Goal: Task Accomplishment & Management: Manage account settings

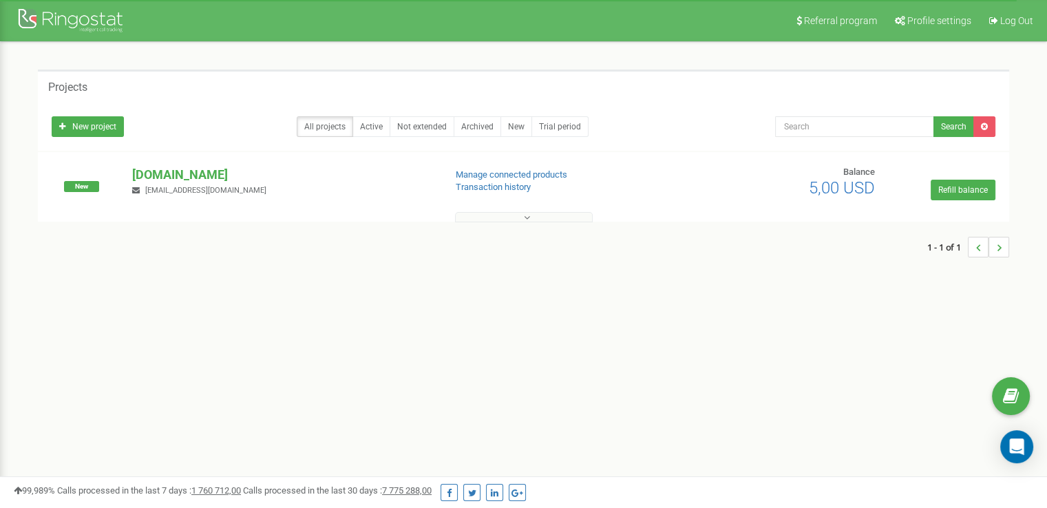
click at [801, 273] on div "Projects New project All projects Active Not extended Archived New Trial period…" at bounding box center [523, 170] width 1026 height 257
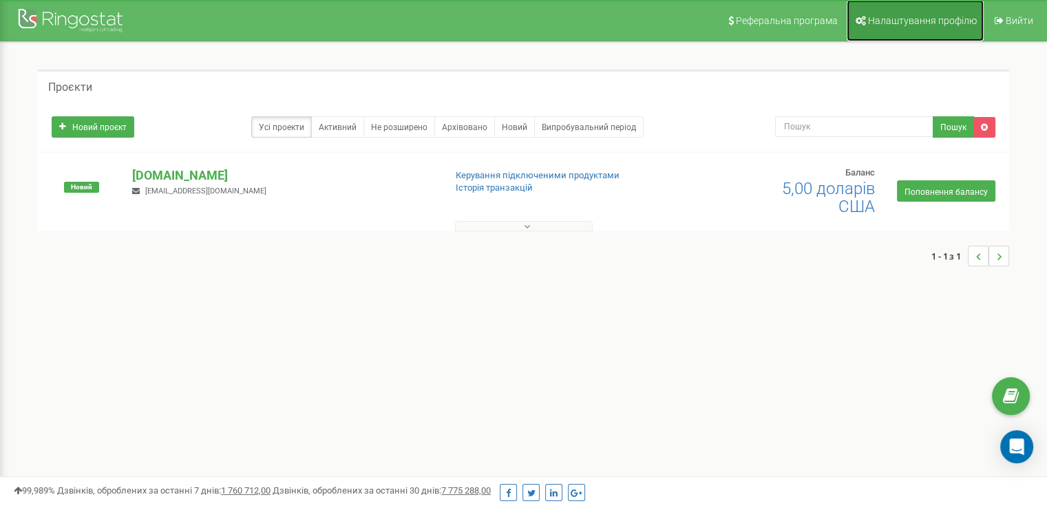
click at [904, 9] on link "Налаштування профілю" at bounding box center [915, 20] width 137 height 41
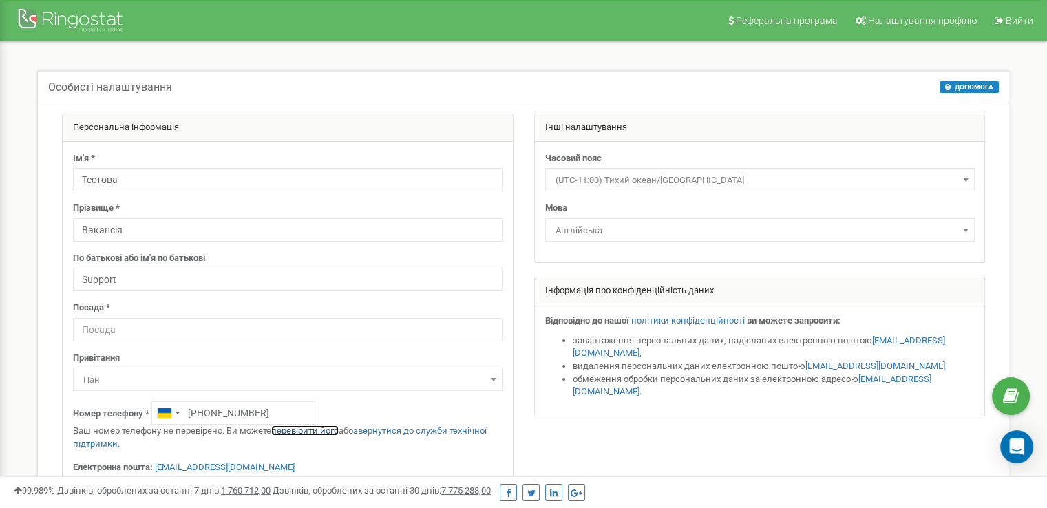
click at [295, 434] on font "перевірити його" at bounding box center [304, 430] width 67 height 10
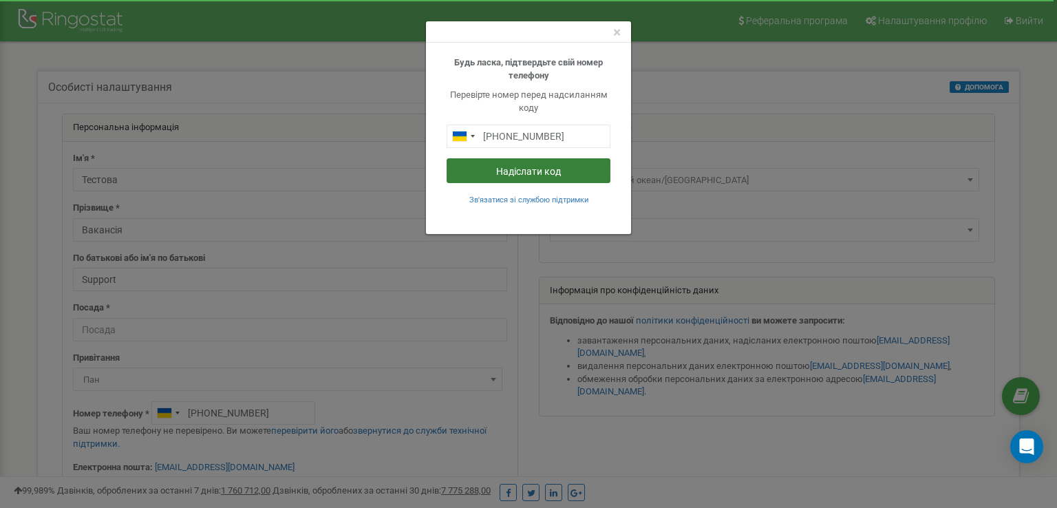
click at [455, 178] on button "Надіслати код" at bounding box center [529, 170] width 164 height 25
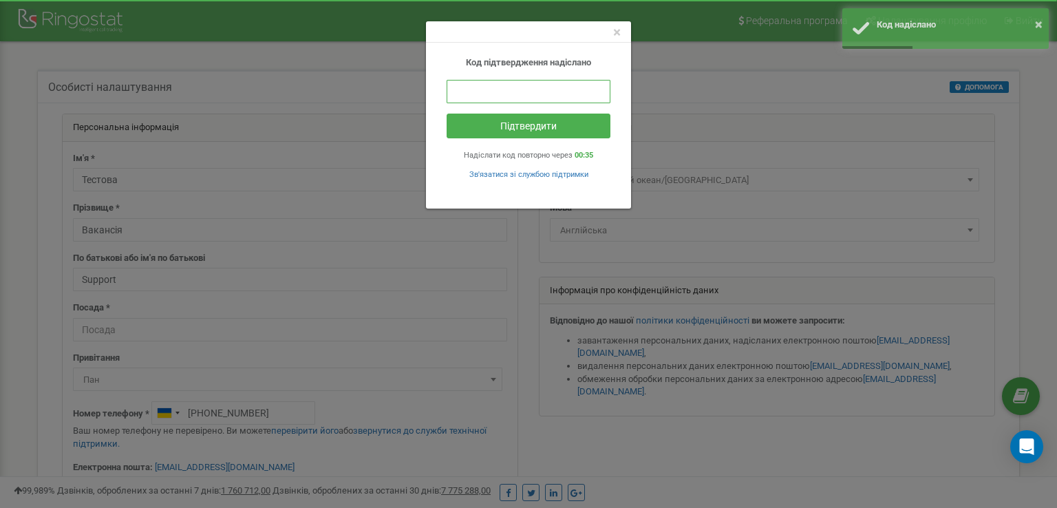
click at [498, 94] on input "text" at bounding box center [529, 91] width 164 height 23
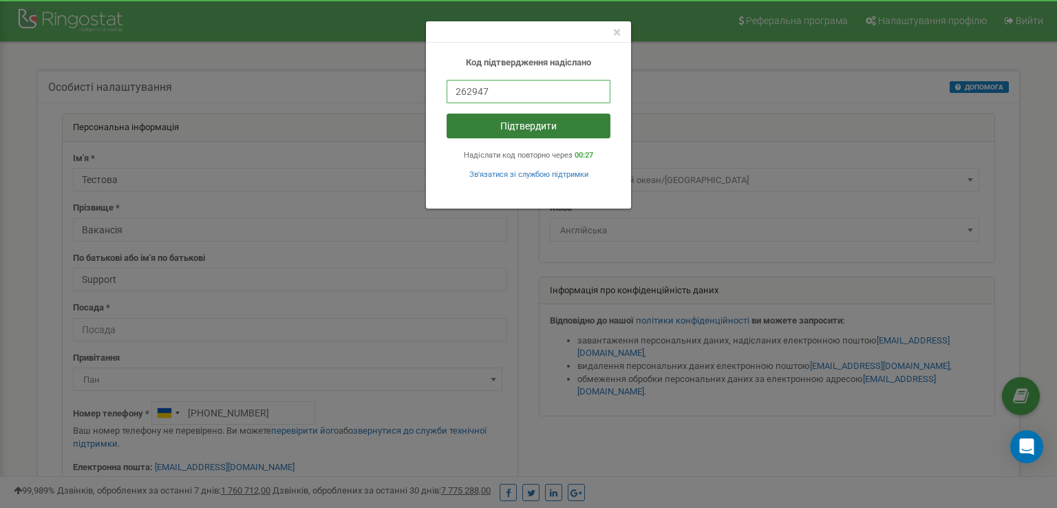
type input "262947"
click at [496, 124] on button "Підтвердити" at bounding box center [529, 126] width 164 height 25
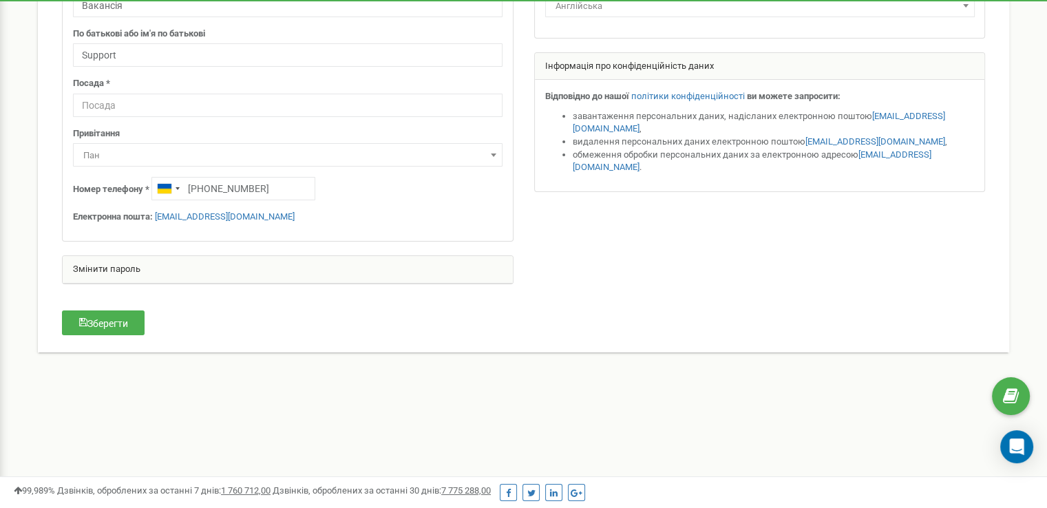
scroll to position [224, 0]
click at [84, 323] on icon "button" at bounding box center [83, 323] width 8 height 10
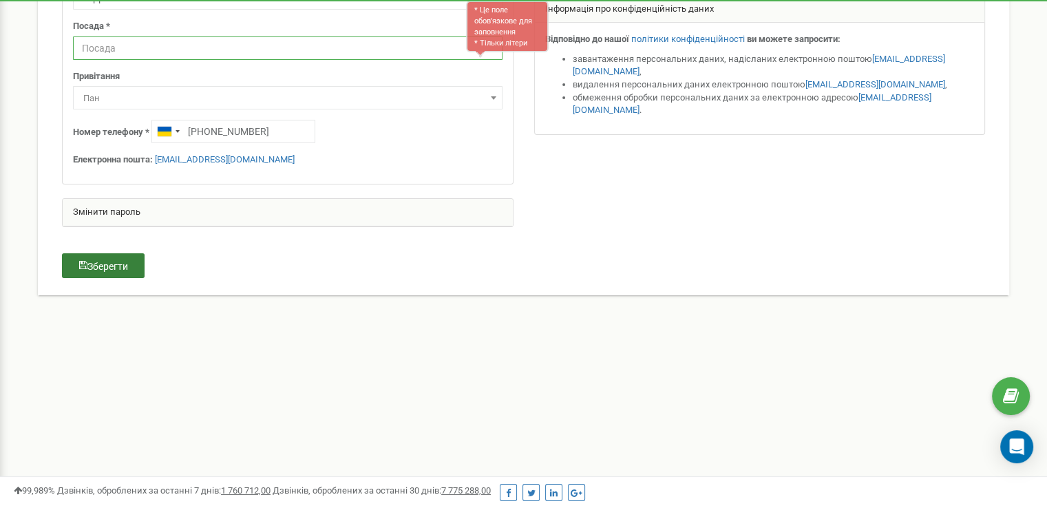
scroll to position [282, 0]
click at [293, 40] on input "text" at bounding box center [288, 47] width 430 height 23
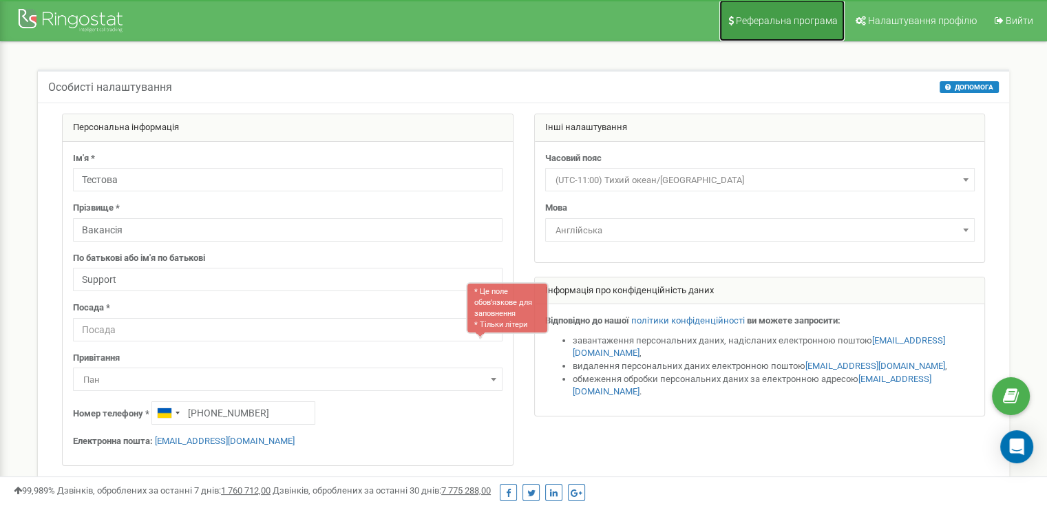
click at [760, 26] on link "Реферальна програма" at bounding box center [781, 20] width 125 height 41
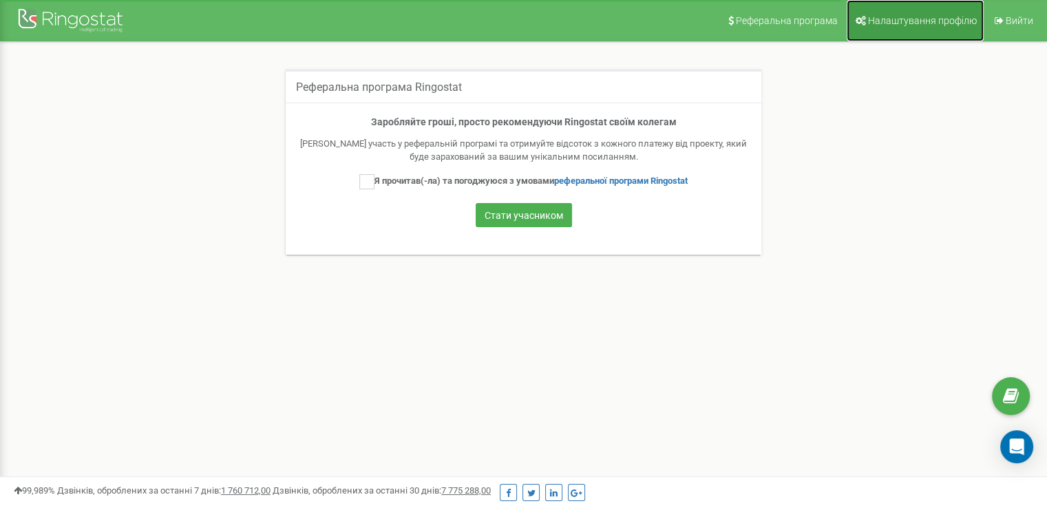
click at [909, 31] on link "Налаштування профілю" at bounding box center [915, 20] width 137 height 41
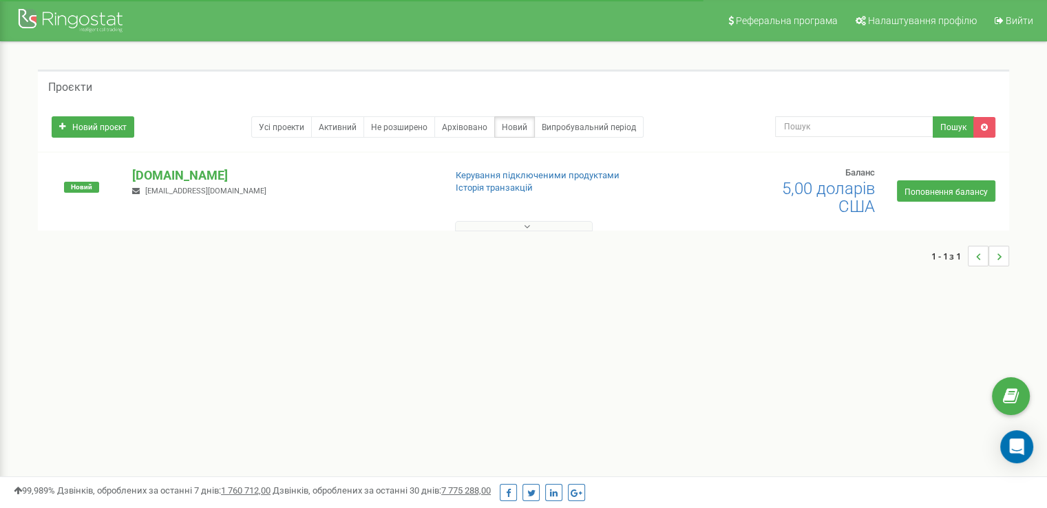
click at [526, 224] on icon at bounding box center [527, 227] width 6 height 10
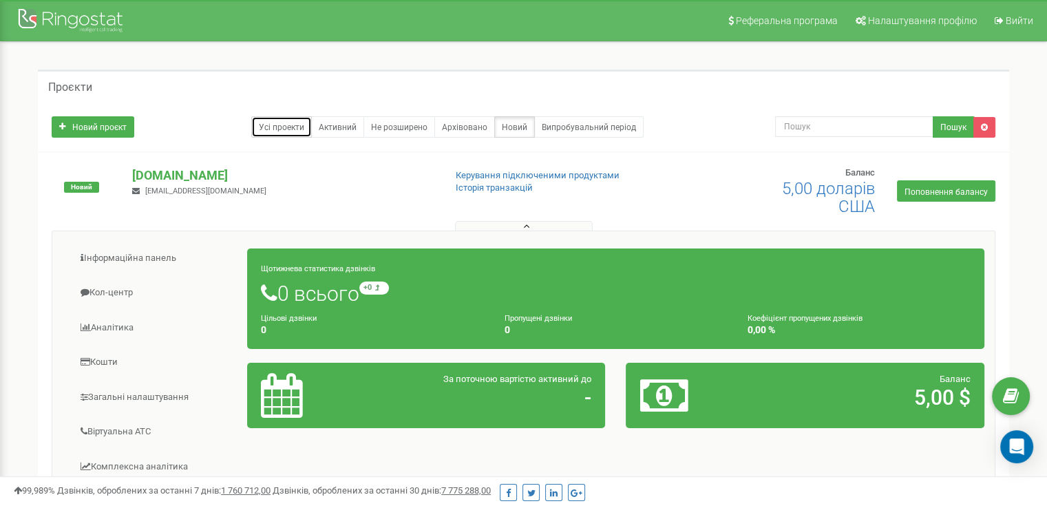
click at [270, 130] on font "Усі проекти" at bounding box center [281, 128] width 45 height 10
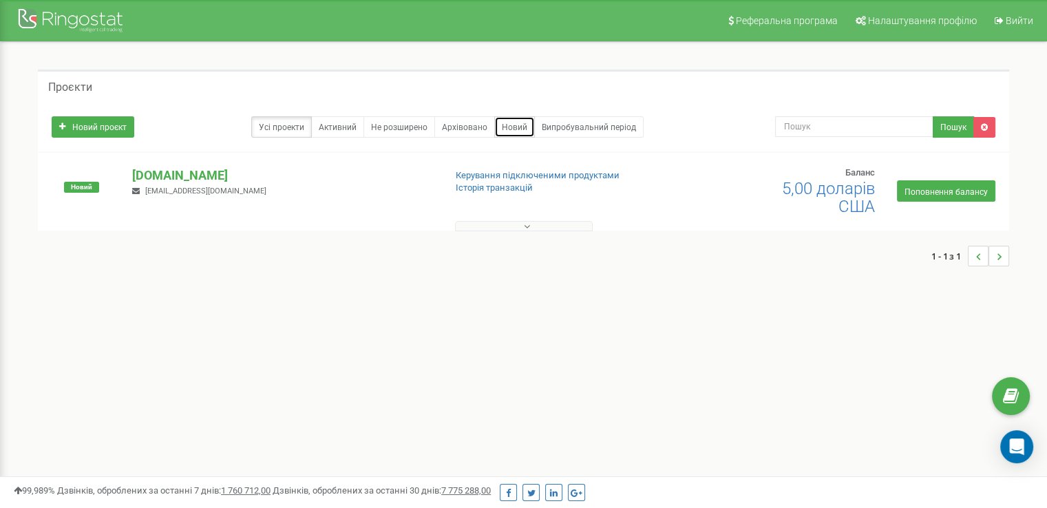
click at [513, 123] on font "Новий" at bounding box center [514, 128] width 25 height 10
click at [270, 127] on font "Усі проекти" at bounding box center [281, 128] width 45 height 10
click at [485, 229] on button at bounding box center [524, 226] width 138 height 10
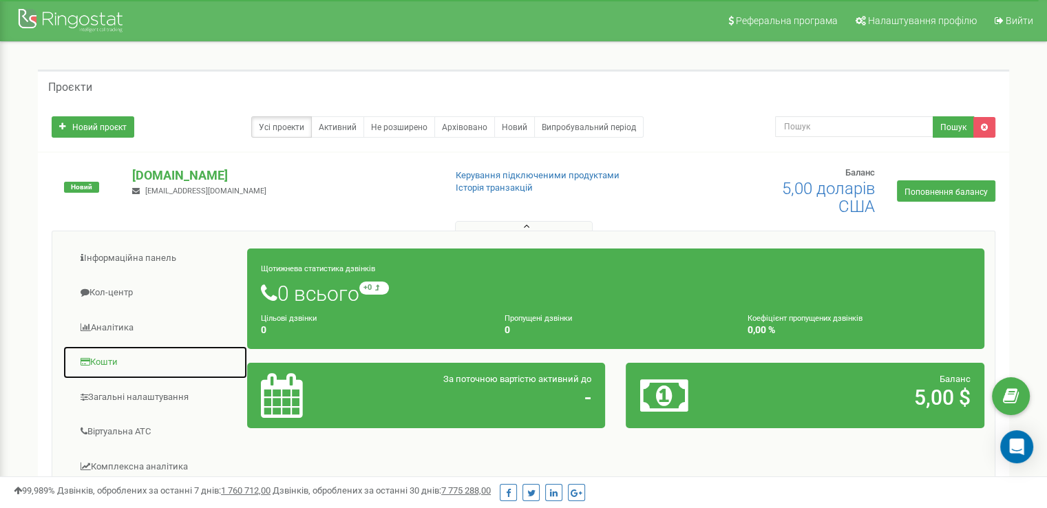
click at [94, 357] on font "Кошти" at bounding box center [104, 362] width 28 height 10
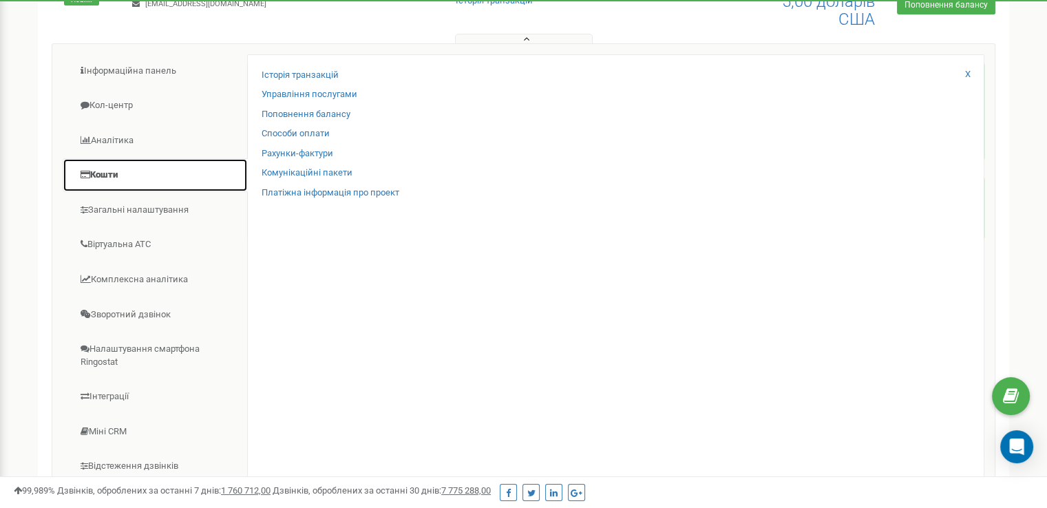
scroll to position [182, 0]
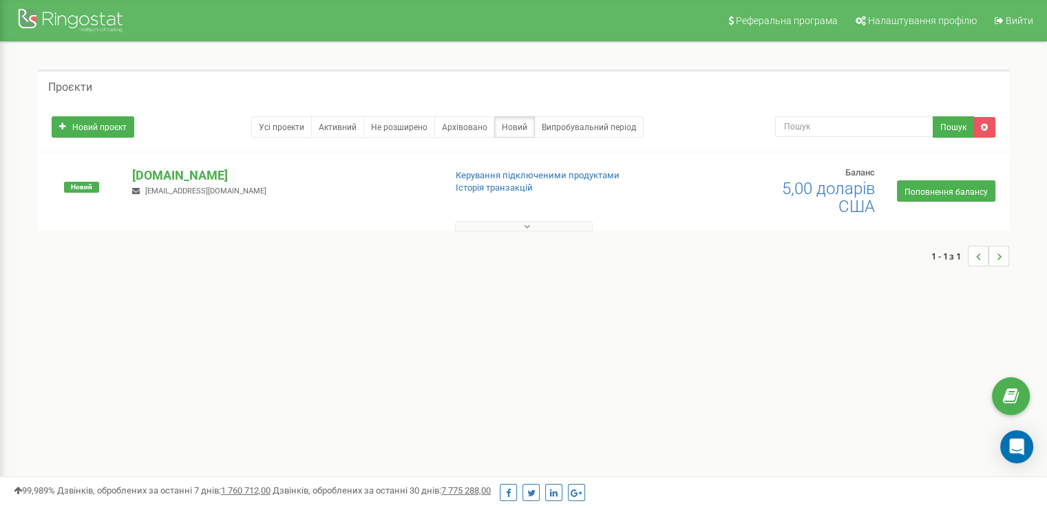
click at [526, 216] on div at bounding box center [523, 223] width 965 height 14
click at [520, 224] on button at bounding box center [524, 226] width 138 height 10
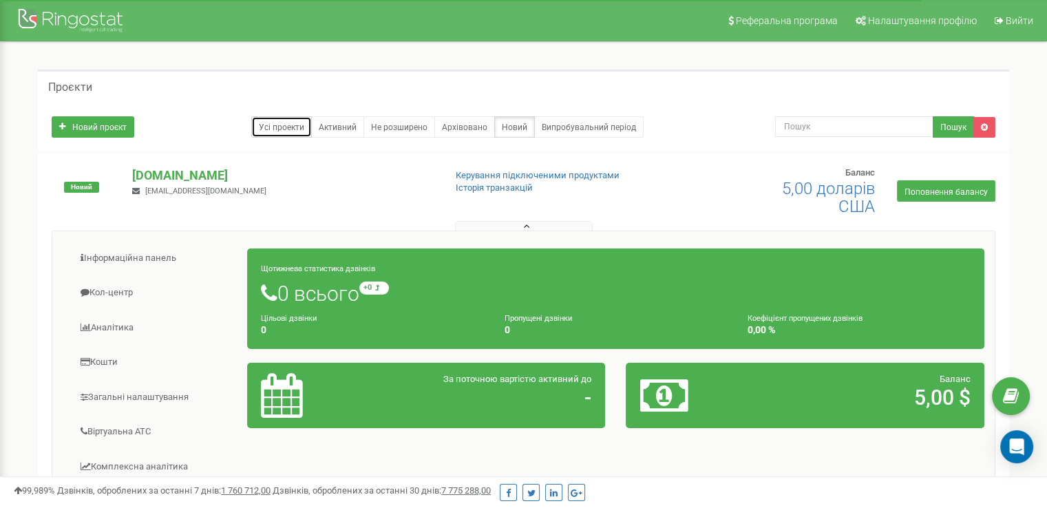
click at [284, 130] on font "Усі проекти" at bounding box center [281, 128] width 45 height 10
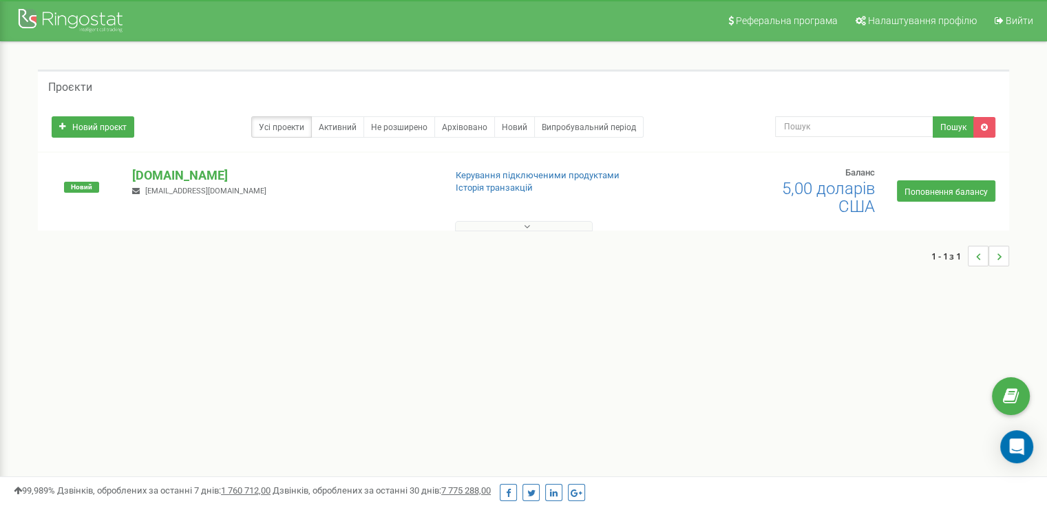
click at [523, 216] on div at bounding box center [523, 223] width 965 height 14
click at [523, 227] on button at bounding box center [524, 226] width 138 height 10
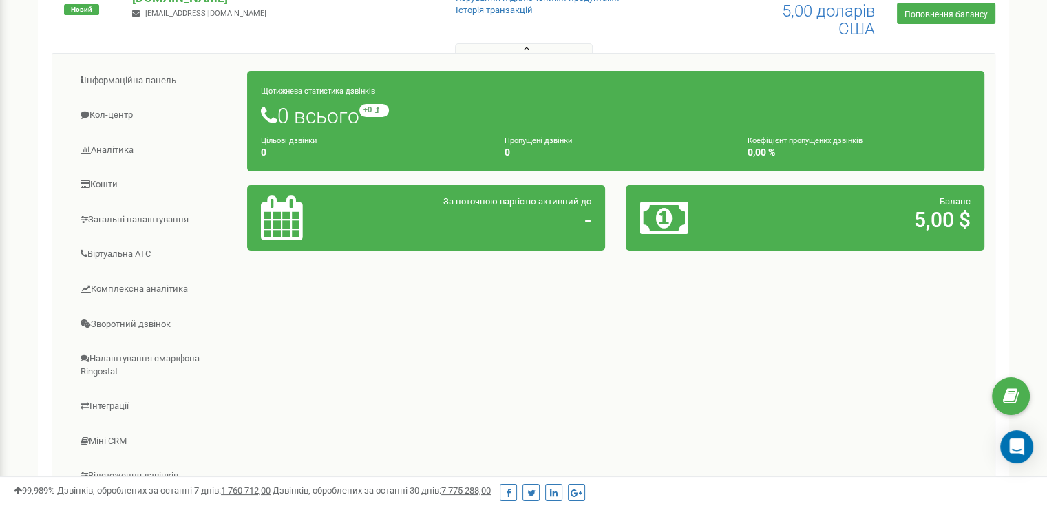
scroll to position [186, 0]
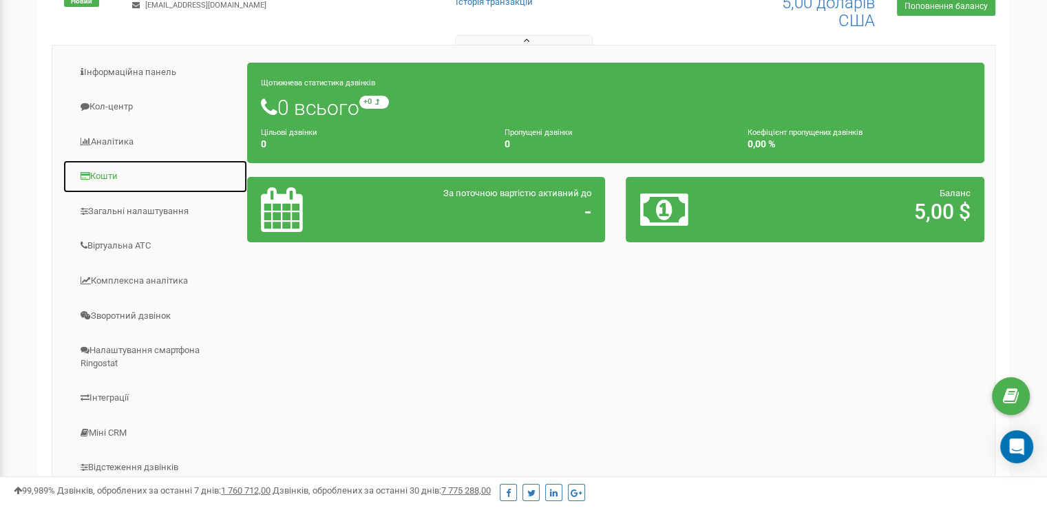
click at [89, 167] on link "Кошти" at bounding box center [155, 177] width 185 height 34
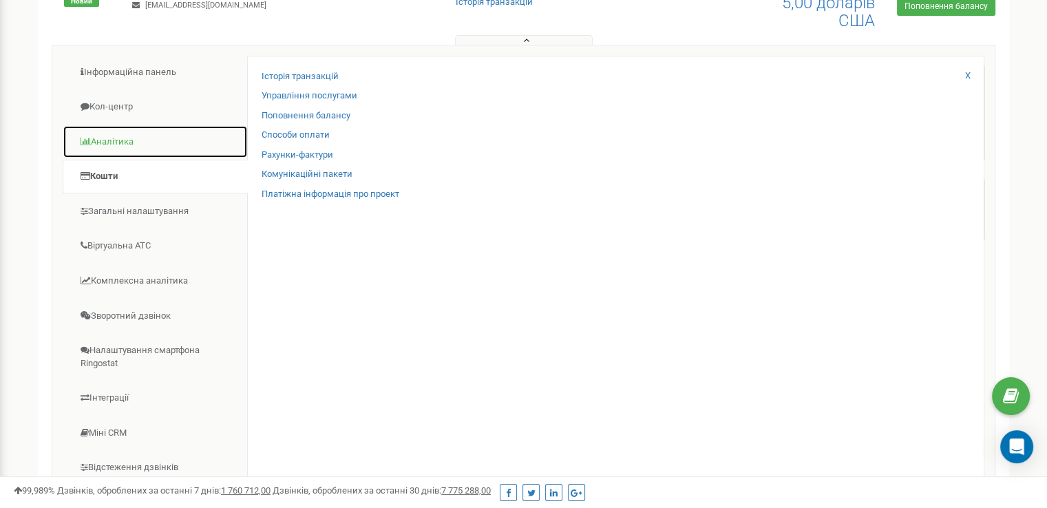
click at [96, 138] on font "Аналітика" at bounding box center [112, 141] width 43 height 10
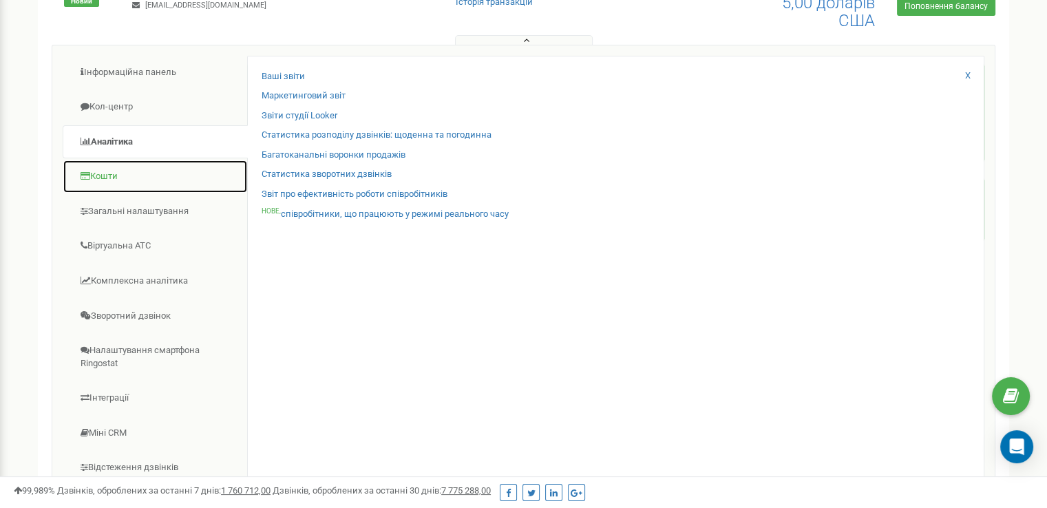
click at [105, 177] on font "Кошти" at bounding box center [104, 176] width 28 height 10
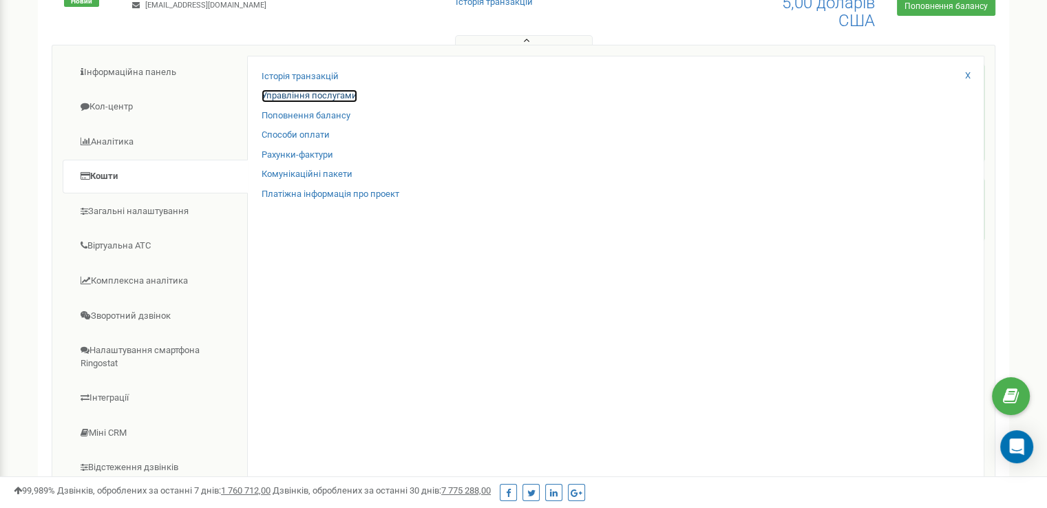
click at [272, 94] on font "Управління послугами" at bounding box center [310, 95] width 96 height 10
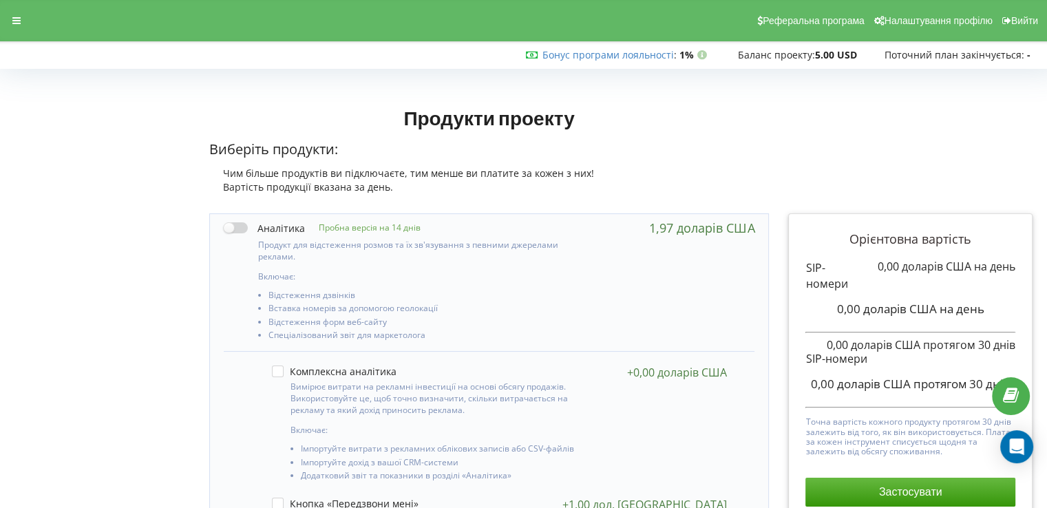
click at [230, 229] on label at bounding box center [264, 228] width 81 height 14
checkbox input "true"
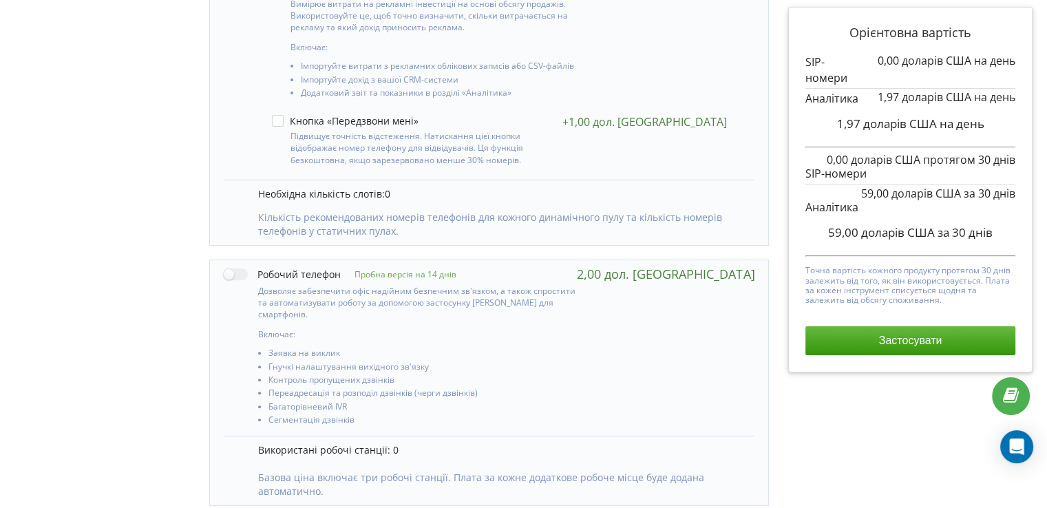
scroll to position [381, 0]
click at [233, 268] on label at bounding box center [282, 275] width 117 height 14
checkbox input "true"
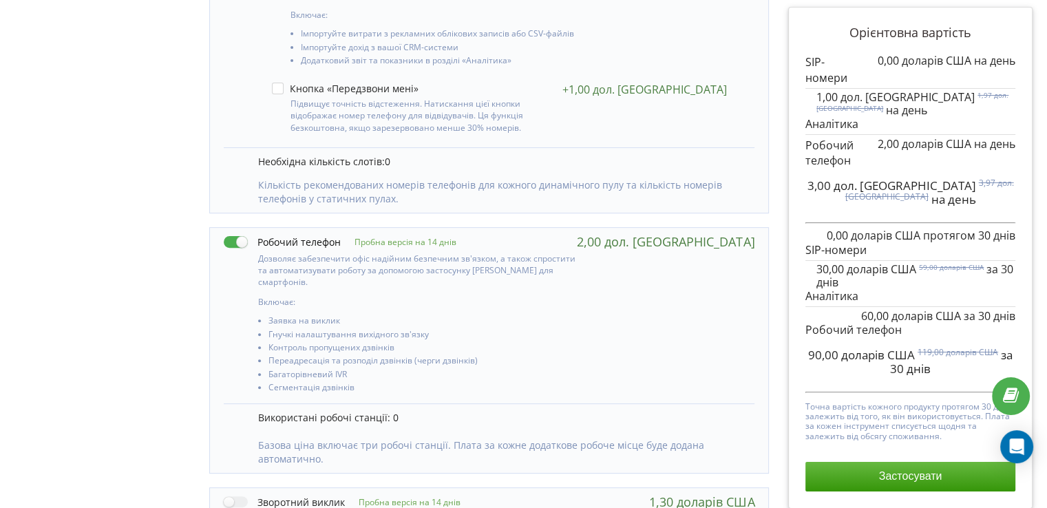
scroll to position [598, 0]
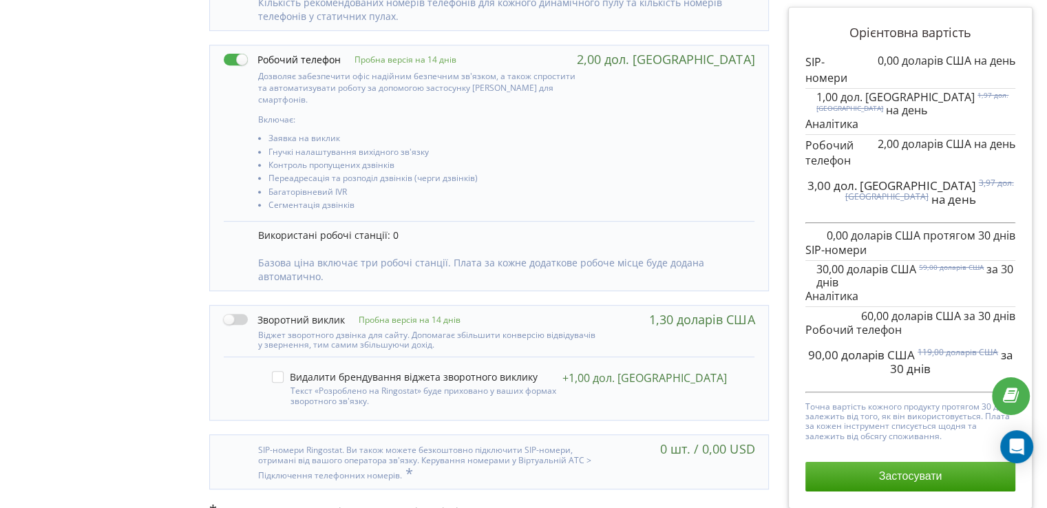
click at [229, 313] on label at bounding box center [284, 320] width 121 height 14
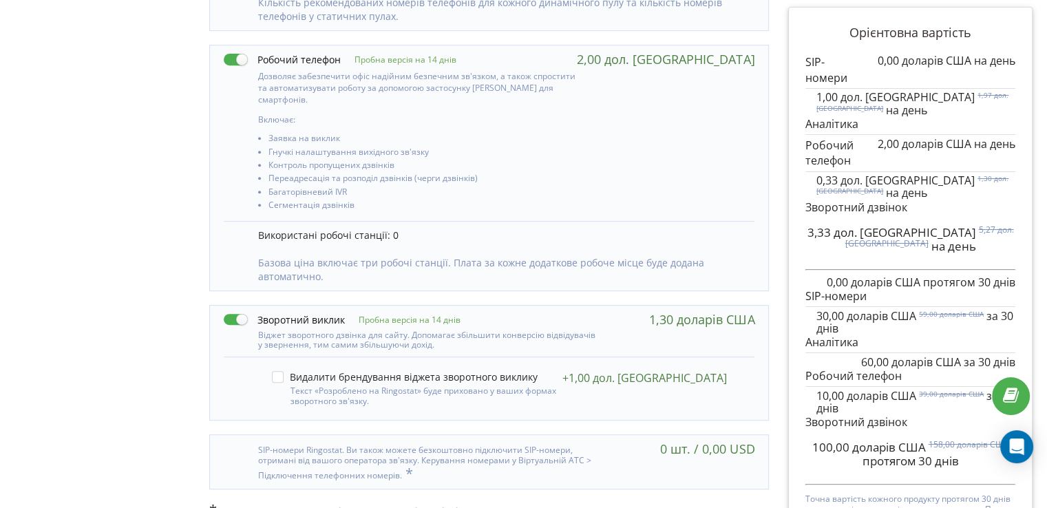
drag, startPoint x: 1028, startPoint y: 325, endPoint x: 1040, endPoint y: 384, distance: 60.4
click at [1040, 384] on div "Орієнтовна вартість 0,00 доларів США на день" at bounding box center [911, 49] width 264 height 887
click at [1038, 381] on div "Орієнтовна вартість 0,00 доларів США на день" at bounding box center [911, 49] width 264 height 887
click at [940, 493] on font "Точна вартість кожного продукту протягом 30 днів залежить від того, як він вико…" at bounding box center [907, 513] width 205 height 41
click at [229, 313] on label at bounding box center [284, 320] width 121 height 14
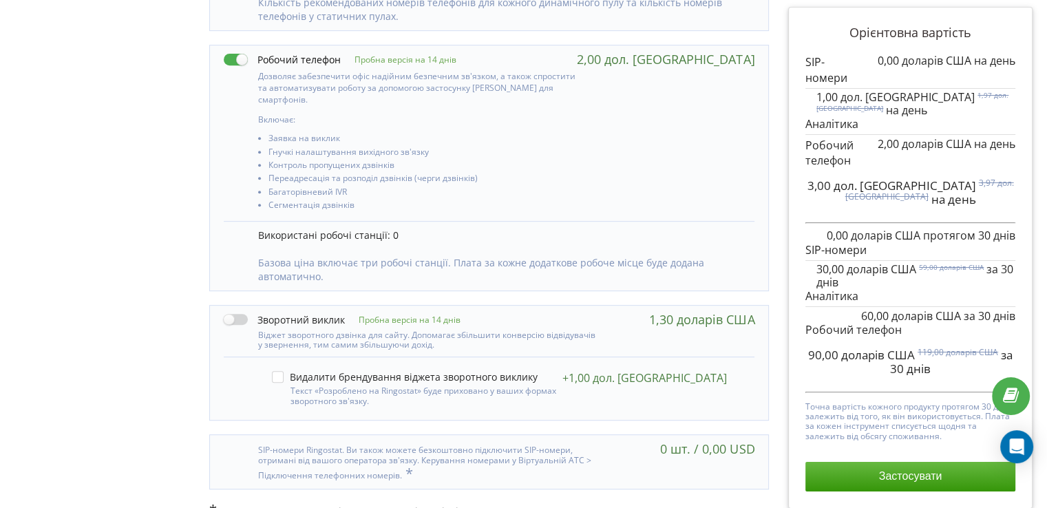
click at [224, 313] on label at bounding box center [284, 320] width 121 height 14
checkbox input "true"
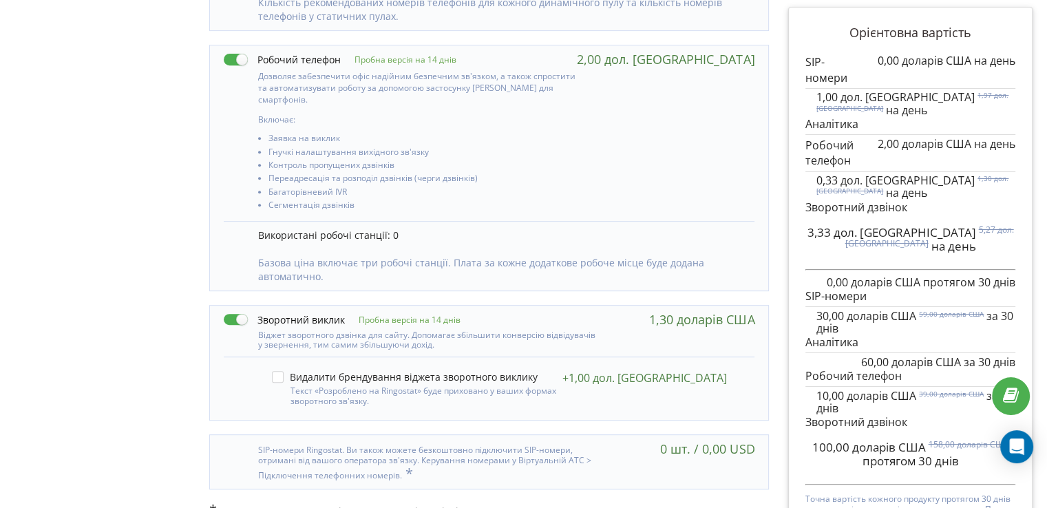
drag, startPoint x: 1033, startPoint y: 228, endPoint x: 1030, endPoint y: 257, distance: 29.7
click at [1030, 257] on div "Орієнтовна вартість 0,00 доларів США на день" at bounding box center [911, 49] width 264 height 887
drag, startPoint x: 1016, startPoint y: 276, endPoint x: 974, endPoint y: 483, distance: 211.4
click at [974, 483] on div "Орієнтовна вартість 0,00 доларів США на день 1,00 дол. США 1,97 дол. США на ден…" at bounding box center [911, 303] width 224 height 573
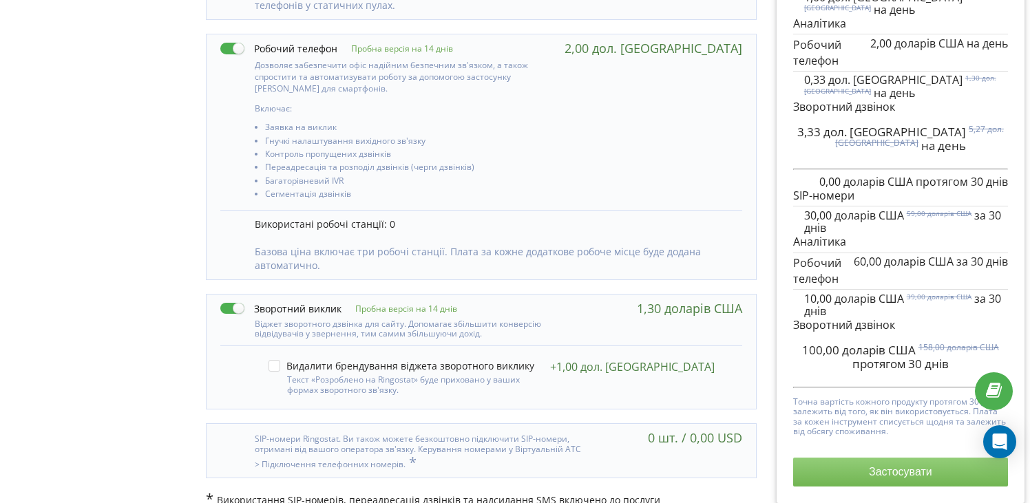
click at [883, 474] on font "Застосувати" at bounding box center [900, 472] width 63 height 12
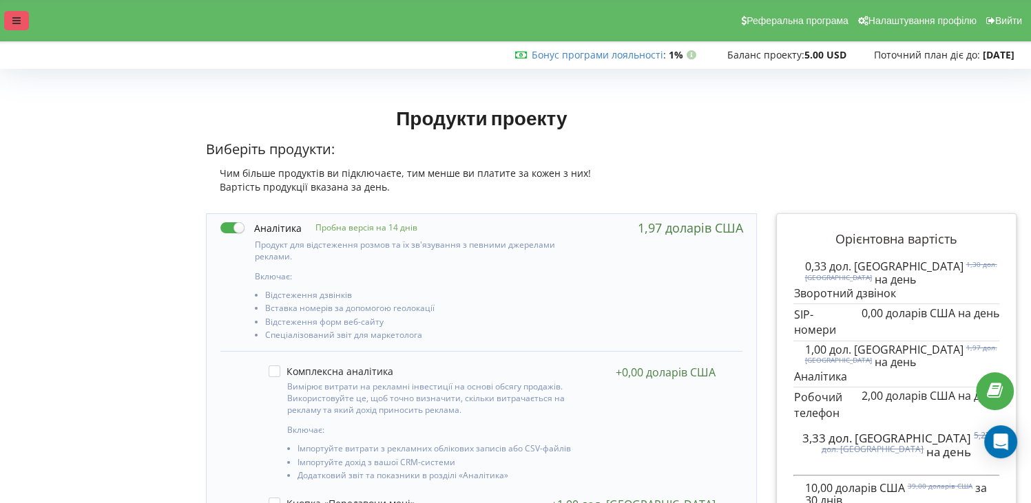
click at [6, 23] on div at bounding box center [16, 20] width 25 height 19
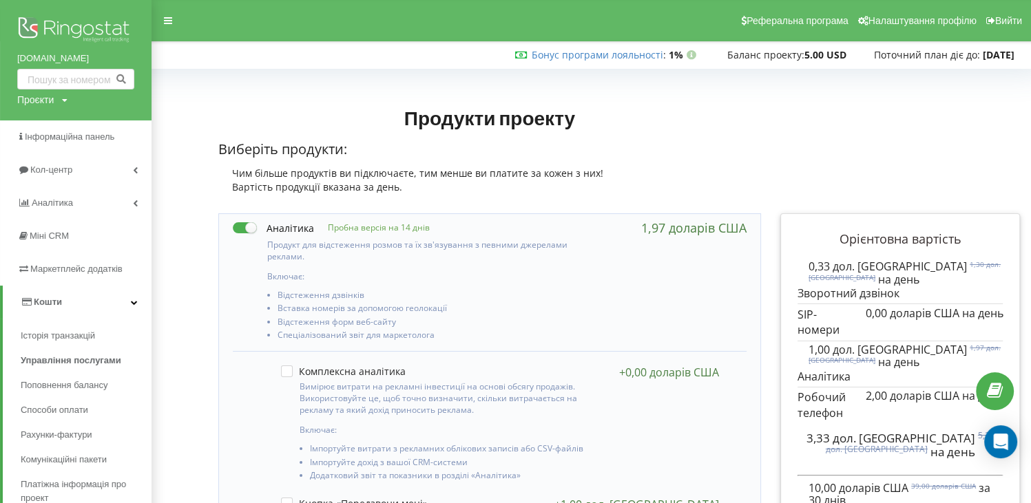
click at [134, 299] on icon at bounding box center [134, 302] width 7 height 7
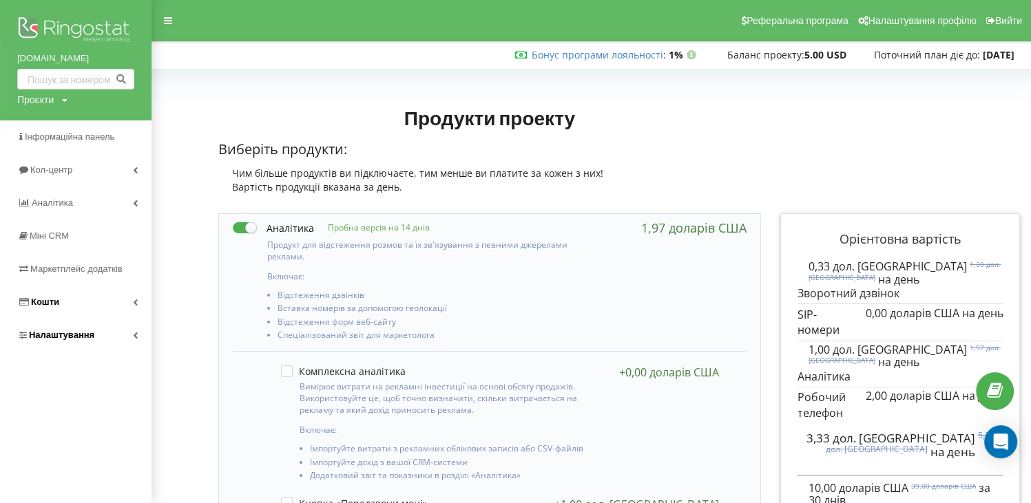
click at [135, 329] on link "Налаштування" at bounding box center [75, 335] width 151 height 33
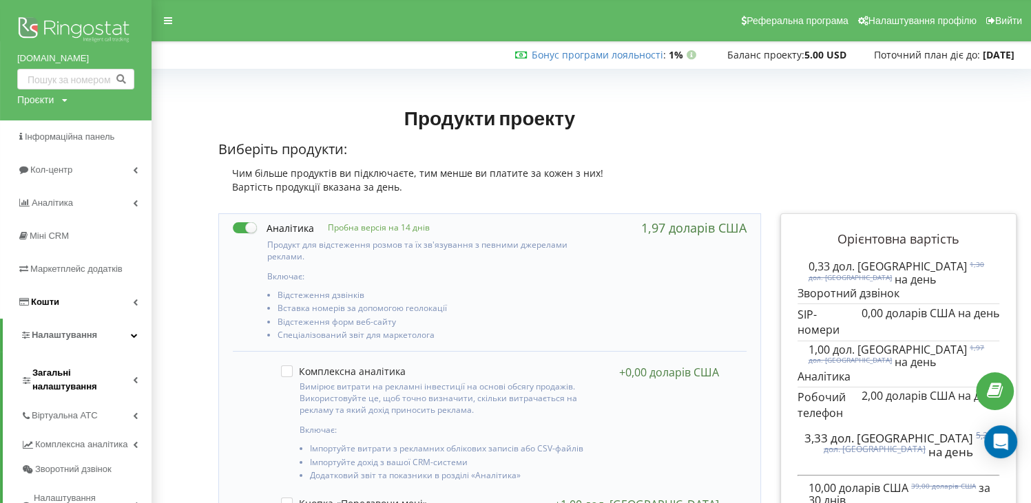
click at [146, 378] on link "Загальні налаштування" at bounding box center [86, 378] width 131 height 43
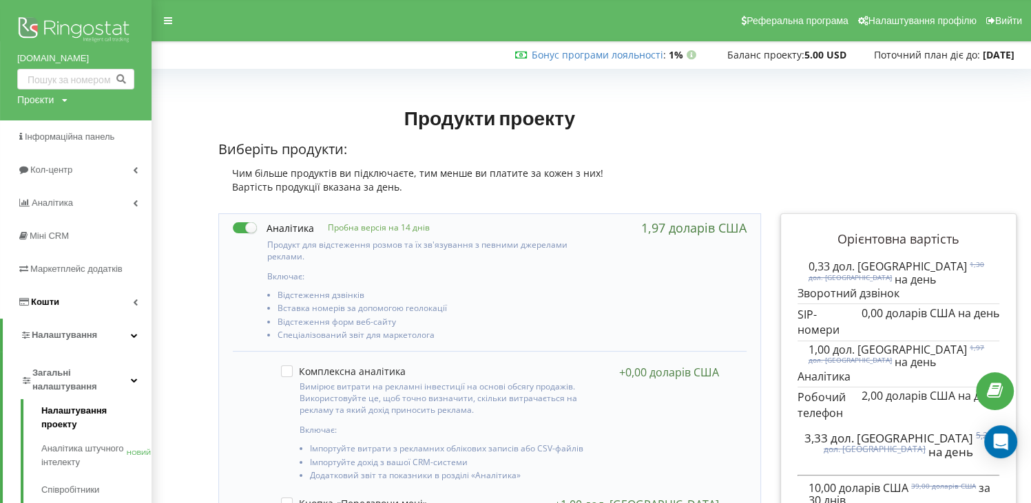
click at [82, 411] on font "Налаштування проекту" at bounding box center [73, 418] width 65 height 24
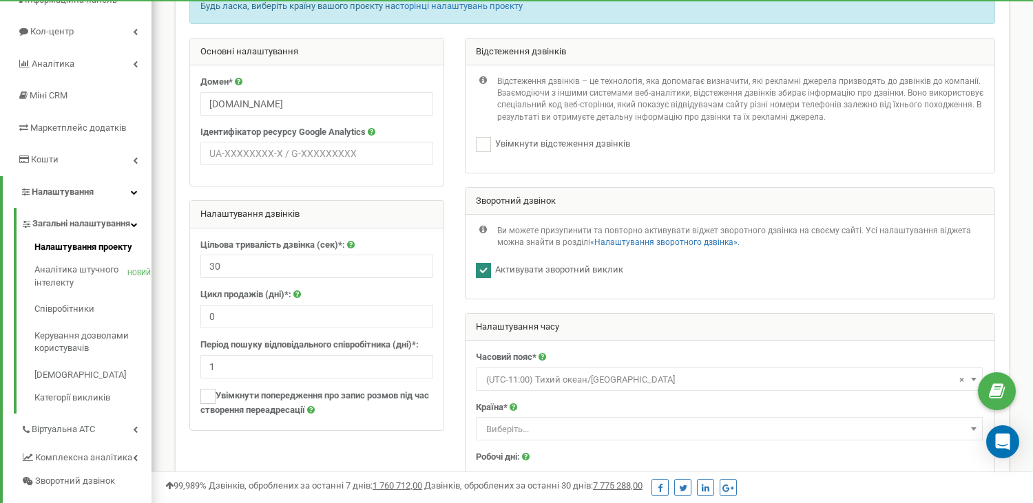
scroll to position [134, 0]
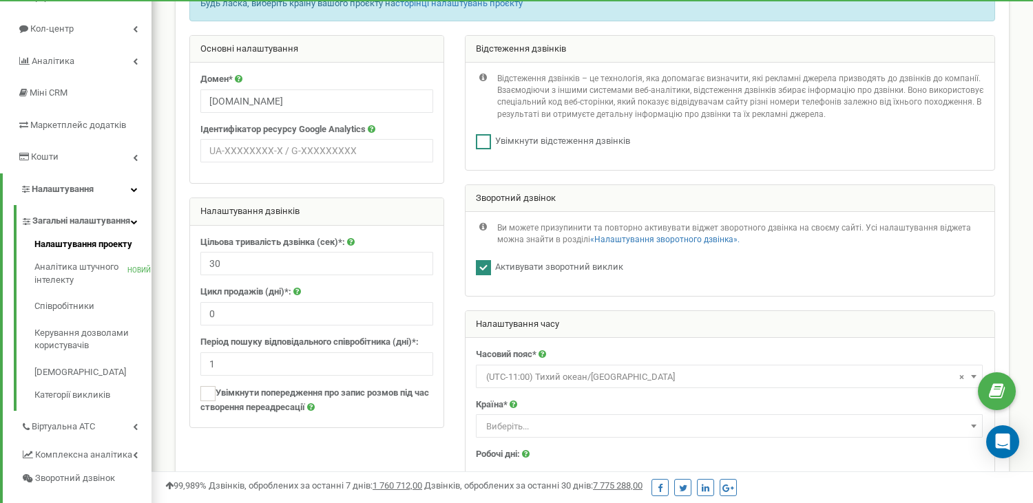
click at [503, 146] on font "Увімкнути відстеження дзвінків" at bounding box center [562, 141] width 135 height 10
checkbox input "false"
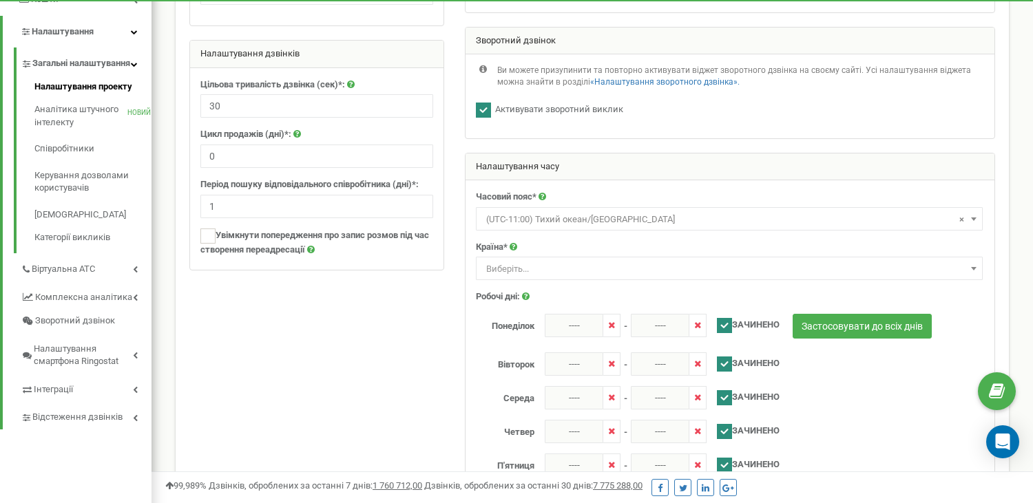
scroll to position [360, 0]
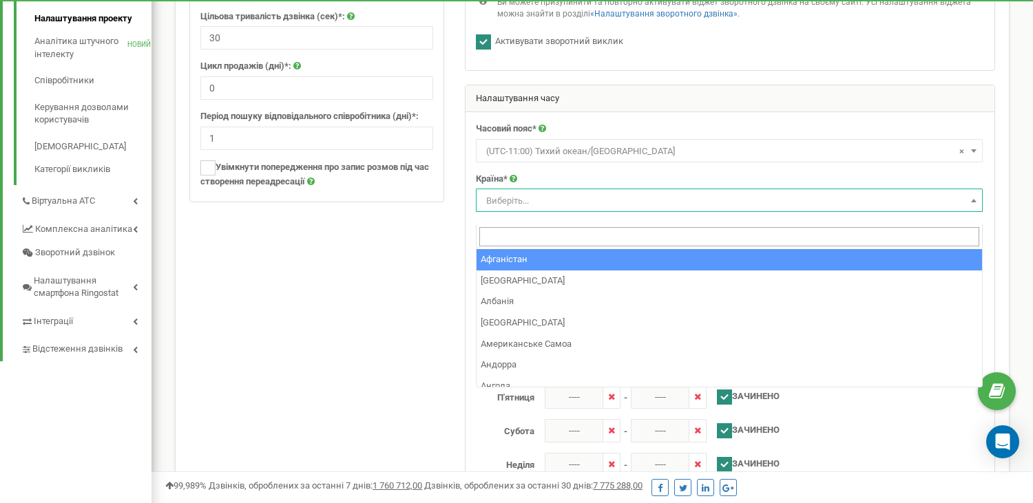
click at [887, 209] on span "Виберіть..." at bounding box center [729, 200] width 497 height 19
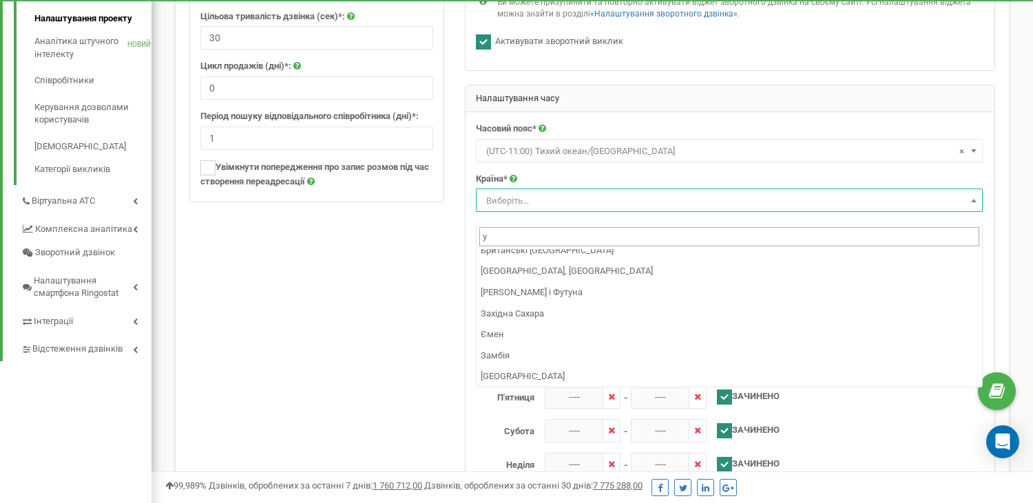
scroll to position [1335, 0]
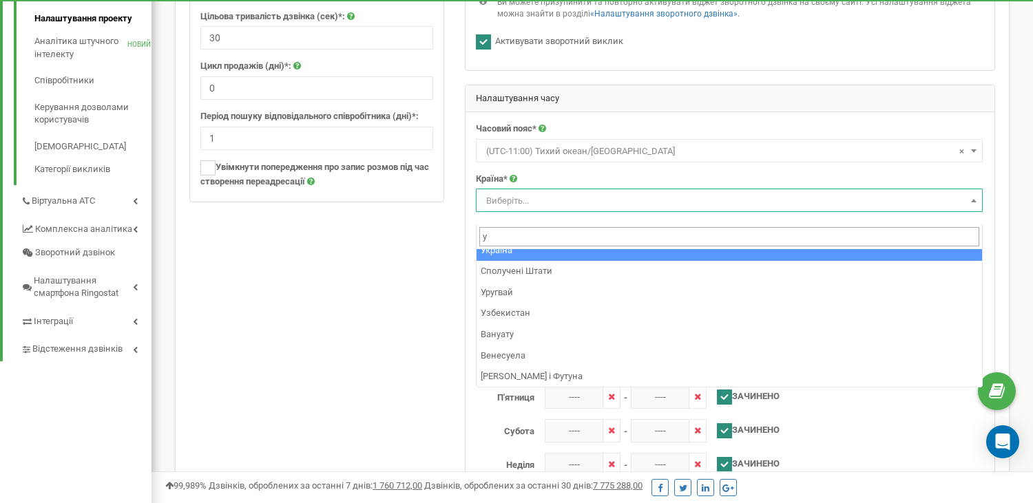
type input "у"
click at [509, 246] on span "у" at bounding box center [728, 236] width 505 height 25
select select "UKR"
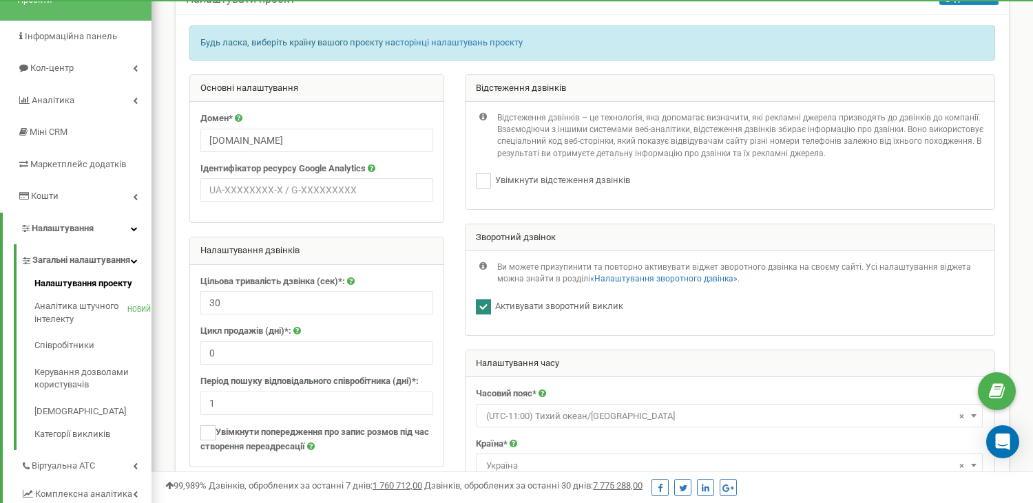
scroll to position [0, 0]
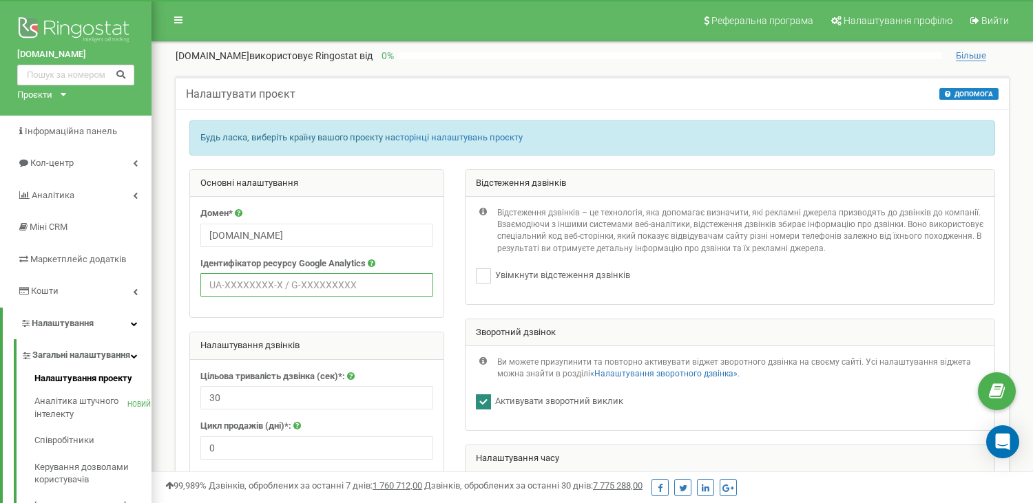
click at [285, 291] on input "text" at bounding box center [316, 284] width 233 height 23
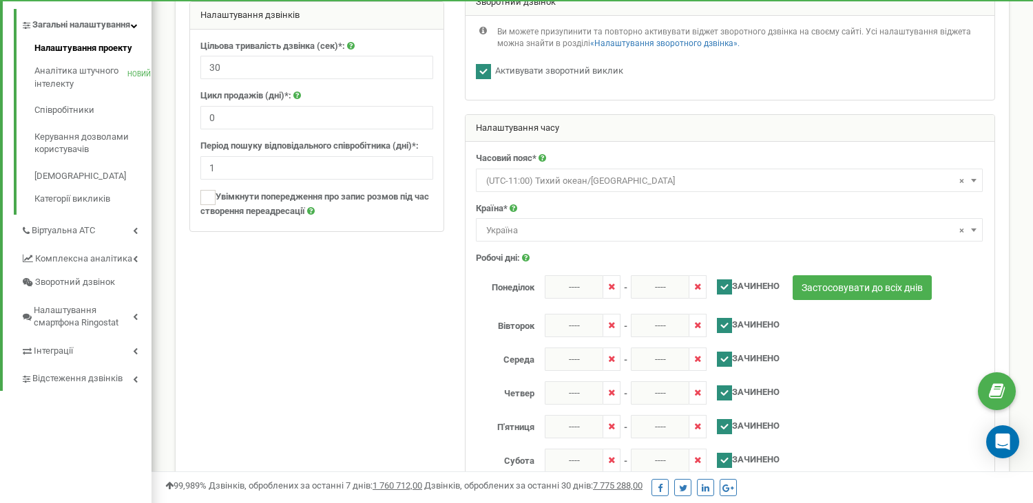
scroll to position [330, 0]
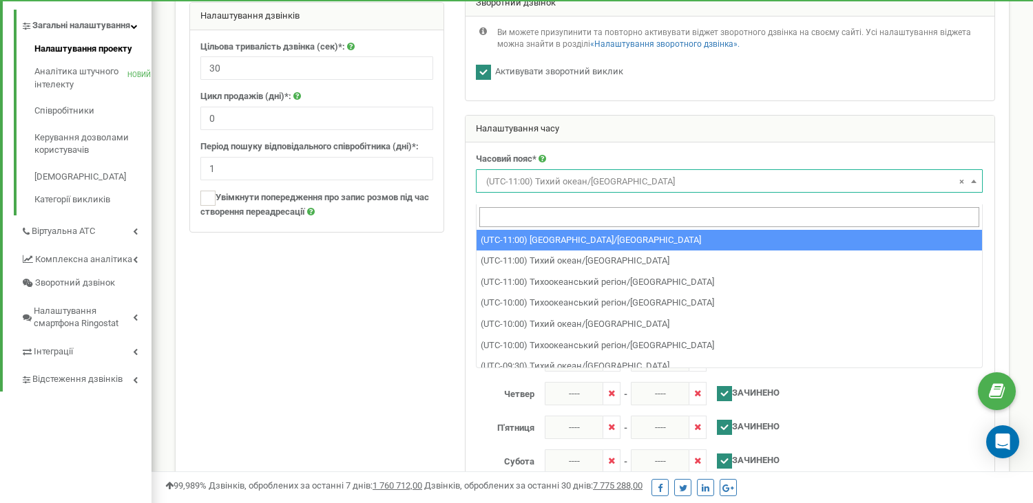
click at [974, 189] on span at bounding box center [974, 181] width 14 height 18
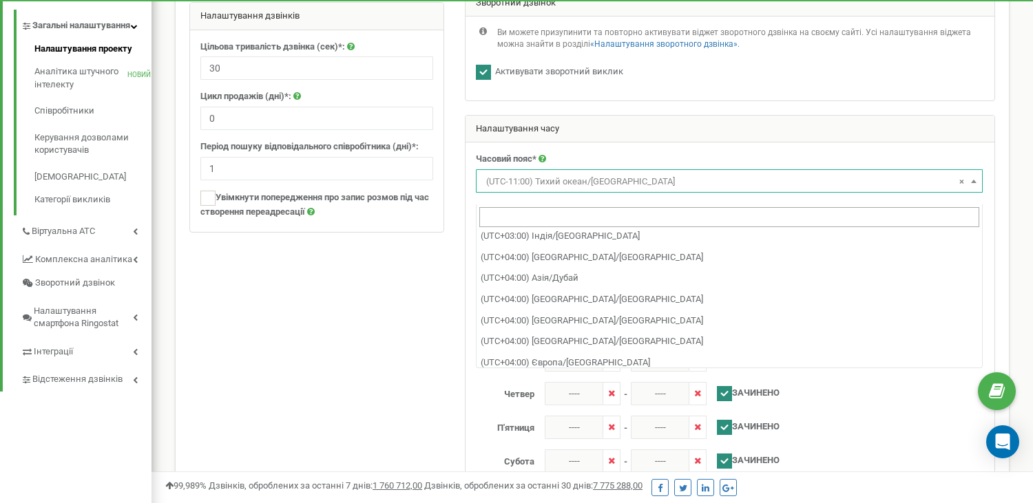
scroll to position [6138, 0]
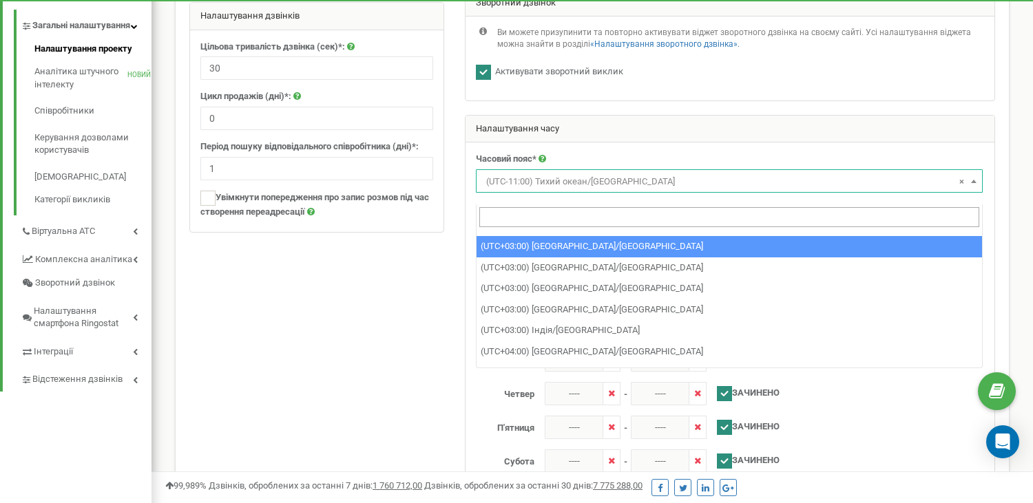
click at [832, 214] on input "search" at bounding box center [729, 217] width 500 height 20
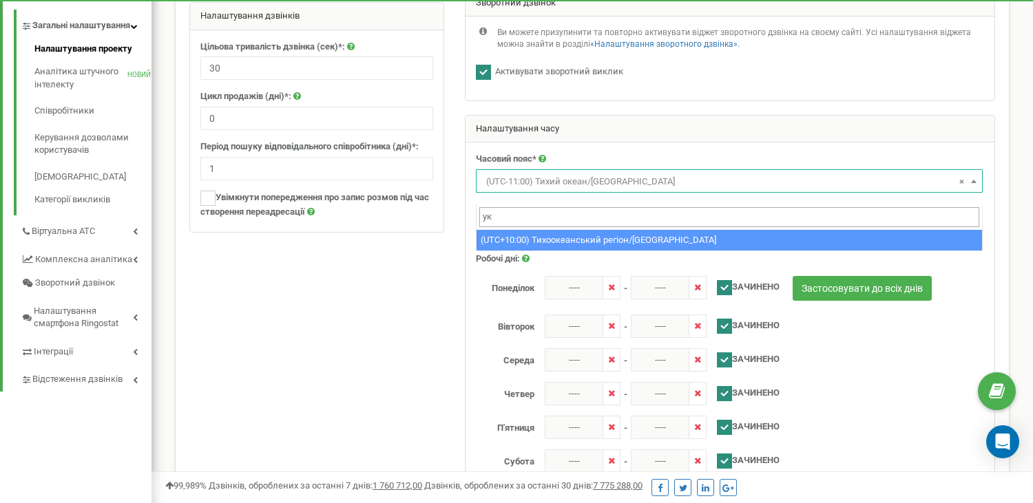
scroll to position [0, 0]
type input "у"
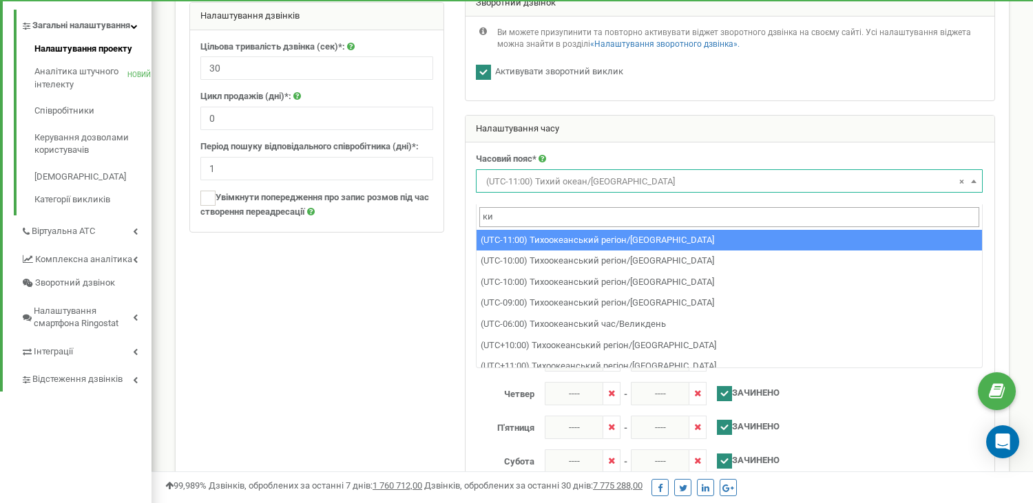
type input "к"
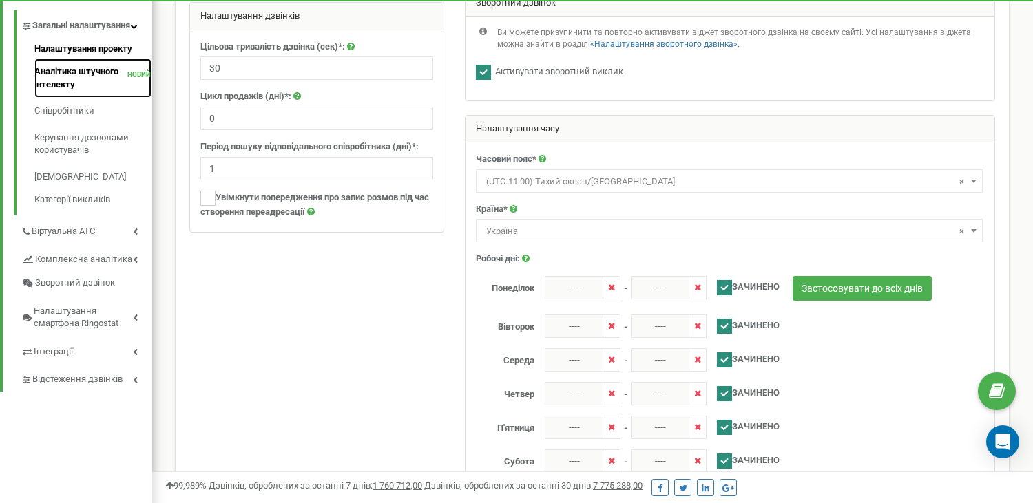
click at [83, 91] on font "Аналітика штучного інтелекту" at bounding box center [80, 77] width 93 height 25
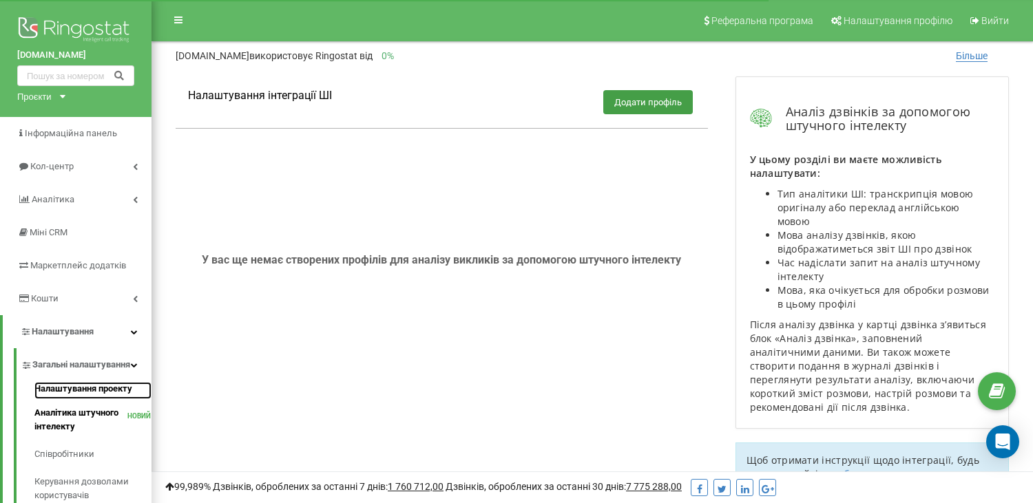
click at [58, 394] on font "Налаштування проекту" at bounding box center [83, 388] width 98 height 10
click at [58, 368] on font "Загальні налаштування" at bounding box center [81, 364] width 98 height 10
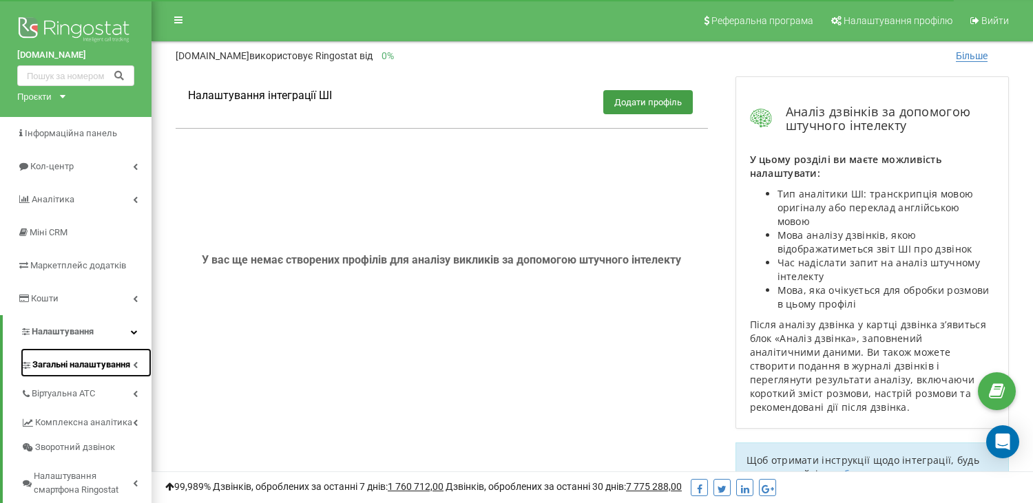
click at [58, 368] on font "Загальні налаштування" at bounding box center [81, 364] width 98 height 10
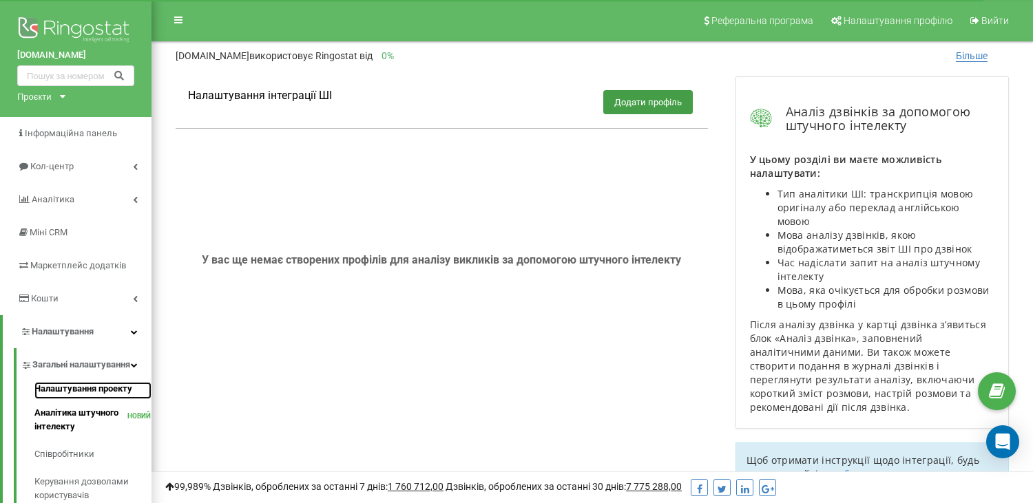
click at [70, 394] on font "Налаштування проекту" at bounding box center [83, 388] width 98 height 10
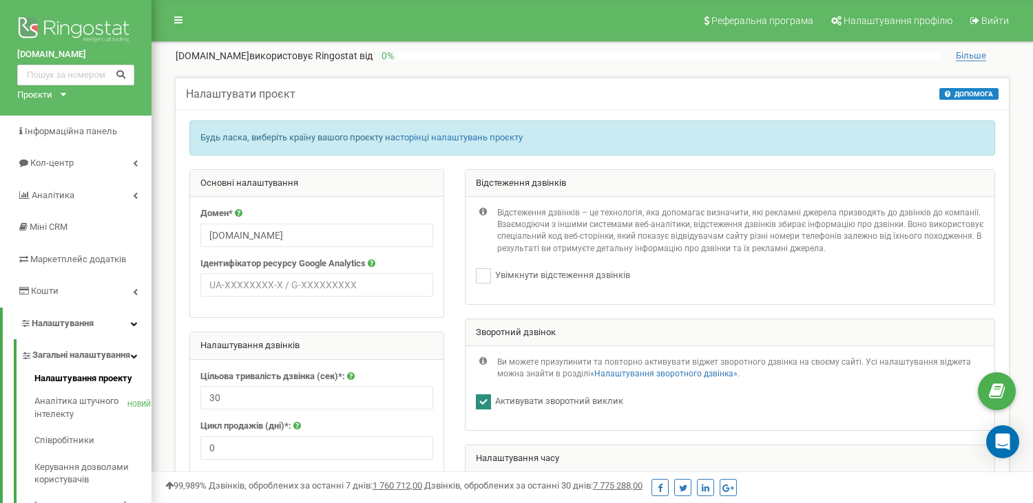
drag, startPoint x: 1031, startPoint y: 179, endPoint x: 1035, endPoint y: 185, distance: 7.1
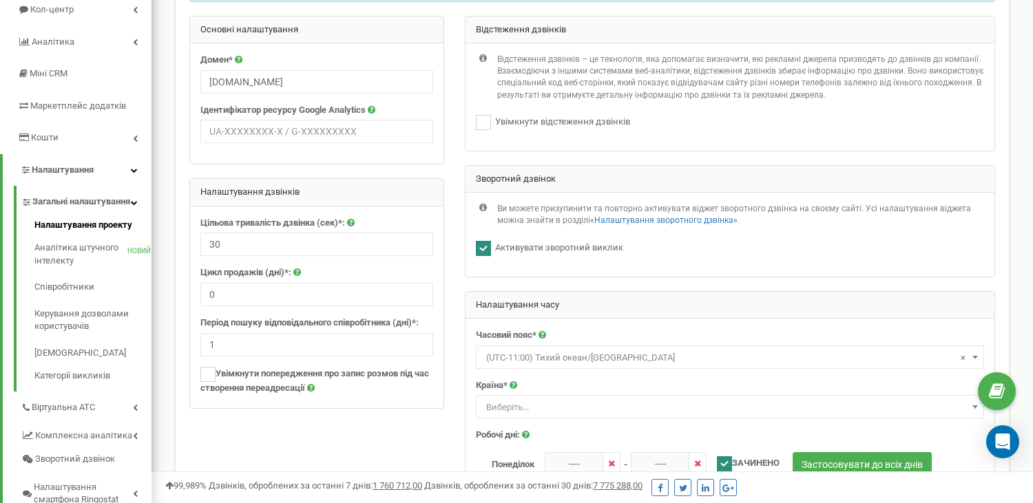
scroll to position [149, 0]
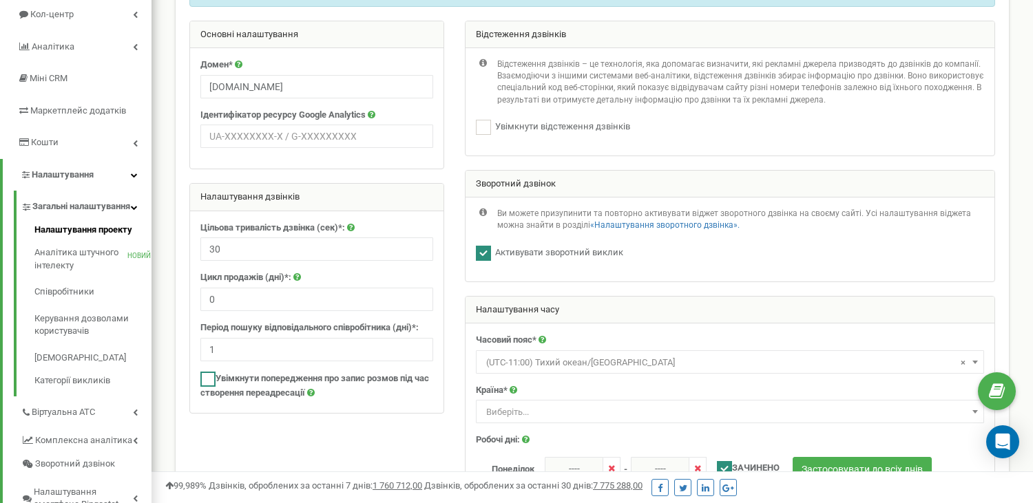
click at [208, 398] on font "Увімкнути попередження про запис розмов під час створення переадресації" at bounding box center [314, 385] width 229 height 25
checkbox input "true"
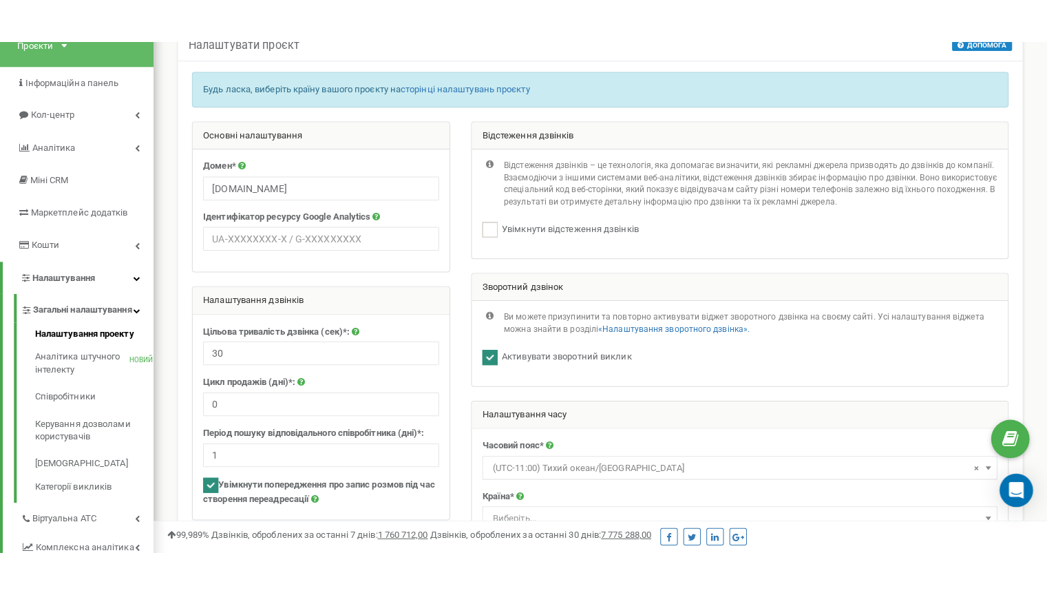
scroll to position [94, 0]
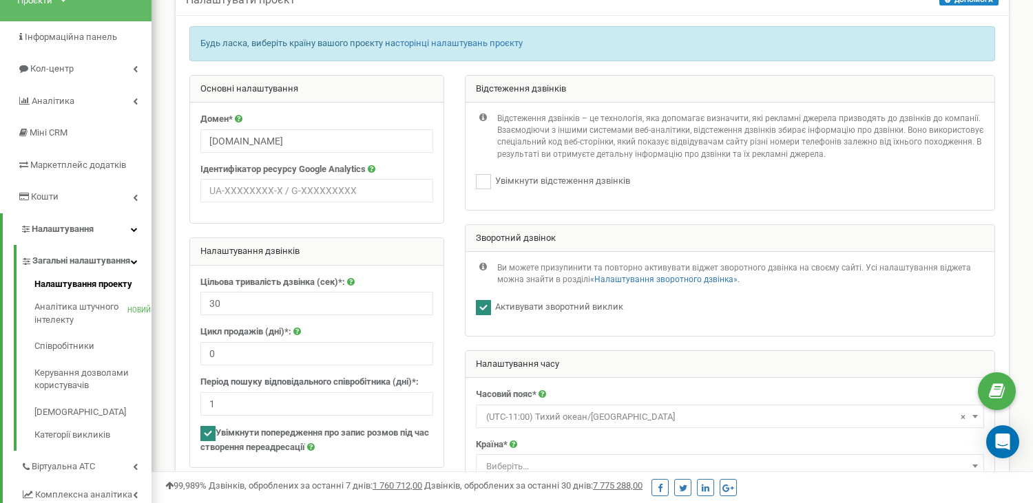
click at [484, 315] on ins at bounding box center [483, 307] width 15 height 15
checkbox input "false"
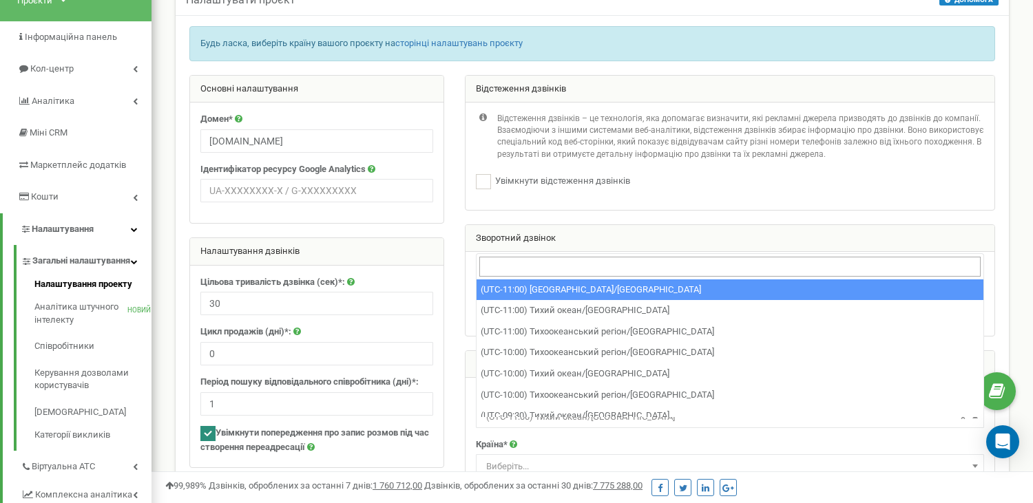
click at [570, 422] on font "(UTC-11:00) Тихий океан/[GEOGRAPHIC_DATA]" at bounding box center [580, 417] width 189 height 10
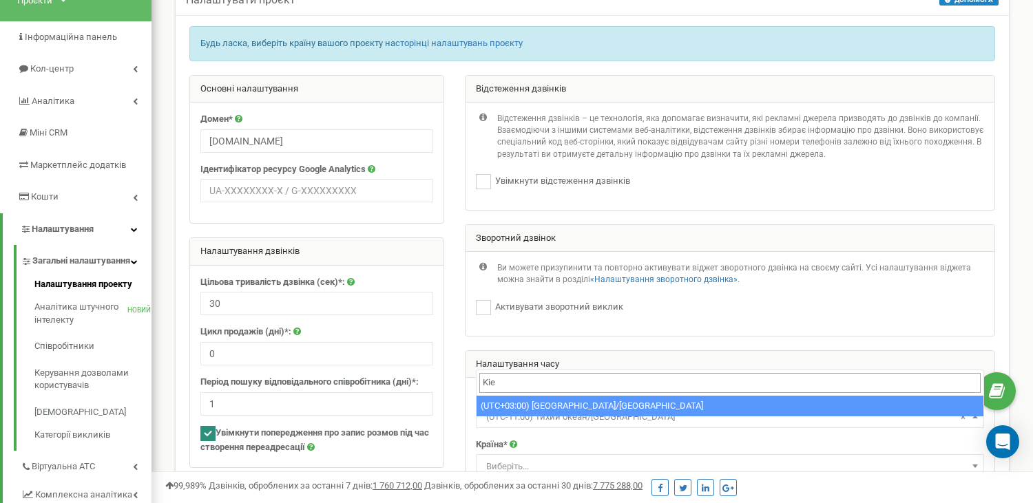
type input "Kie"
select select "Europe/[GEOGRAPHIC_DATA]"
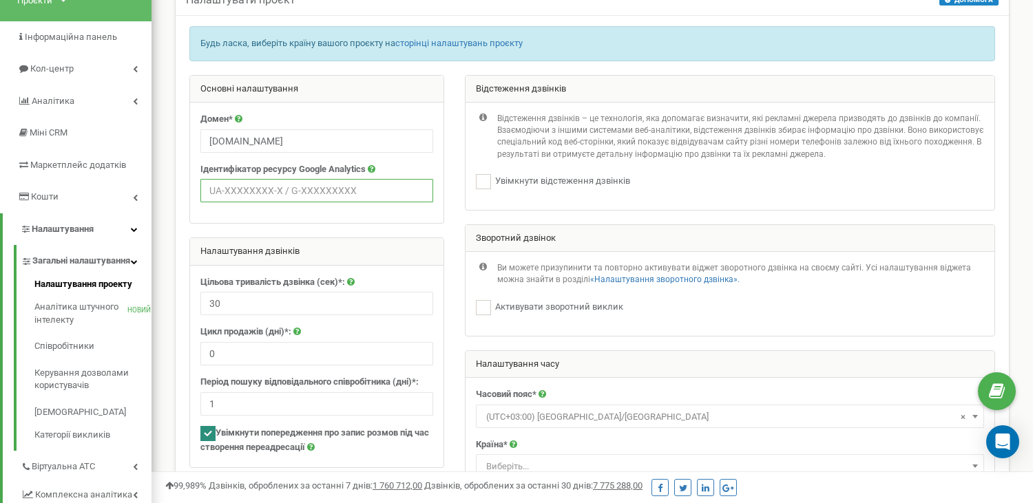
click at [227, 202] on input "text" at bounding box center [316, 190] width 233 height 23
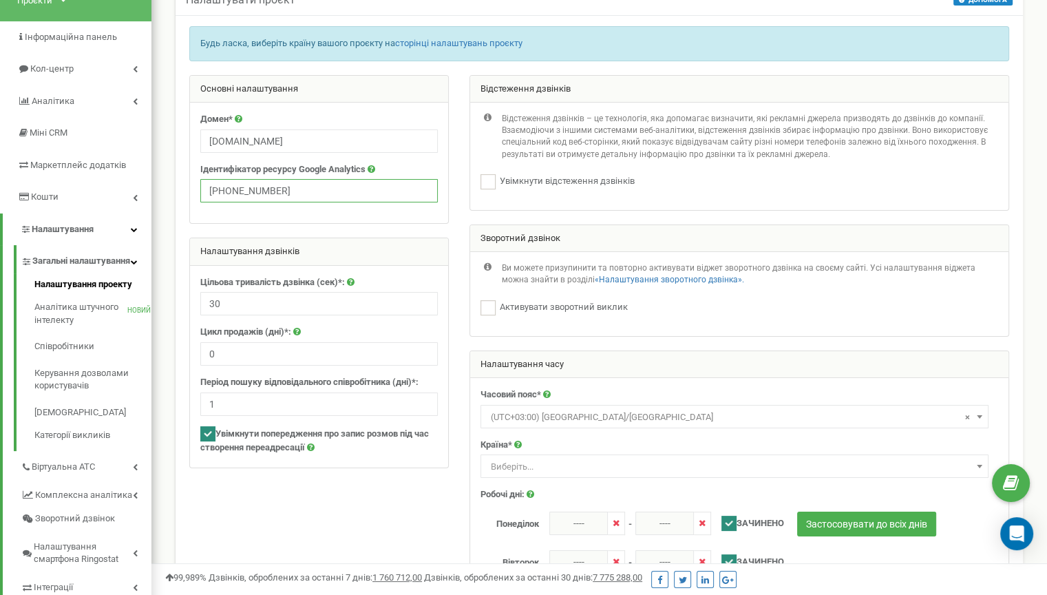
type input "[PHONE_NUMBER]"
click at [425, 414] on input "2" at bounding box center [319, 403] width 238 height 23
type input "1"
click at [424, 416] on input "1" at bounding box center [319, 403] width 238 height 23
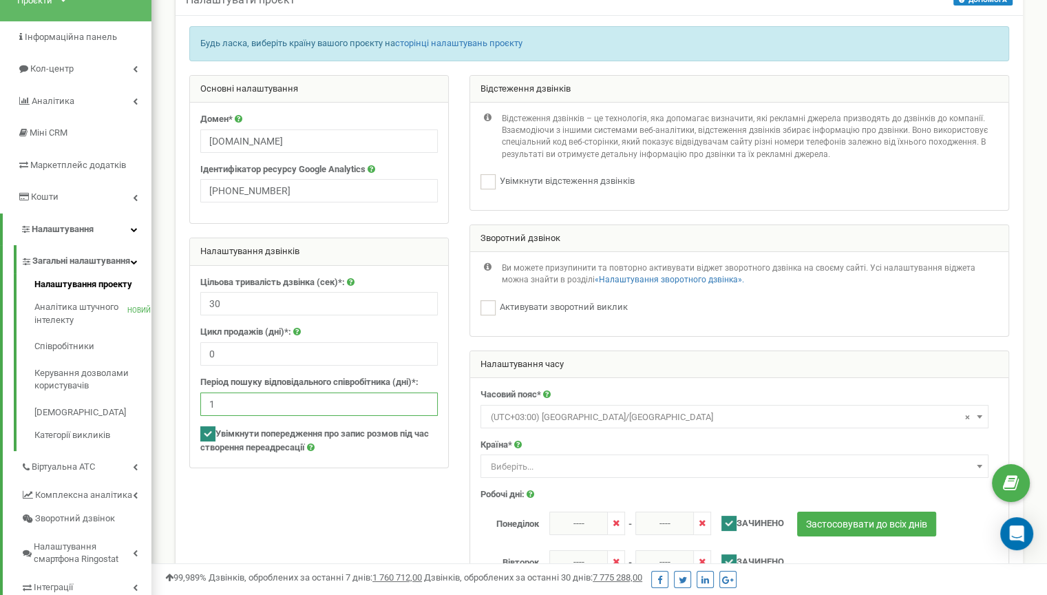
click at [424, 416] on input "1" at bounding box center [319, 403] width 238 height 23
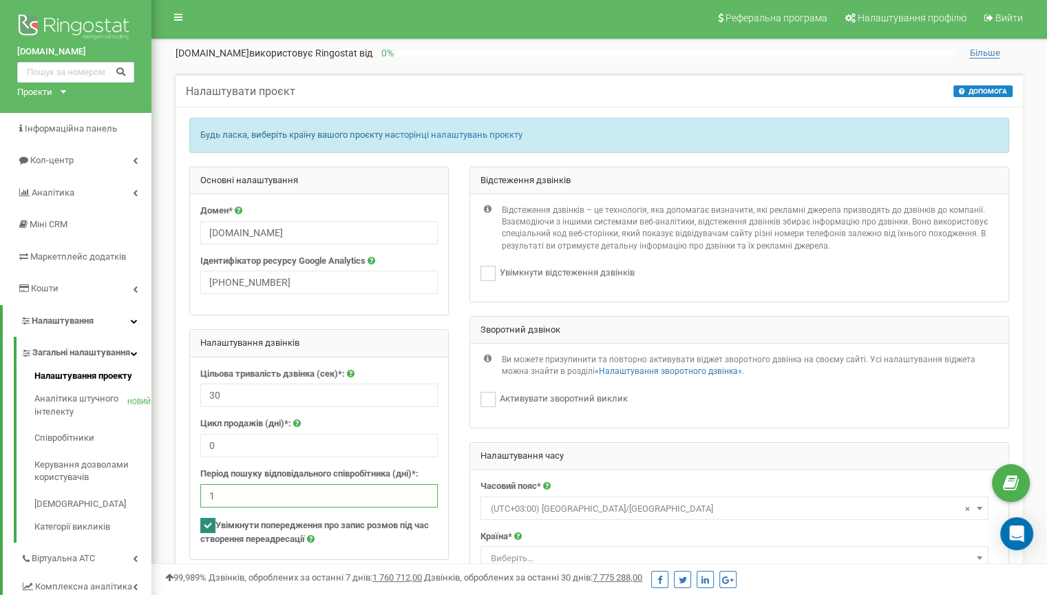
scroll to position [0, 0]
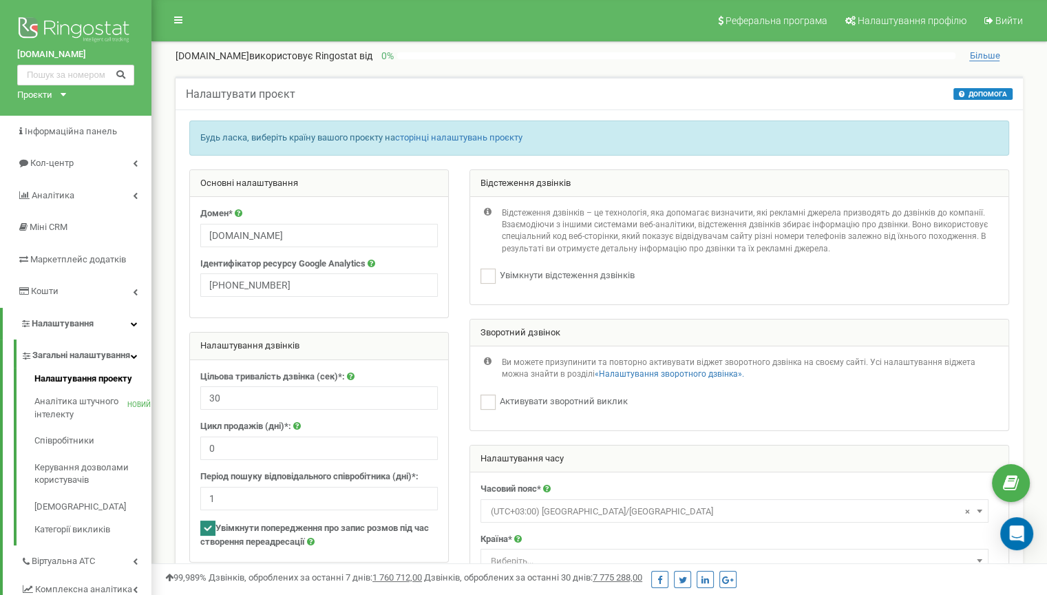
click at [611, 138] on div "Будь ласка, виберіть країну вашого проєкту на сторінці налаштувань проєкту" at bounding box center [599, 137] width 820 height 35
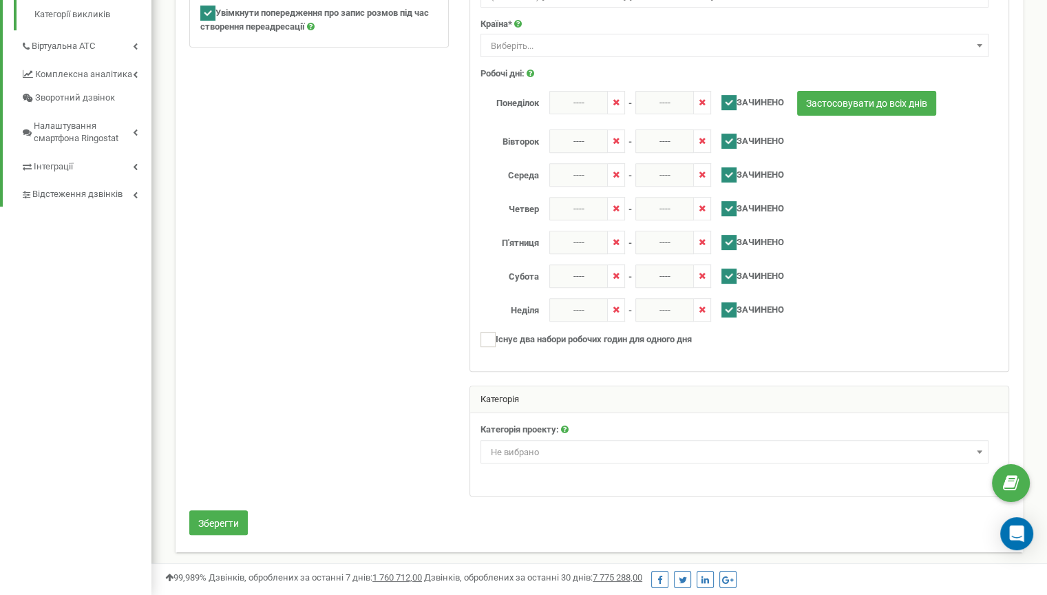
scroll to position [529, 0]
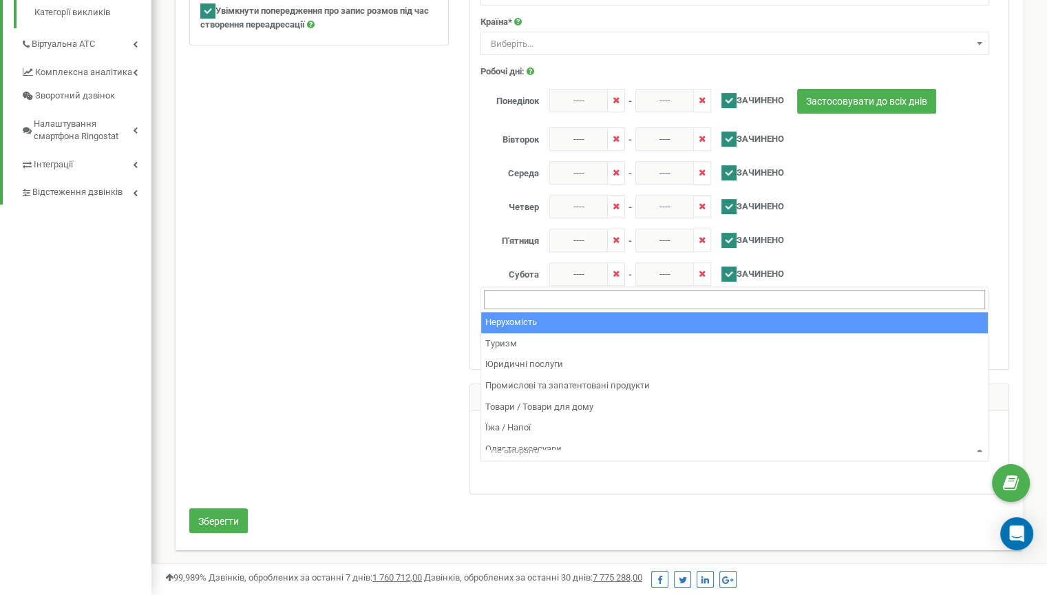
click at [861, 456] on span "Не вибрано" at bounding box center [734, 450] width 498 height 19
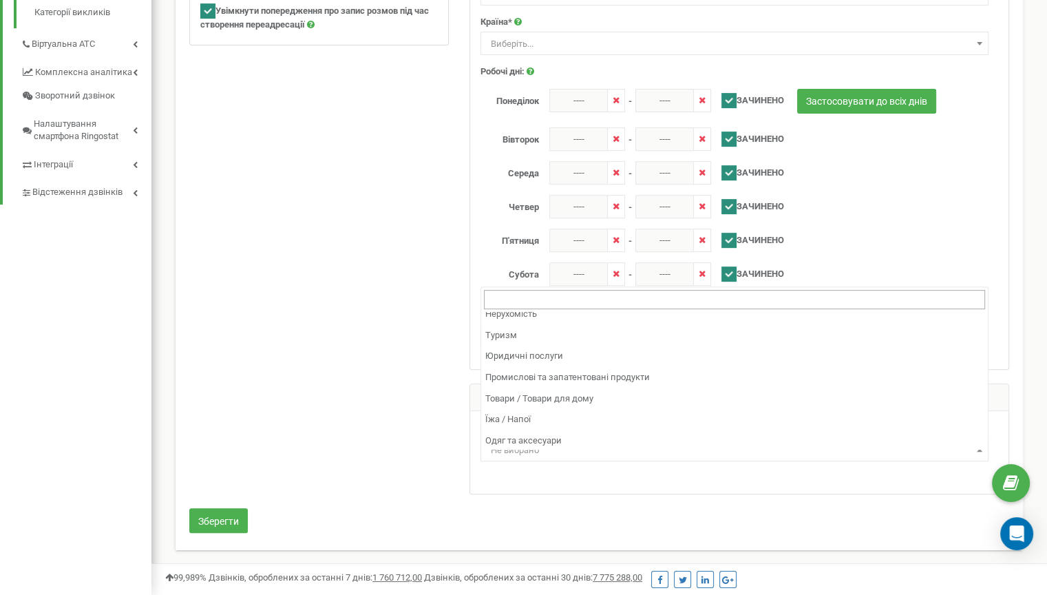
scroll to position [0, 0]
click at [980, 290] on input "search" at bounding box center [734, 300] width 501 height 20
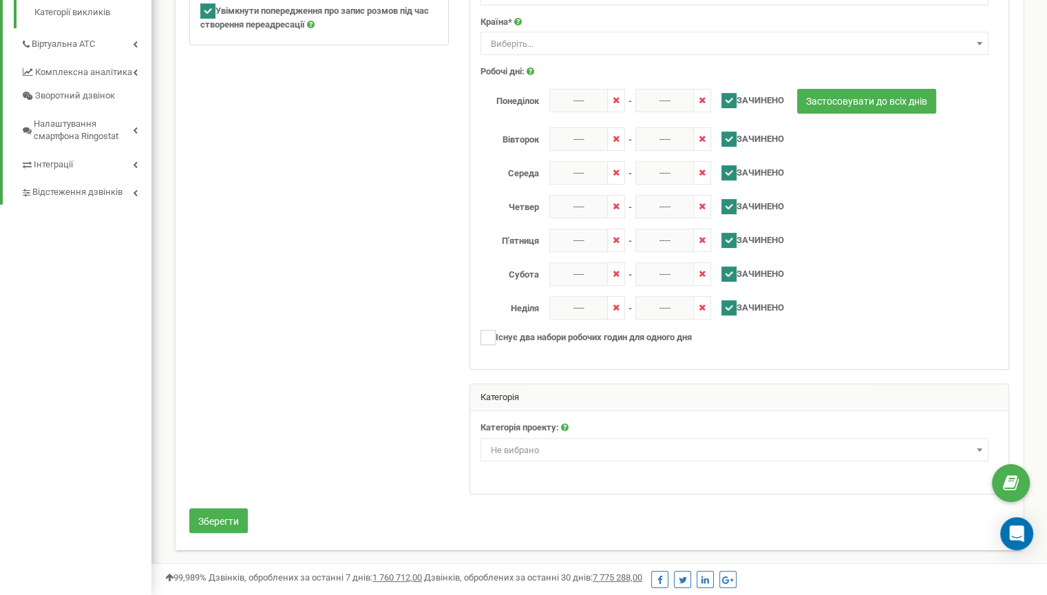
click at [991, 211] on div "Четвер ---- - ---- і ---- - ----" at bounding box center [780, 206] width 620 height 23
click at [489, 342] on ins at bounding box center [488, 337] width 15 height 15
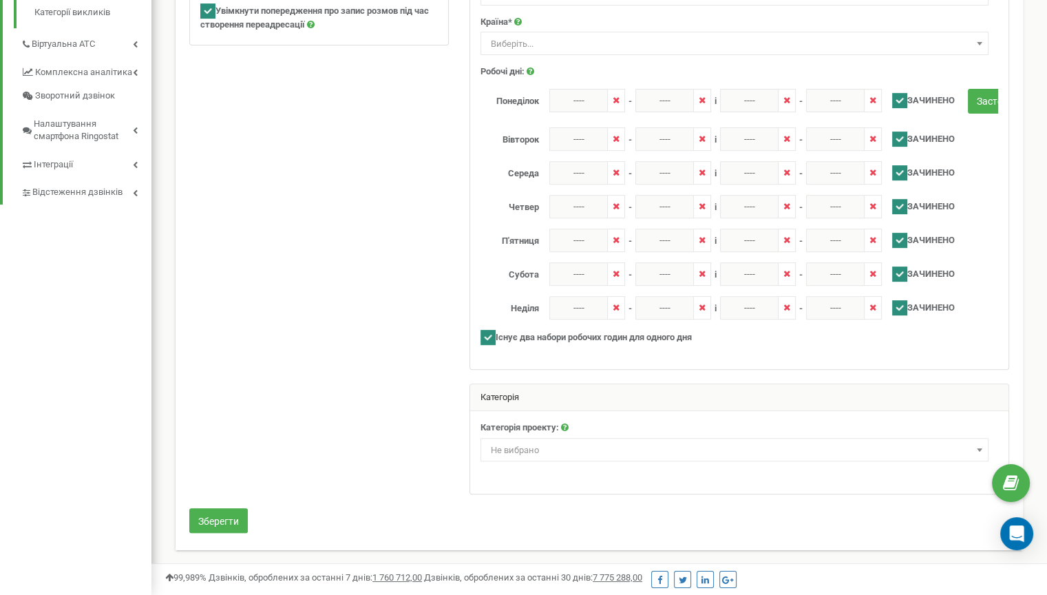
click at [489, 342] on ins at bounding box center [488, 337] width 15 height 15
checkbox input "false"
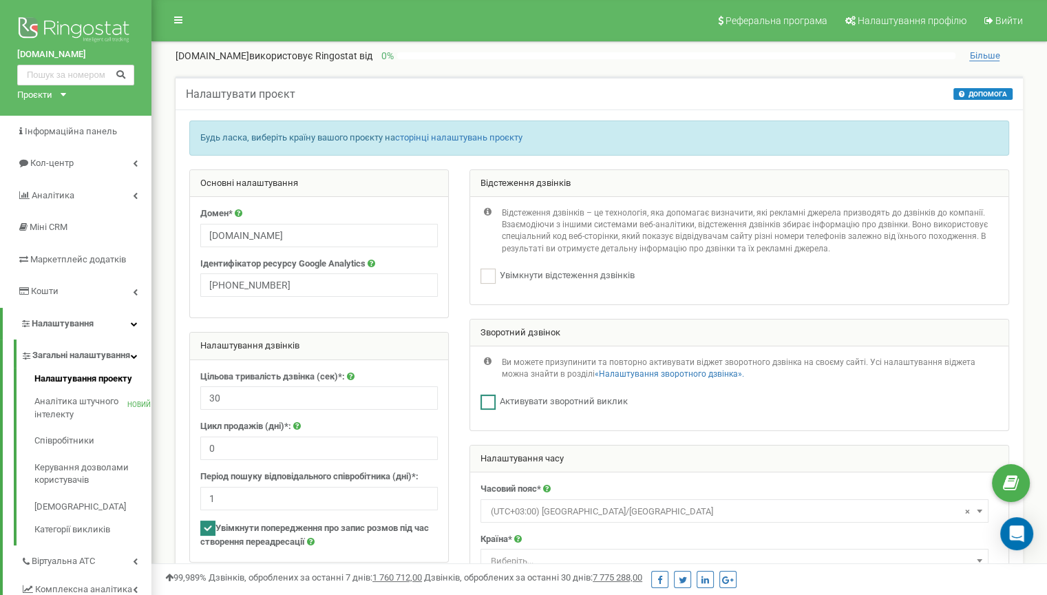
click at [485, 410] on ins at bounding box center [488, 401] width 15 height 15
checkbox input "false"
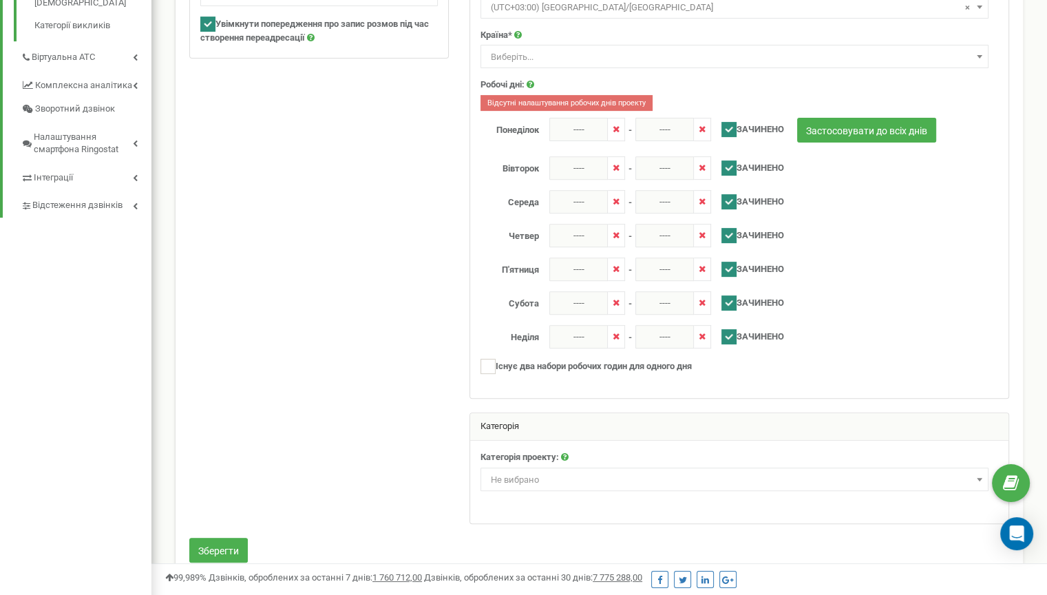
scroll to position [503, 0]
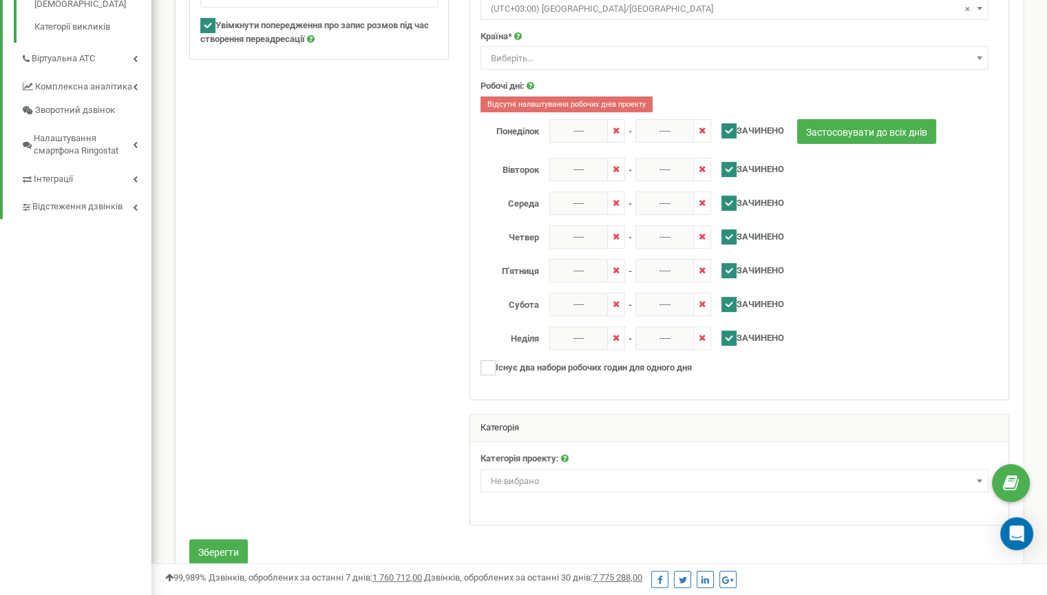
click at [726, 138] on ins at bounding box center [729, 130] width 15 height 15
checkbox input "false"
click at [703, 135] on icon at bounding box center [702, 130] width 7 height 9
click at [617, 135] on icon at bounding box center [616, 130] width 7 height 9
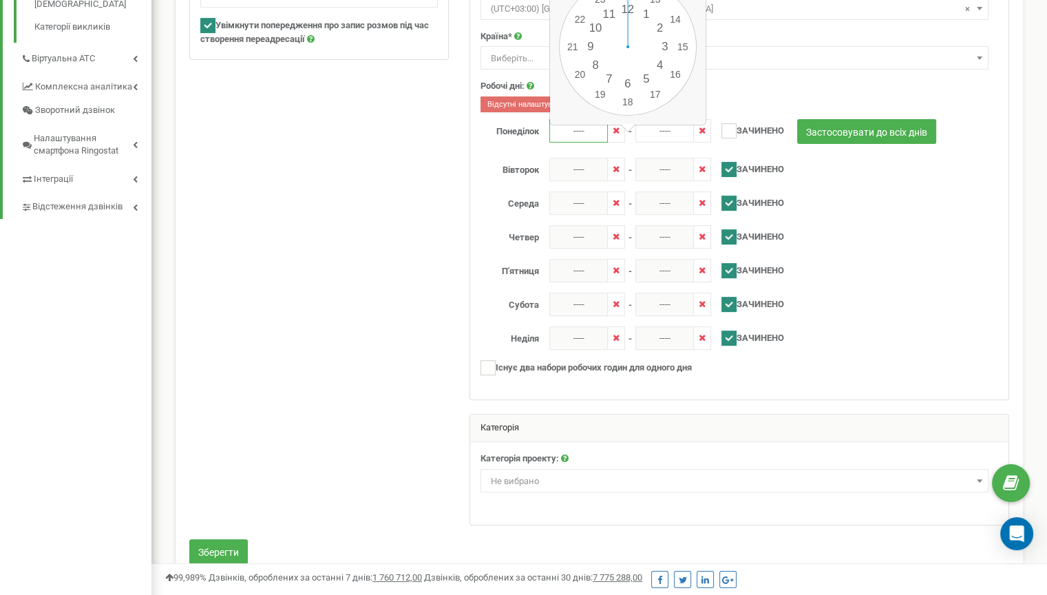
click at [573, 143] on input "----" at bounding box center [578, 130] width 59 height 23
click at [917, 249] on div "Четвер ---- - ---- і ---- - ----" at bounding box center [780, 236] width 620 height 23
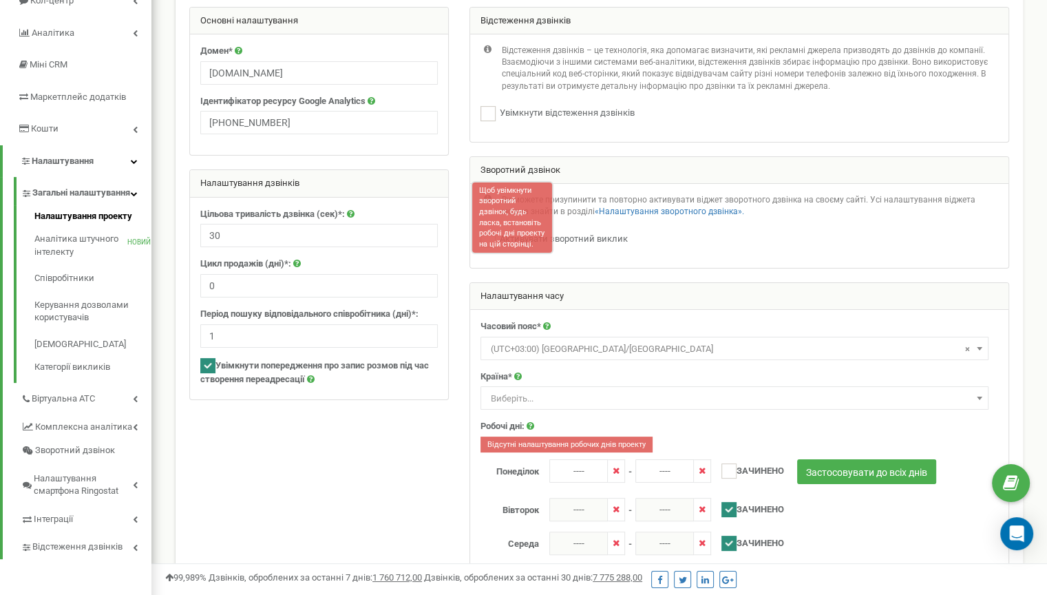
scroll to position [166, 0]
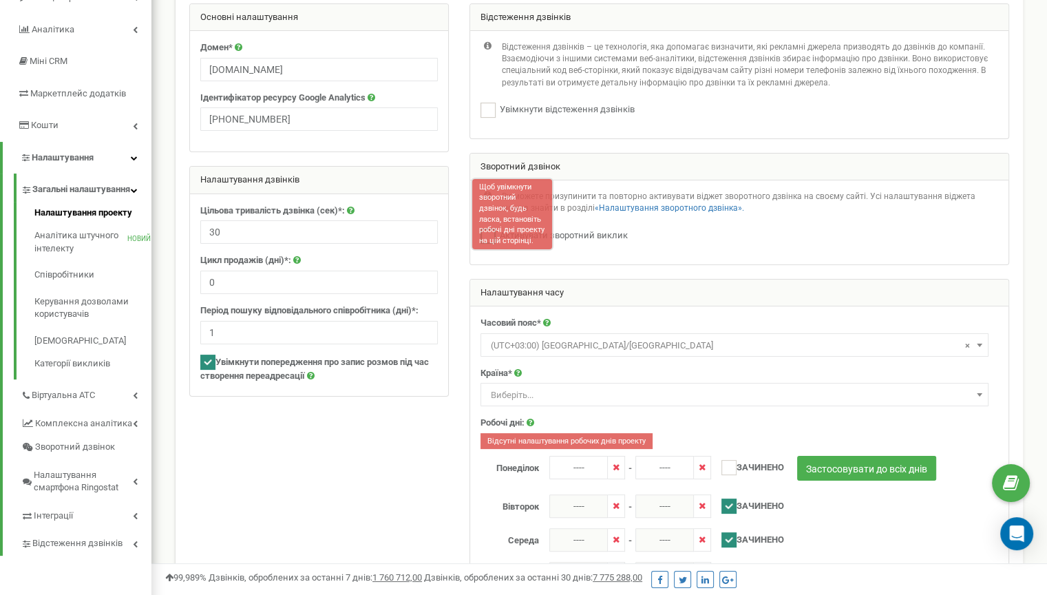
click at [561, 241] on label "Активувати зворотний виклик" at bounding box center [562, 235] width 132 height 13
click at [487, 246] on font "Щоб увімкнути зворотний дзвінок, будь ласка, встановіть робочі дні проекту на ц…" at bounding box center [511, 213] width 65 height 63
click at [487, 244] on ins at bounding box center [488, 236] width 15 height 15
checkbox input "false"
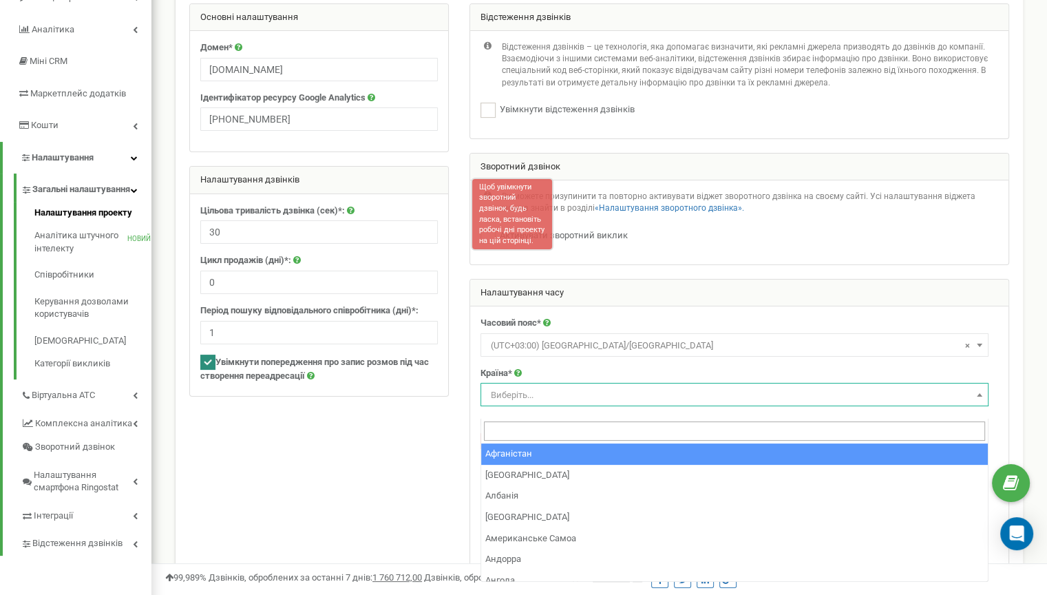
click at [975, 403] on span at bounding box center [980, 395] width 14 height 18
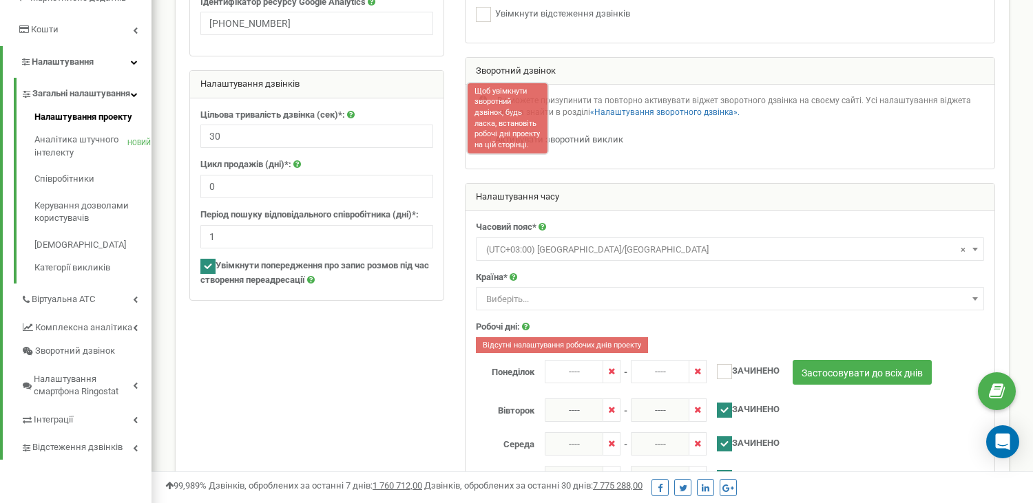
scroll to position [266, 0]
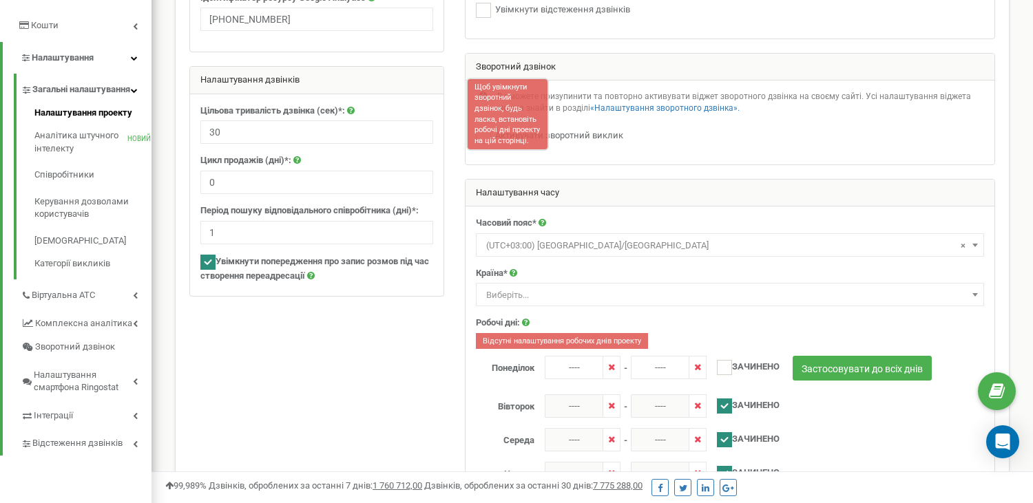
click at [616, 305] on span "Виберіть..." at bounding box center [730, 295] width 498 height 19
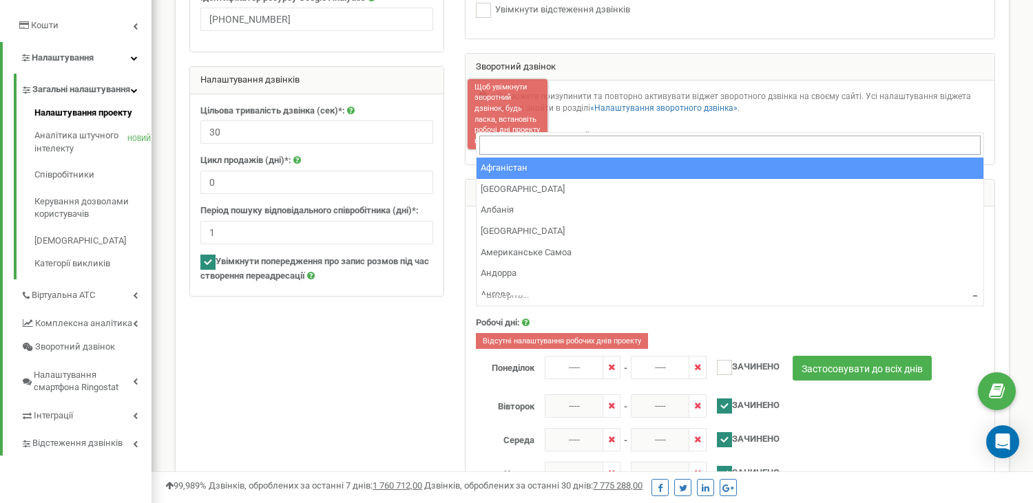
type input "u"
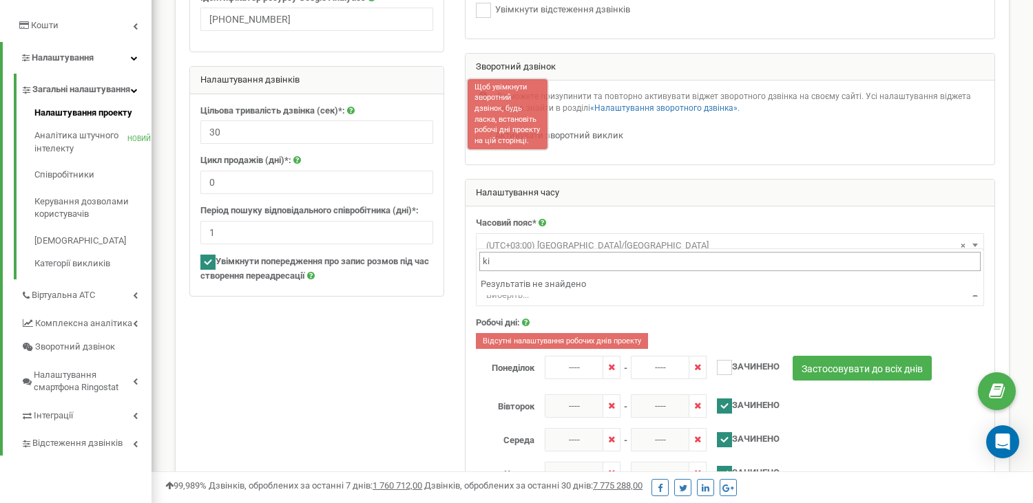
type input "k"
click at [526, 263] on input "Kie" at bounding box center [729, 262] width 501 height 20
type input "K"
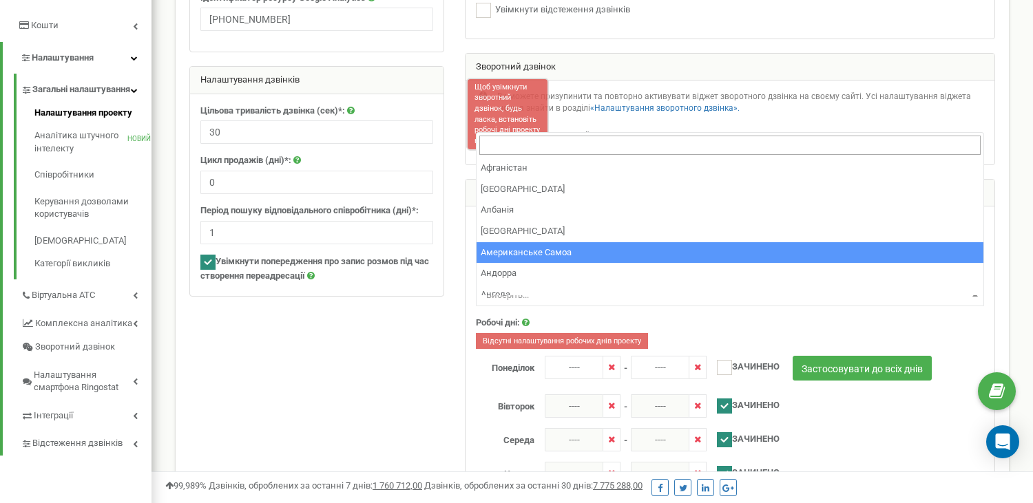
type input "e"
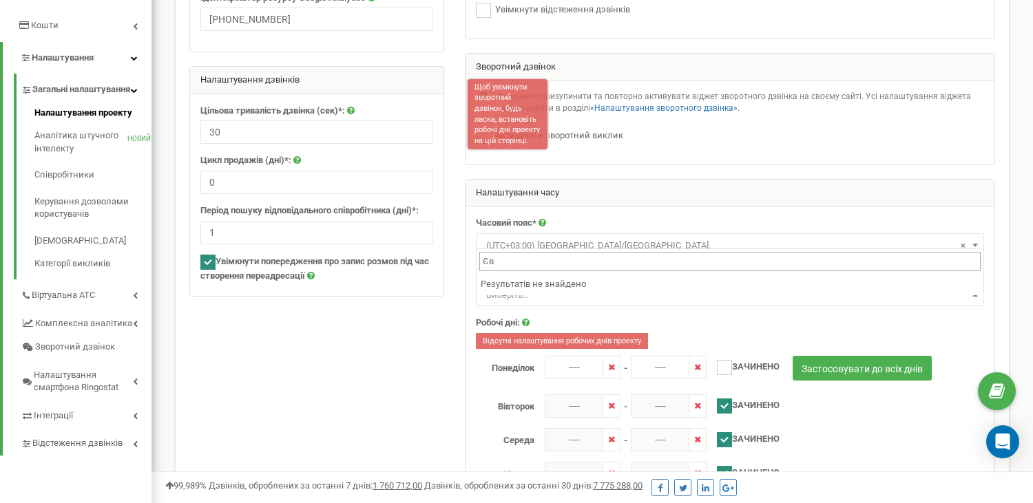
type input "Є"
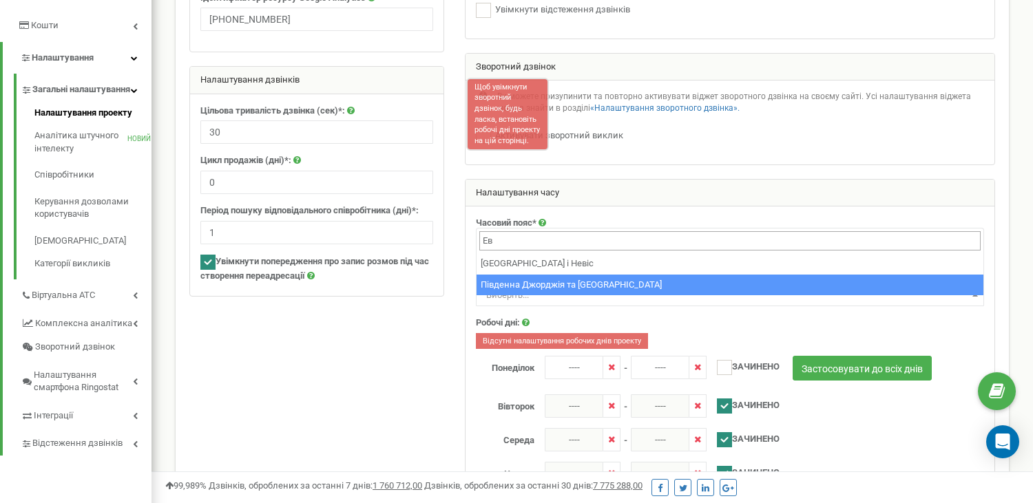
type input "[PERSON_NAME]"
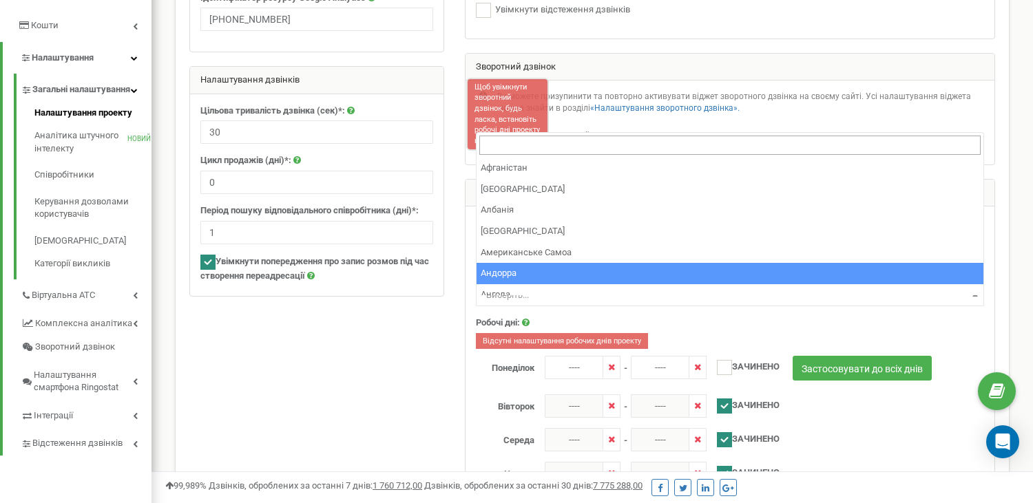
type input "K"
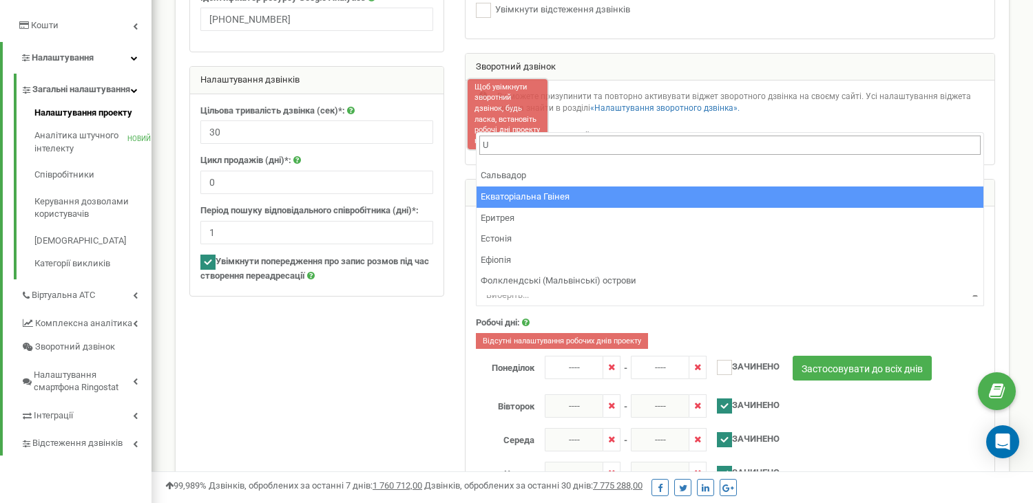
scroll to position [0, 0]
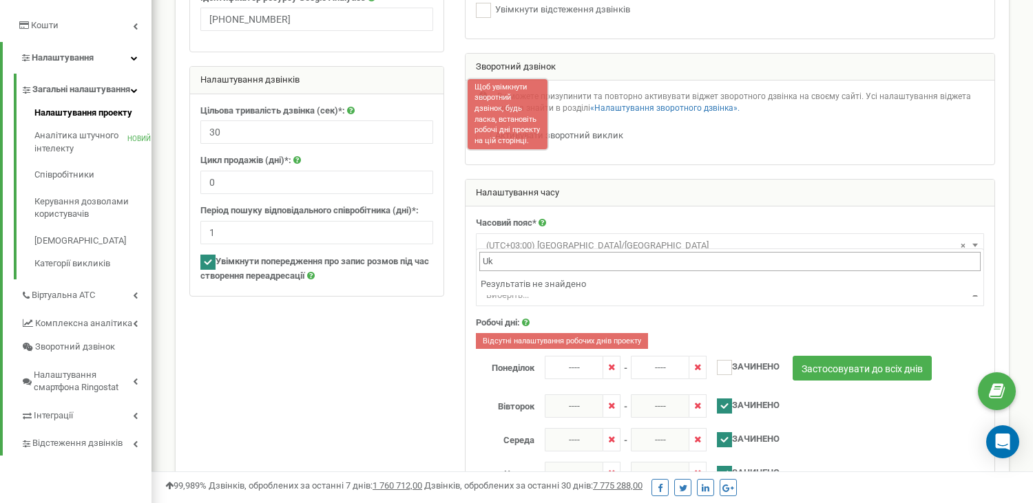
type input "U"
click at [909, 305] on span "Виберіть..." at bounding box center [730, 295] width 498 height 19
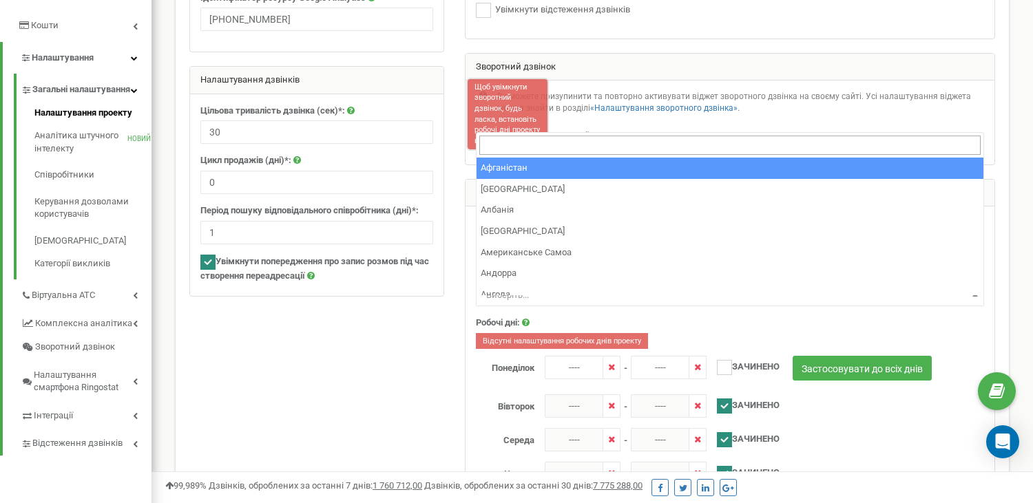
click at [909, 305] on span "Виберіть..." at bounding box center [730, 295] width 498 height 19
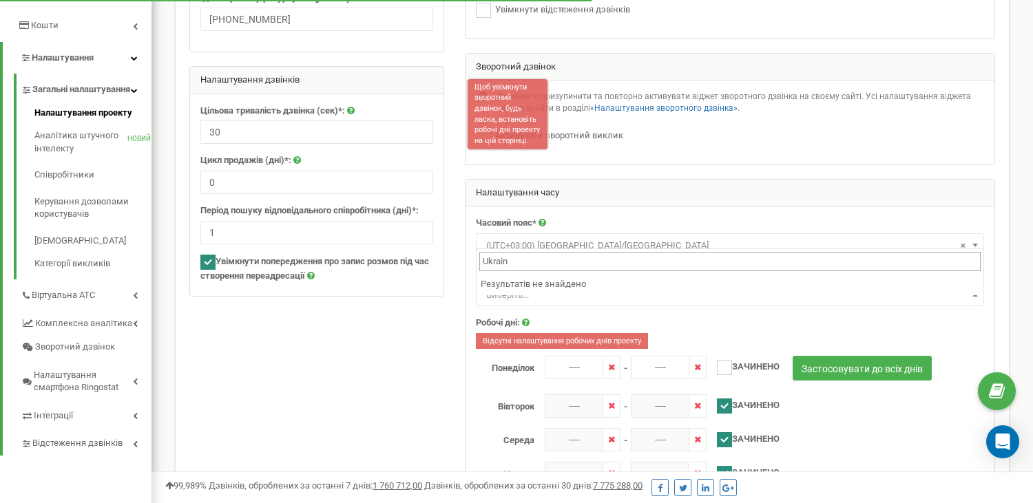
type input "[GEOGRAPHIC_DATA]"
click at [898, 304] on span "Виберіть..." at bounding box center [730, 295] width 498 height 19
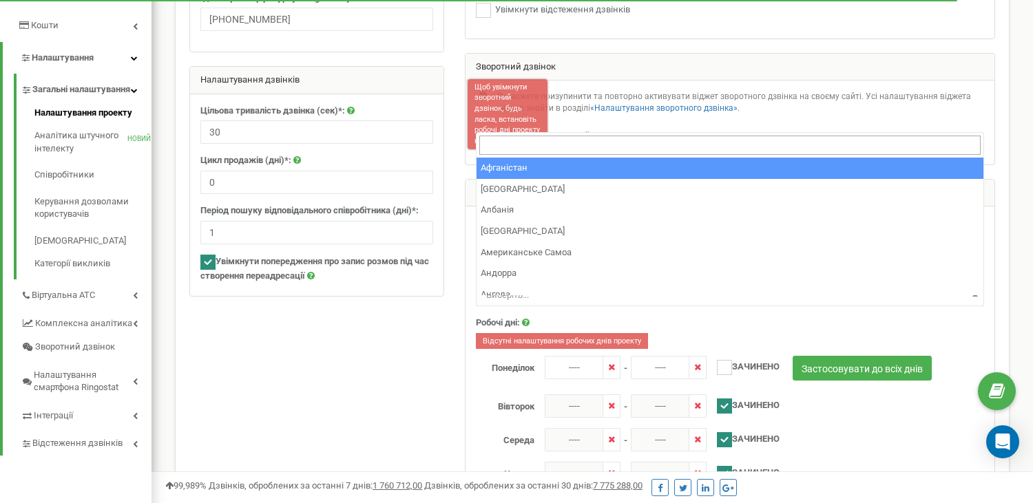
click at [978, 304] on span at bounding box center [975, 295] width 14 height 18
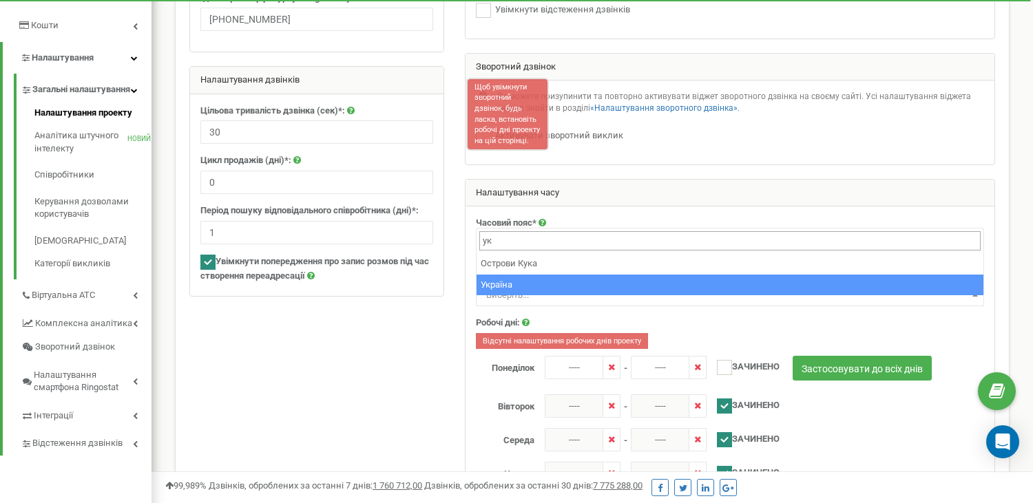
type input "ук"
select select "UKR"
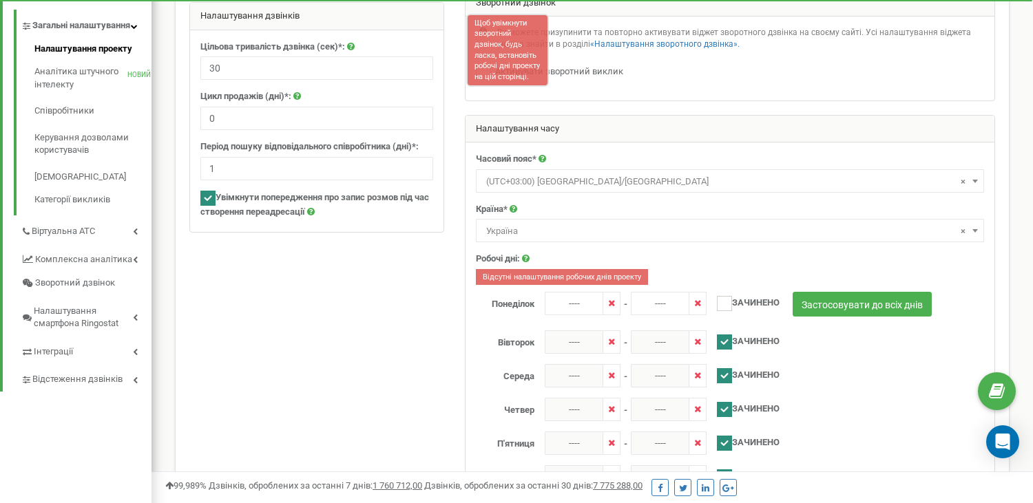
scroll to position [341, 0]
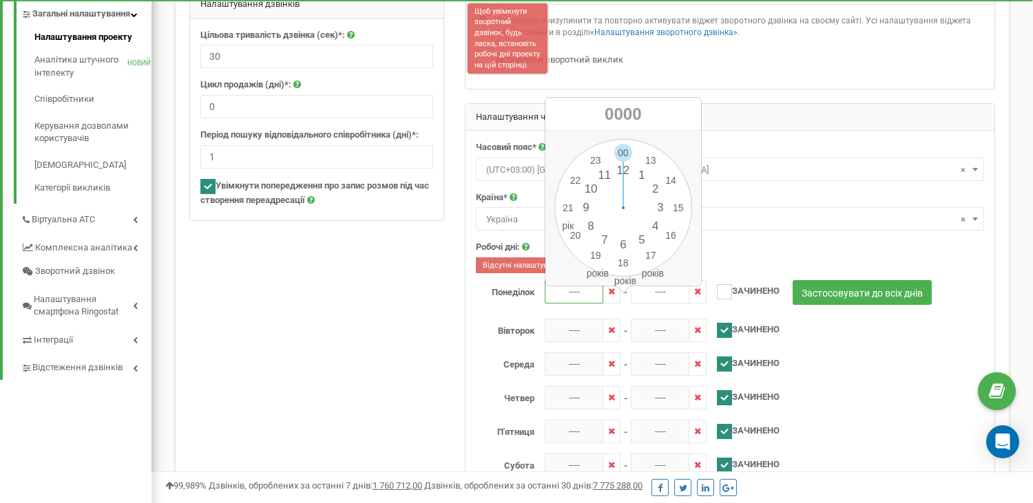
click at [571, 304] on input "----" at bounding box center [574, 291] width 59 height 23
click at [629, 159] on div "00 1 2 3 4 5 6 7 8 9 10 11 12 13 14 15 16 17 років 18 років 19 років 20 21 рік …" at bounding box center [623, 208] width 138 height 138
click at [625, 115] on font "00" at bounding box center [632, 114] width 19 height 19
click at [611, 113] on font "00" at bounding box center [613, 114] width 19 height 19
click at [620, 171] on div "00 1 2 3 4 5 6 7 8 9 10 11 12 13 14 15 16 17 років 18 років 19 років 20 21 рік …" at bounding box center [623, 208] width 138 height 138
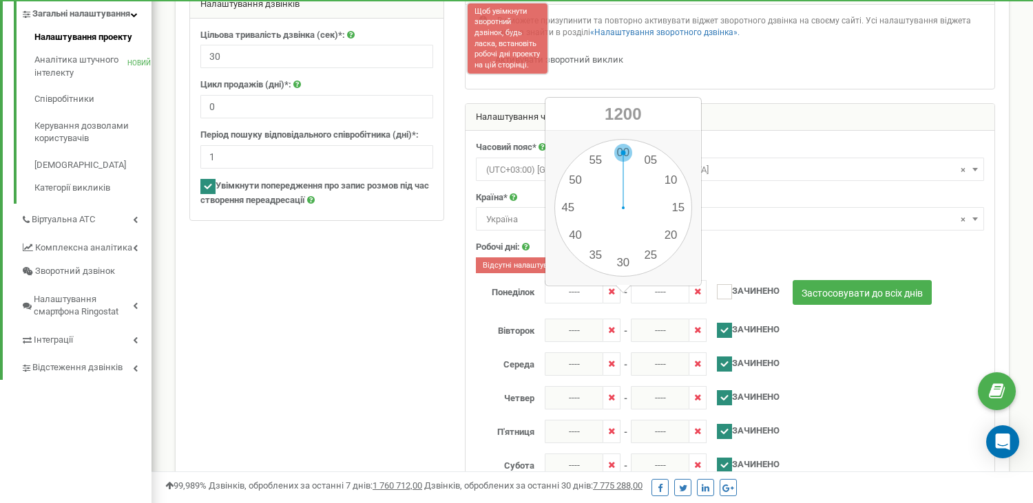
click at [616, 153] on div "00 1 2 3 4 5 6 7 8 9 10 11 12 13 14 15 16 17 років 18 років 19 років 20 21 рік …" at bounding box center [623, 208] width 138 height 138
type input "12:00"
click at [575, 304] on input "12:00" at bounding box center [574, 291] width 59 height 23
click at [585, 206] on div "00 1 2 3 4 5 6 7 8 9 10 11 12 13 14 15 16 17 років 18 років 19 років 20 21 рік …" at bounding box center [623, 208] width 138 height 138
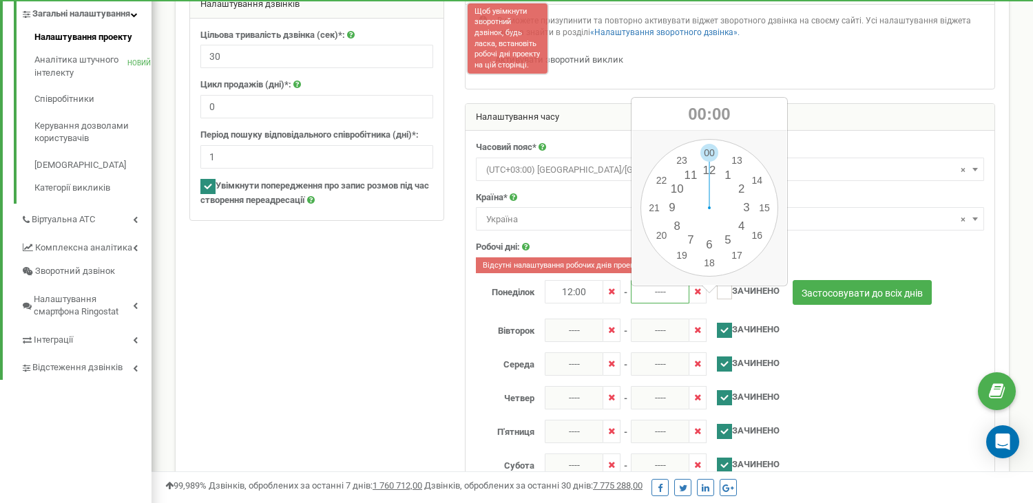
click at [644, 302] on input "----" at bounding box center [660, 291] width 59 height 23
click at [682, 259] on div "00 1 2 3 4 5 6 7 8 9 10 11 12 13 14 15 16 17 років 18 років 19 років 20 21 рік …" at bounding box center [709, 208] width 138 height 138
click at [710, 260] on div "00 1 2 3 4 5 6 7 8 9 10 11 12 13 14 15 16 17 років 18 років 19 років 20 21 рік …" at bounding box center [709, 208] width 138 height 138
type input "19:30"
click at [584, 304] on input "12:00" at bounding box center [574, 291] width 59 height 23
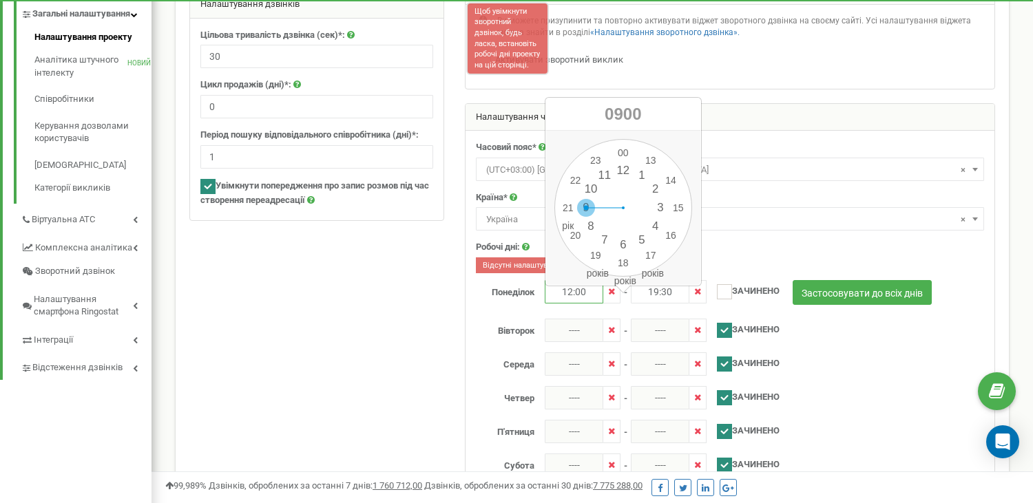
click at [579, 205] on div "00 1 2 3 4 5 6 7 8 9 10 11 12 13 14 15 16 17 років 18 років 19 років 20 21 рік …" at bounding box center [623, 208] width 138 height 138
click at [579, 205] on div "00 05 10 15 20 25 30 35 40 45 50 55" at bounding box center [623, 208] width 138 height 138
click at [623, 149] on div "00 1 2 3 4 5 6 7 8 9 10 11 12 13 14 15 16 17 років 18 років 19 років 20 21 рік …" at bounding box center [623, 208] width 138 height 138
type input "09:00"
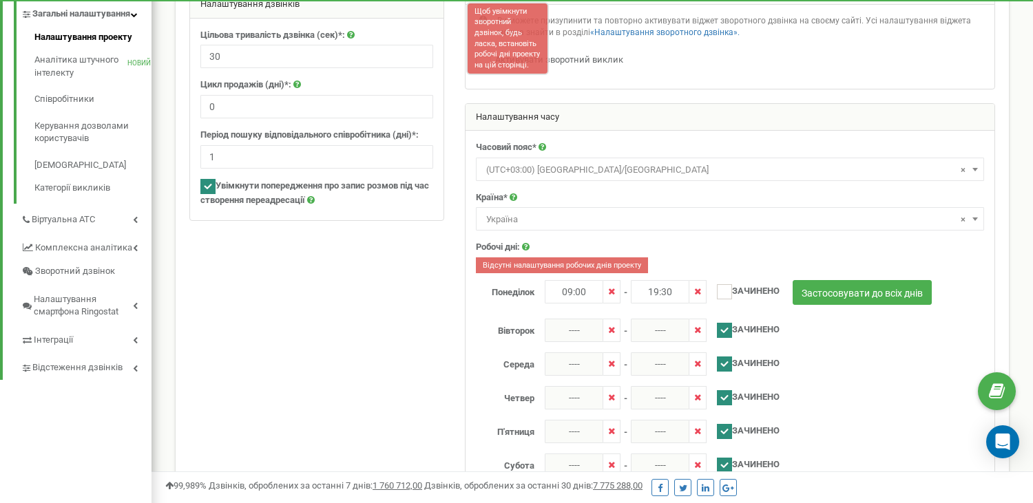
click at [724, 338] on ins at bounding box center [724, 330] width 15 height 15
checkbox input "false"
click at [724, 372] on ins at bounding box center [724, 364] width 15 height 15
checkbox input "false"
click at [725, 399] on label "ЗАЧИНЕНО" at bounding box center [742, 395] width 73 height 19
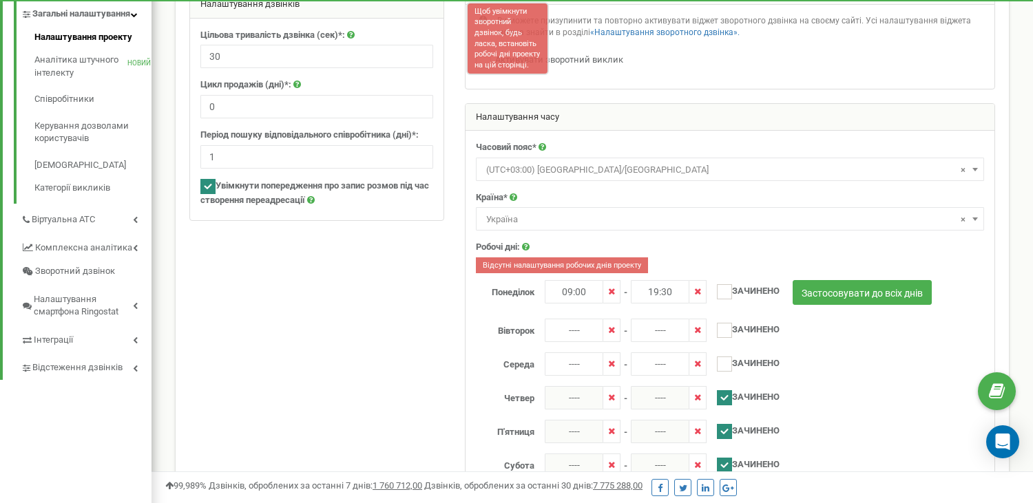
click at [725, 399] on label "ЗАЧИНЕНО" at bounding box center [742, 395] width 73 height 19
checkbox input "true"
click at [727, 439] on ins at bounding box center [724, 431] width 15 height 15
checkbox input "false"
click at [728, 406] on ins at bounding box center [724, 397] width 15 height 15
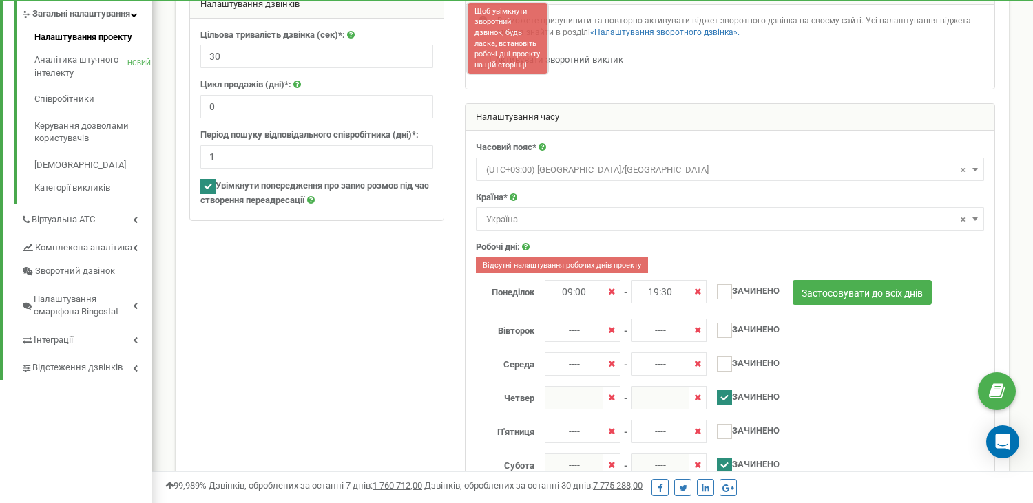
checkbox input "false"
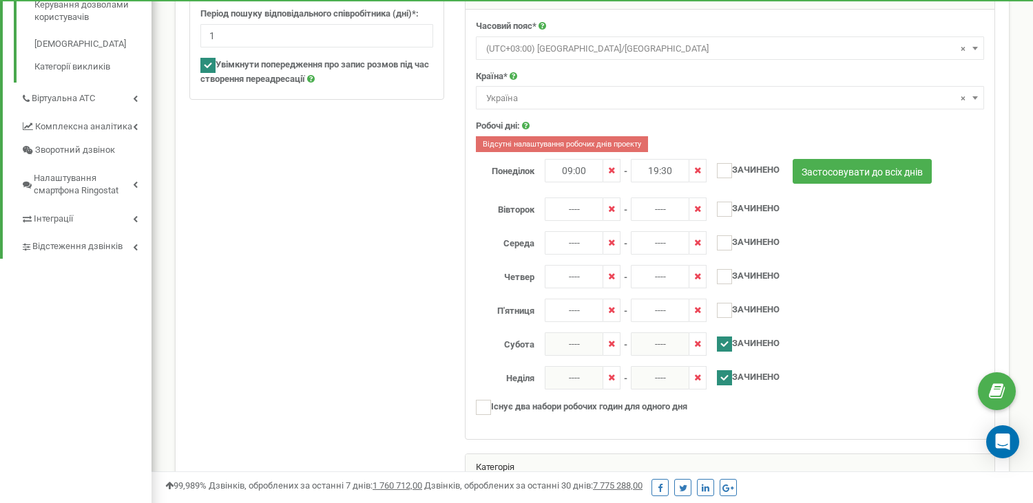
scroll to position [484, 0]
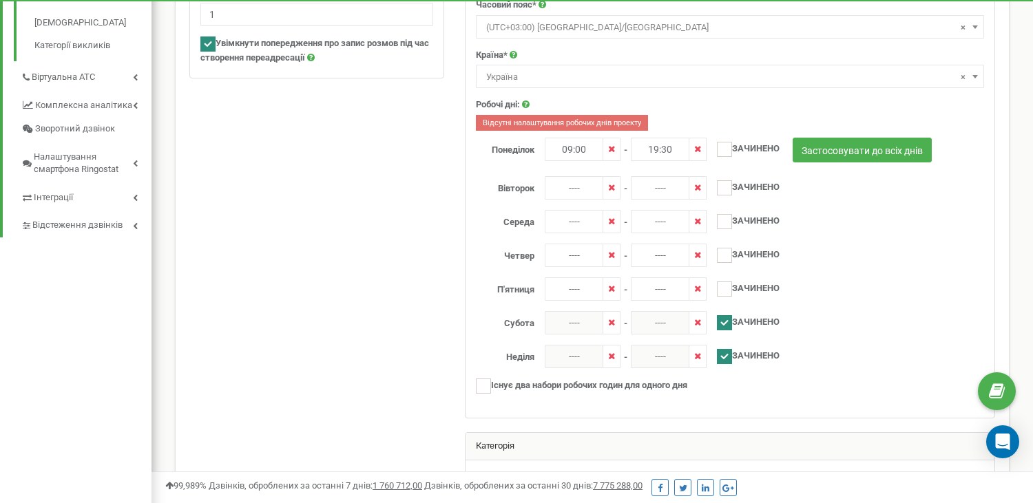
click at [722, 330] on ins at bounding box center [724, 322] width 15 height 15
checkbox input "false"
click at [726, 364] on ins at bounding box center [724, 356] width 15 height 15
checkbox input "false"
click at [609, 192] on icon at bounding box center [611, 187] width 7 height 9
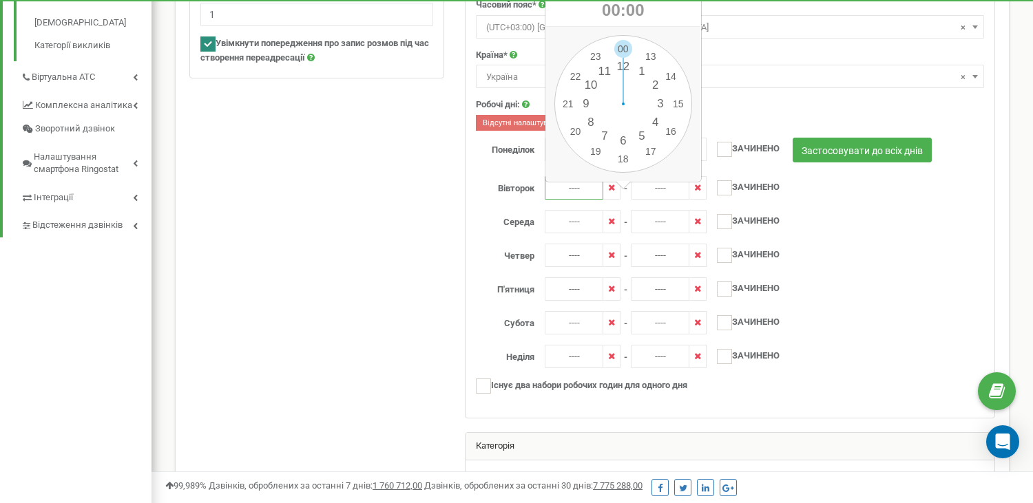
click at [585, 199] on input "----" at bounding box center [574, 187] width 59 height 23
click at [587, 100] on div "00 1 2 3 4 5 6 7 8 9 10 11 12 13 14 15 16 17 років 18 років 19 років 20 21 рік …" at bounding box center [623, 104] width 138 height 138
click at [617, 3] on font "09" at bounding box center [613, 10] width 19 height 19
click at [618, 107] on div "00 1 2 3 4 5 6 7 8 9 10 11 12 13 14 15 16 17 років 18 років 19 років 20 21 рік …" at bounding box center [623, 104] width 138 height 138
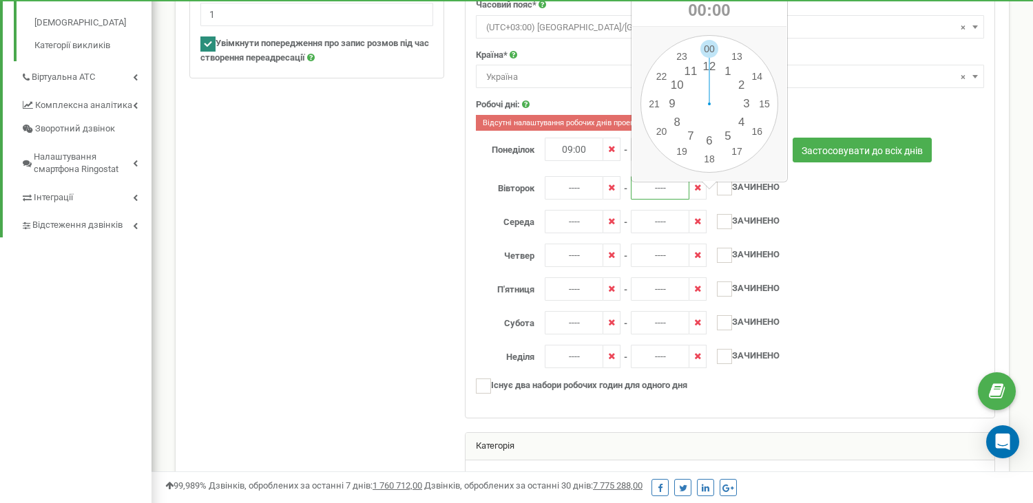
click at [650, 198] on input "----" at bounding box center [660, 187] width 59 height 23
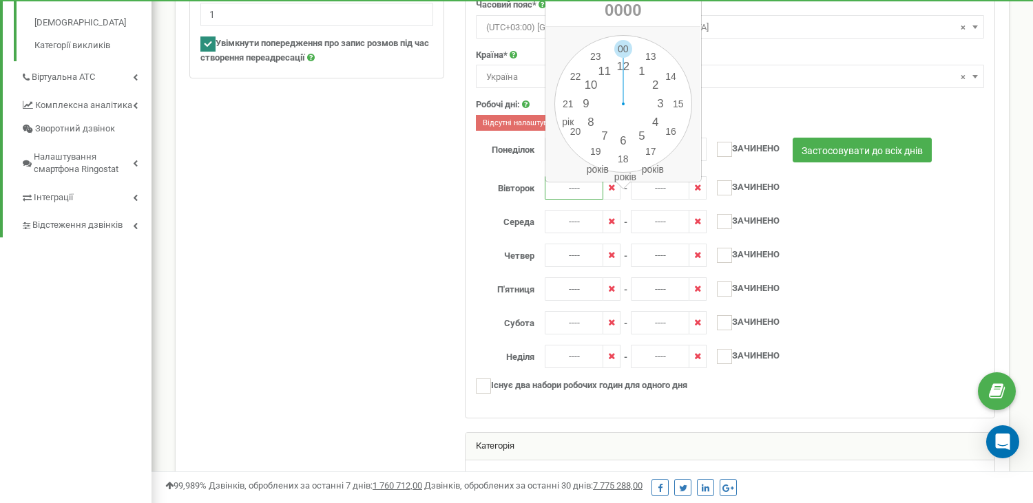
click at [570, 200] on input "----" at bounding box center [574, 187] width 59 height 23
click at [587, 97] on div "00 1 2 3 4 5 6 7 8 9 10 11 12 13 14 15 16 17 років 18 років 19 років 20 21 рік …" at bounding box center [623, 104] width 138 height 138
click at [620, 6] on font "09" at bounding box center [613, 10] width 19 height 19
click at [589, 103] on div "00 1 2 3 4 5 6 7 8 9 10 11 12 13 14 15 16 17 років 18 років 19 років 20 21 рік …" at bounding box center [623, 104] width 138 height 138
click at [618, 44] on div "00 1 2 3 4 5 6 7 8 9 10 11 12 13 14 15 16 17 років 18 років 19 років 20 21 рік …" at bounding box center [623, 104] width 138 height 138
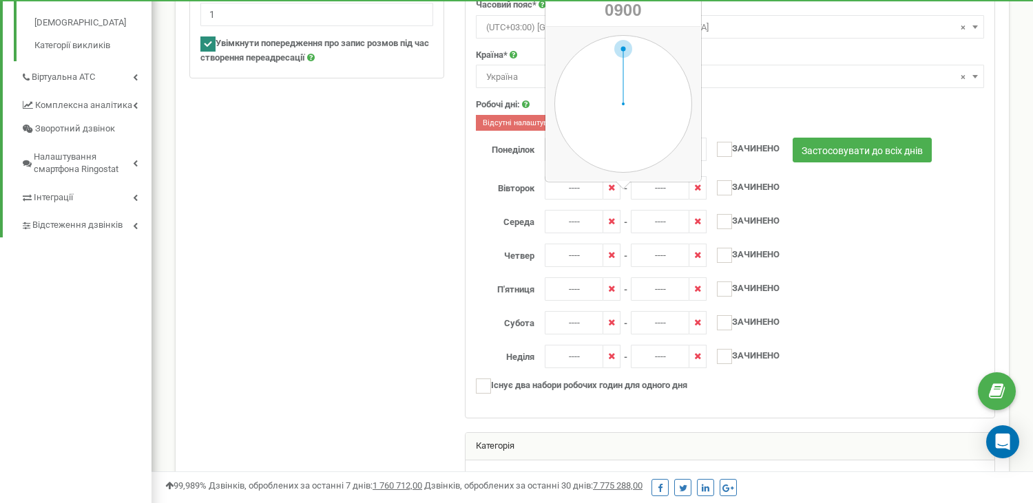
type input "09:00"
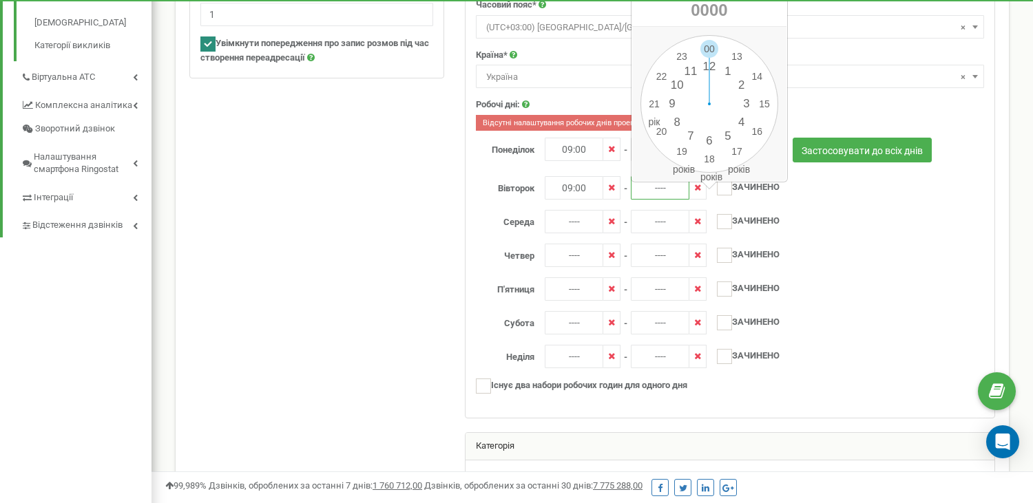
click at [645, 196] on input "----" at bounding box center [660, 187] width 59 height 23
click at [677, 149] on div "00 1 2 3 4 5 6 7 8 9 10 11 12 13 14 15 16 17 років 18 років 19 років 20 21 рік …" at bounding box center [709, 104] width 138 height 138
click at [717, 156] on div "00 1 2 3 4 5 6 7 8 9 10 11 12 13 14 15 16 17 років 18 років 19 років 20 21 рік …" at bounding box center [709, 104] width 138 height 138
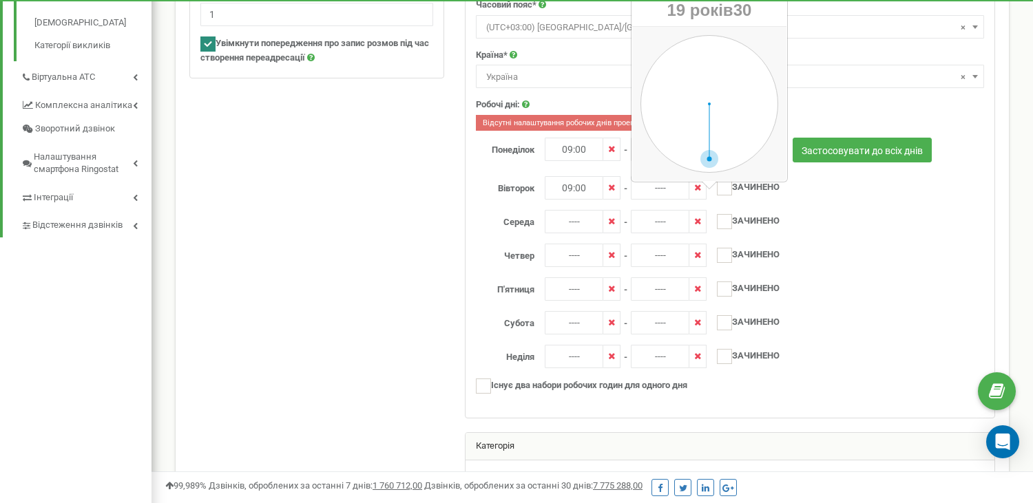
type input "19:30"
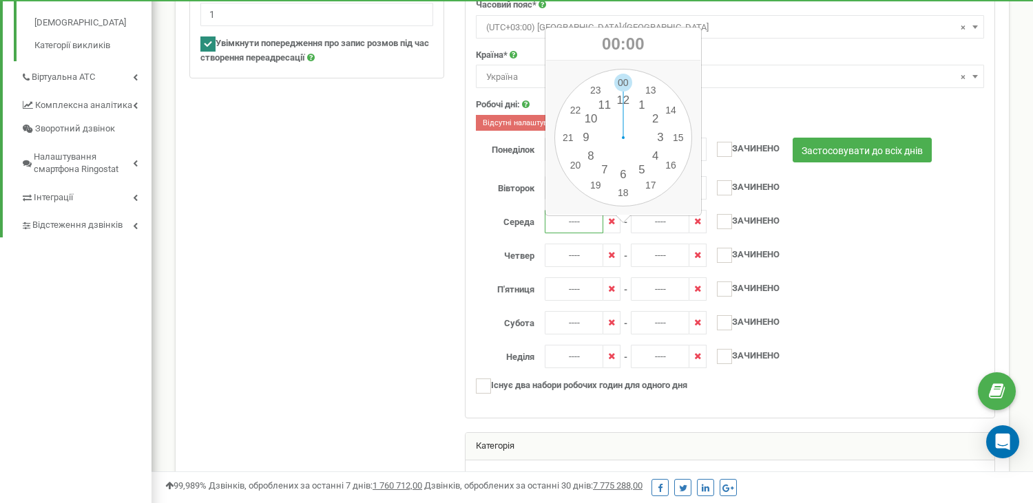
click at [572, 228] on input "----" at bounding box center [574, 221] width 59 height 23
click at [586, 129] on div "00 1 2 3 4 5 6 7 8 9 10 11 12 13 14 15 16 17 років 18 років 19 років 20 21 рік …" at bounding box center [623, 138] width 138 height 138
click at [619, 78] on div "00 1 2 3 4 5 6 7 8 9 10 11 12 13 14 15 16 17 років 18 років 19 років 20 21 рік …" at bounding box center [623, 138] width 138 height 138
type input "09:00"
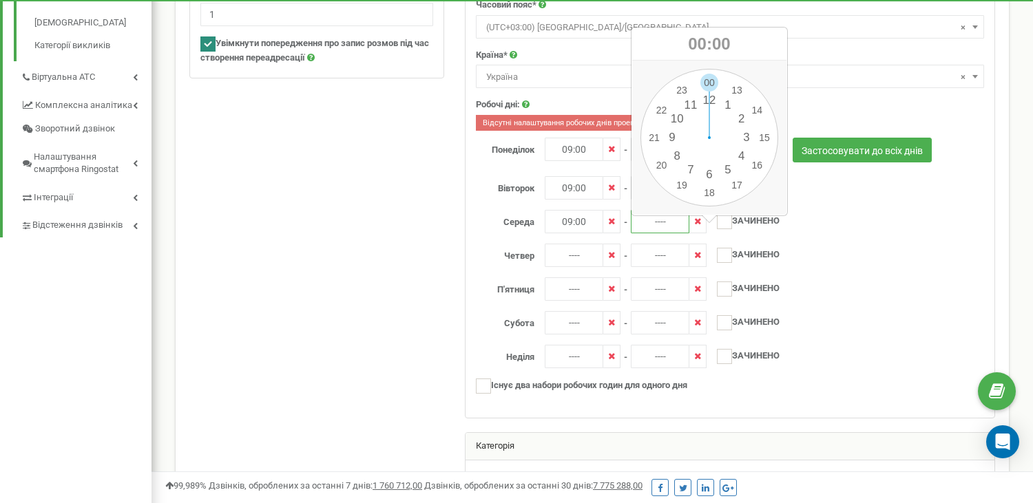
click at [659, 233] on input "----" at bounding box center [660, 221] width 59 height 23
click at [685, 185] on div "00 1 2 3 4 5 6 7 8 9 10 11 12 13 14 15 16 17 років 18 років 19 років 20 21 рік …" at bounding box center [709, 138] width 138 height 138
click at [706, 187] on div "00 1 2 3 4 5 6 7 8 9 10 11 12 13 14 15 16 17 років 18 років 19 років 20 21 рік …" at bounding box center [709, 138] width 138 height 138
type input "19:30"
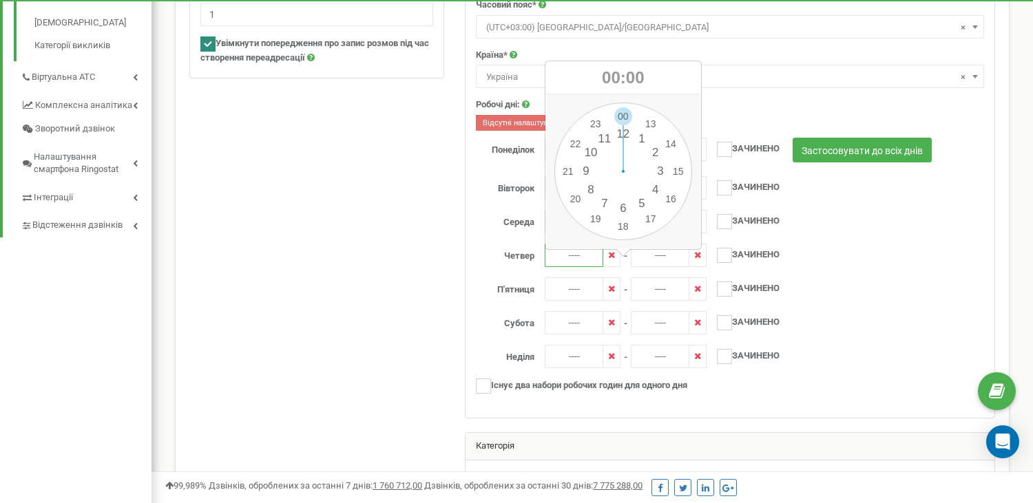
click at [577, 266] on input "----" at bounding box center [574, 255] width 59 height 23
click at [586, 169] on div "00 1 2 3 4 5 6 7 8 9 10 11 12 13 14 15 16 17 років 18 років 19 років 20 21 рік …" at bounding box center [623, 172] width 138 height 138
click at [622, 111] on div "00 1 2 3 4 5 6 7 8 9 10 11 12 13 14 15 16 17 років 18 років 19 років 20 21 рік …" at bounding box center [623, 172] width 138 height 138
type input "09:00"
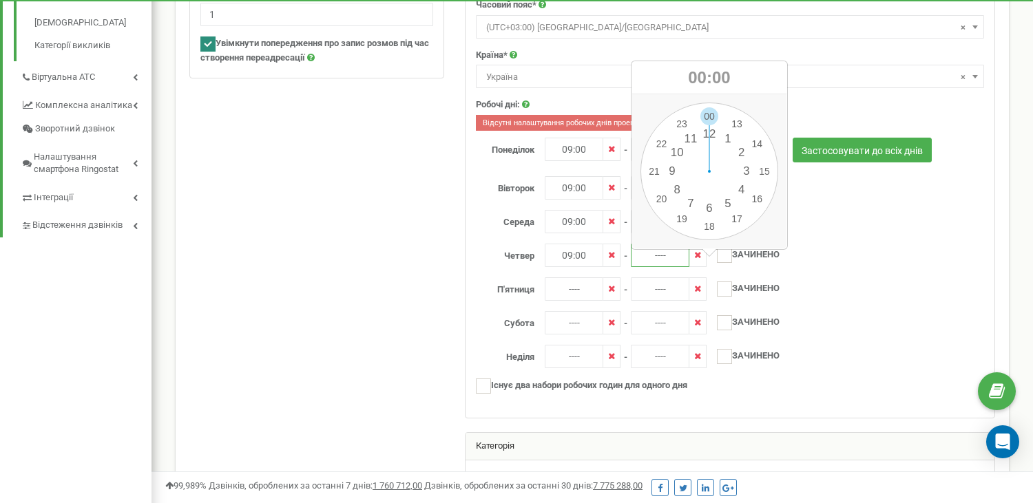
click at [661, 265] on input "----" at bounding box center [660, 255] width 59 height 23
click at [680, 213] on div "00 1 2 3 4 5 6 7 8 9 10 11 12 13 14 15 16 17 років 18 років 19 років 20 21 рік …" at bounding box center [709, 172] width 138 height 138
click at [709, 220] on div "00 1 2 3 4 5 6 7 8 9 10 11 12 13 14 15 16 17 років 18 років 19 років 20 21 рік …" at bounding box center [709, 172] width 138 height 138
type input "19:30"
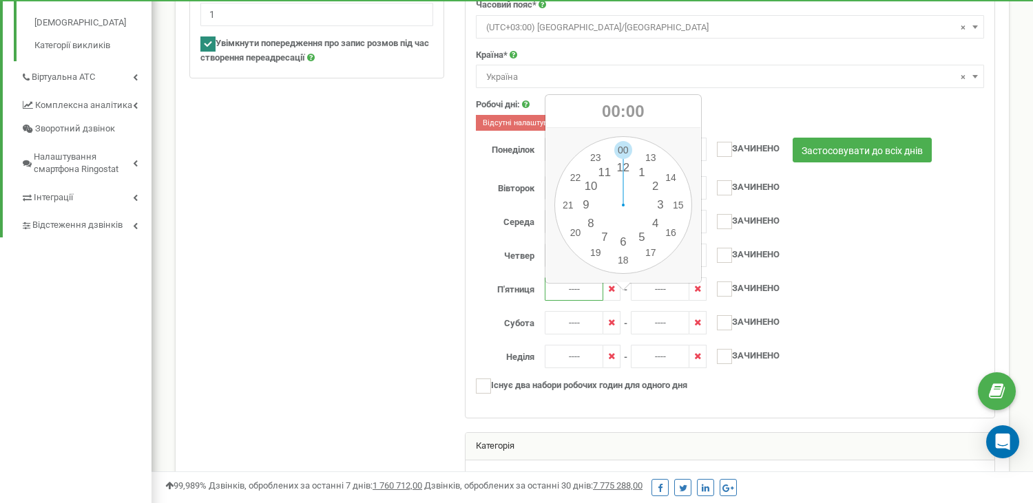
click at [572, 301] on input "----" at bounding box center [574, 288] width 59 height 23
click at [588, 202] on div "00 1 2 3 4 5 6 7 8 9 10 11 12 13 14 15 16 17 років 18 років 19 років 20 21 рік …" at bounding box center [623, 205] width 138 height 138
click at [617, 150] on div "00 1 2 3 4 5 6 7 8 9 10 11 12 13 14 15 16 17 років 18 років 19 років 20 21 рік …" at bounding box center [623, 205] width 138 height 138
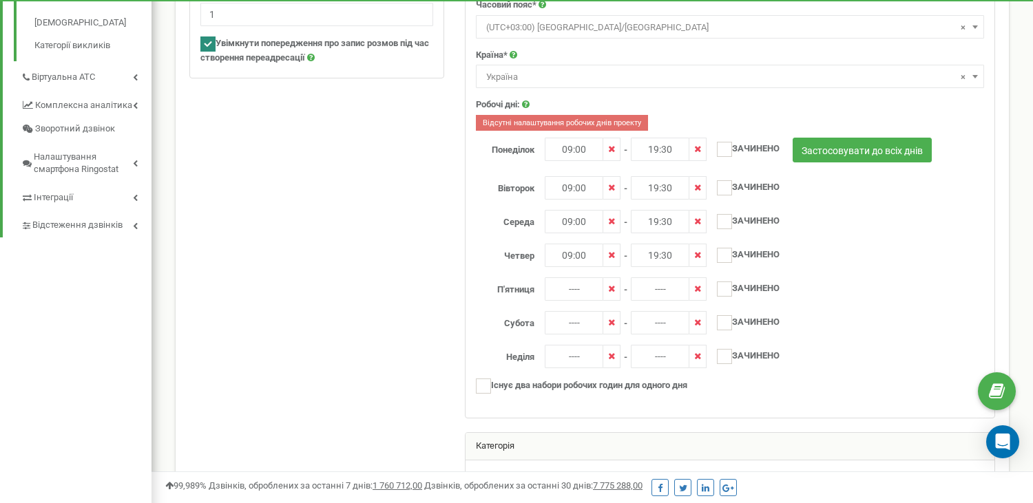
type input "09:00"
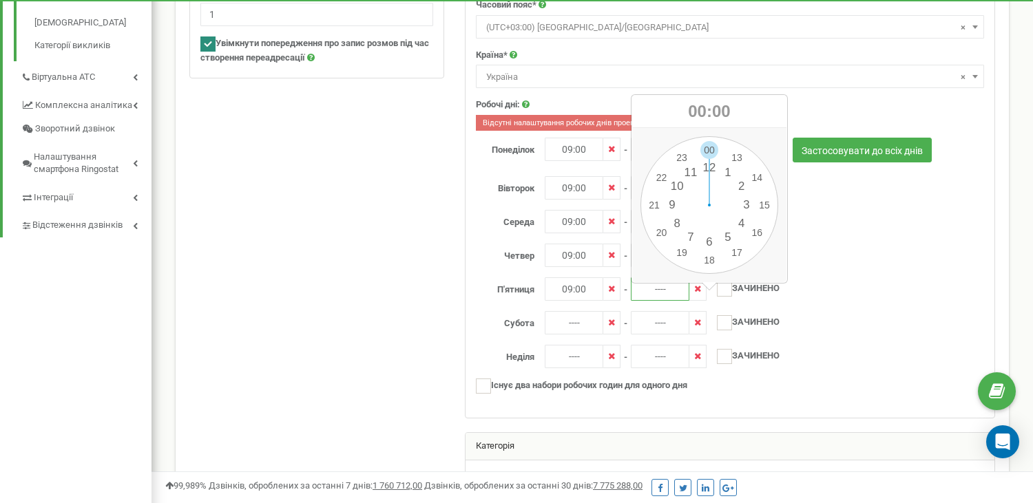
click at [660, 301] on input "----" at bounding box center [660, 288] width 59 height 23
click at [681, 255] on div "00 1 2 3 4 5 6 7 8 9 10 11 12 13 14 15 16 17 років 18 років 19 років 20 21 рік …" at bounding box center [709, 205] width 138 height 138
click at [706, 262] on div "00 1 2 3 4 5 6 7 8 9 10 11 12 13 14 15 16 17 років 18 років 19 років 20 21 рік …" at bounding box center [709, 205] width 138 height 138
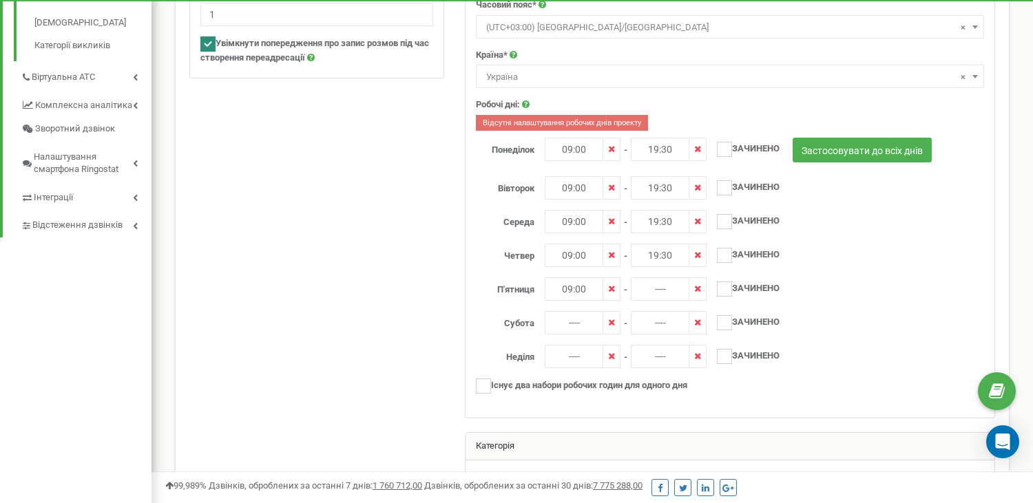
type input "19:30"
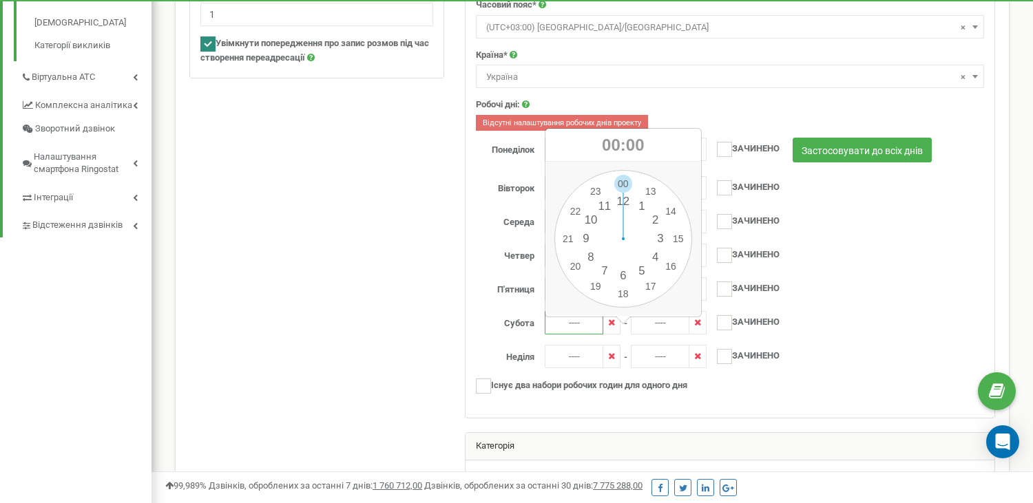
click at [573, 328] on input "----" at bounding box center [574, 322] width 59 height 23
click at [594, 218] on div "00 1 2 3 4 5 6 7 8 9 10 11 12 13 14 15 16 17 років 18 років 19 років 20 21 рік …" at bounding box center [623, 239] width 138 height 138
click at [625, 178] on div "00 1 2 3 4 5 6 7 8 9 10 11 12 13 14 15 16 17 років 18 років 19 років 20 21 рік …" at bounding box center [623, 239] width 138 height 138
type input "10:00"
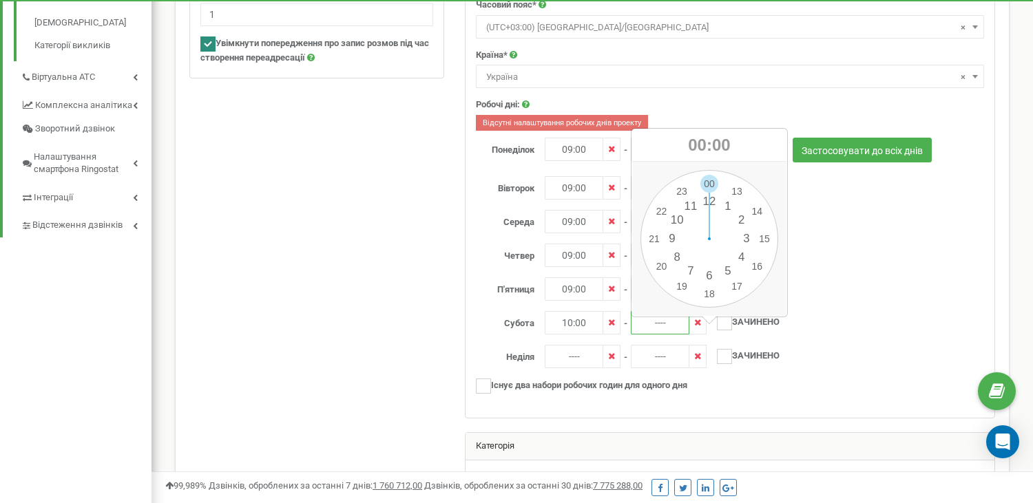
click at [661, 335] on input "----" at bounding box center [660, 322] width 59 height 23
click at [742, 282] on div "00 1 2 3 4 5 6 7 8 9 10 11 12 13 14 15 16 17 років 18 років 19 років 20 21 рік …" at bounding box center [709, 239] width 138 height 138
click at [708, 181] on div "00 1 2 3 4 5 6 7 8 9 10 11 12 13 14 15 16 17 років 18 років 19 років 20 21 рік …" at bounding box center [709, 239] width 138 height 138
type input "17:00"
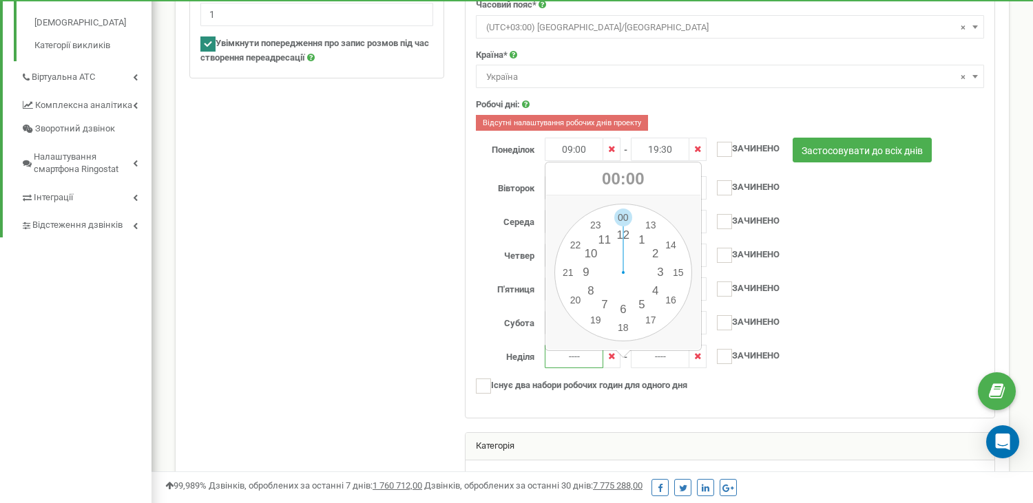
click at [571, 366] on input "----" at bounding box center [574, 356] width 59 height 23
click at [590, 254] on div "00 1 2 3 4 5 6 7 8 9 10 11 12 13 14 15 16 17 років 18 років 19 років 20 21 рік …" at bounding box center [623, 273] width 138 height 138
click at [625, 215] on div "00 1 2 3 4 5 6 7 8 9 10 11 12 13 14 15 16 17 років 18 років 19 років 20 21 рік …" at bounding box center [623, 273] width 138 height 138
type input "10:00"
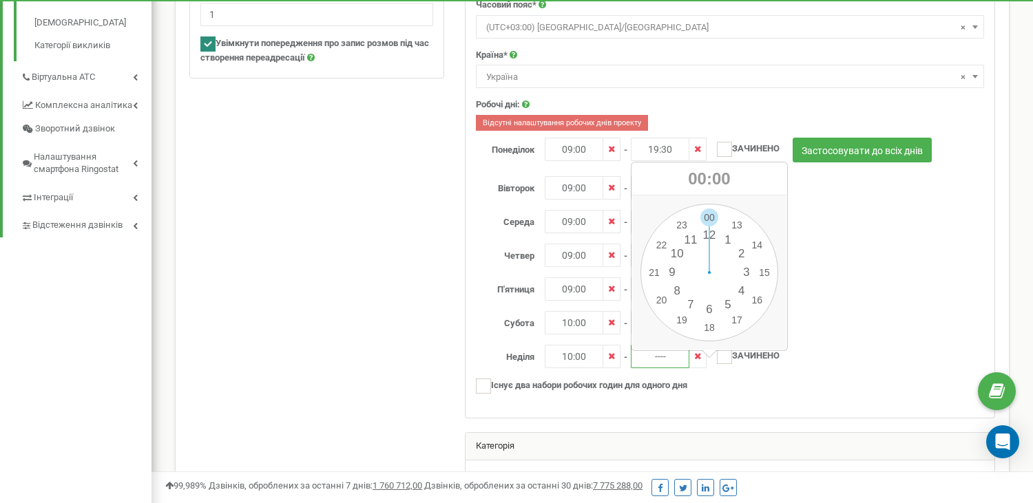
click at [662, 368] on input "----" at bounding box center [660, 356] width 59 height 23
click at [737, 313] on div "00 1 2 3 4 5 6 7 8 9 10 11 12 13 14 15 16 17 років 18 років 19 років 20 21 рік …" at bounding box center [709, 273] width 138 height 138
click at [706, 227] on div "00 05 10 15 20 25 30 35 40 45 50 55" at bounding box center [709, 273] width 138 height 138
click at [710, 211] on div "00 1 2 3 4 5 6 7 8 9 10 11 12 13 14 15 16 17 років 18 років 19 років 20 21 рік …" at bounding box center [709, 273] width 138 height 138
type input "17:00"
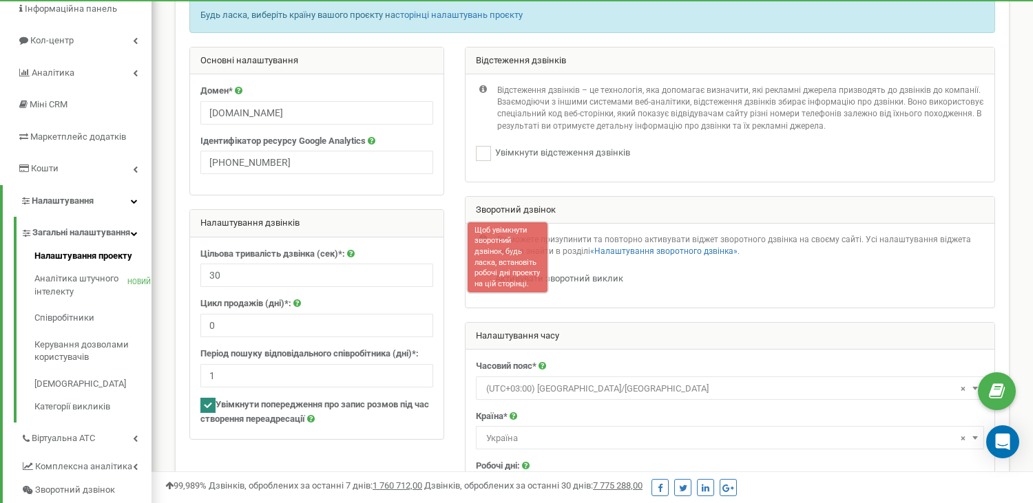
scroll to position [132, 0]
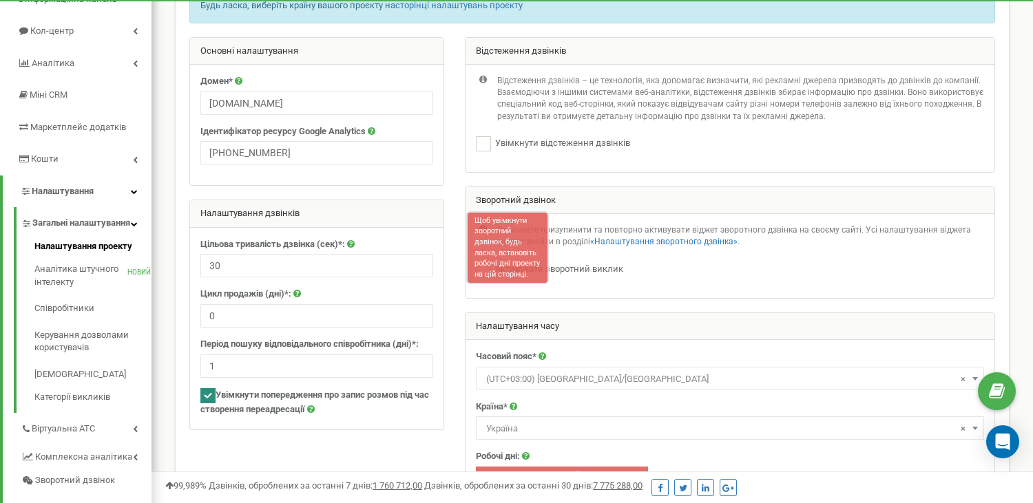
click at [507, 273] on font "Щоб увімкнути зворотний дзвінок, будь ласка, встановіть робочі дні проекту на ц…" at bounding box center [506, 247] width 65 height 63
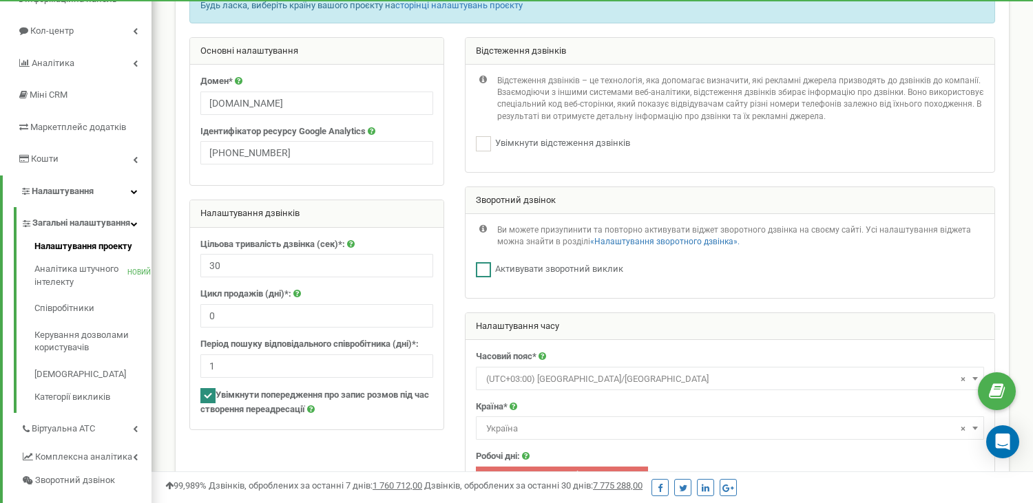
click at [481, 277] on ins at bounding box center [483, 269] width 15 height 15
checkbox input "true"
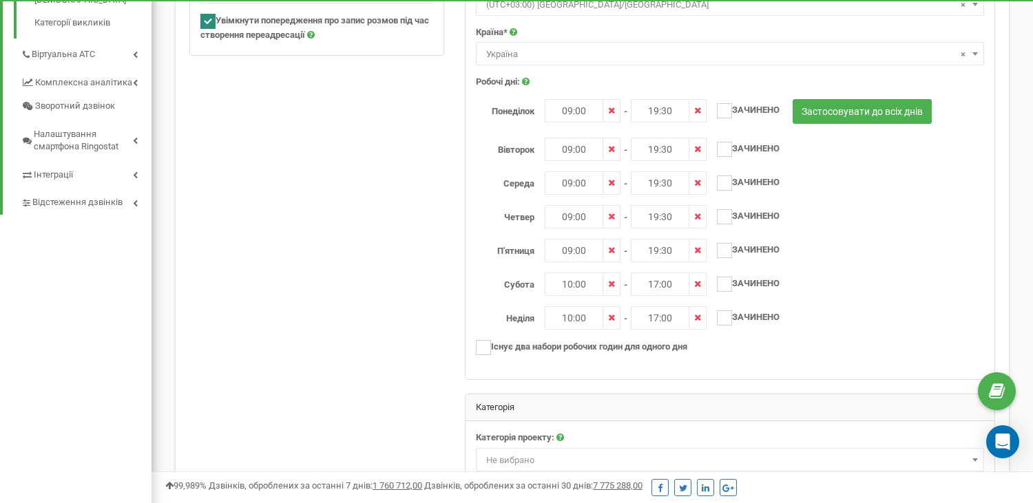
scroll to position [620, 0]
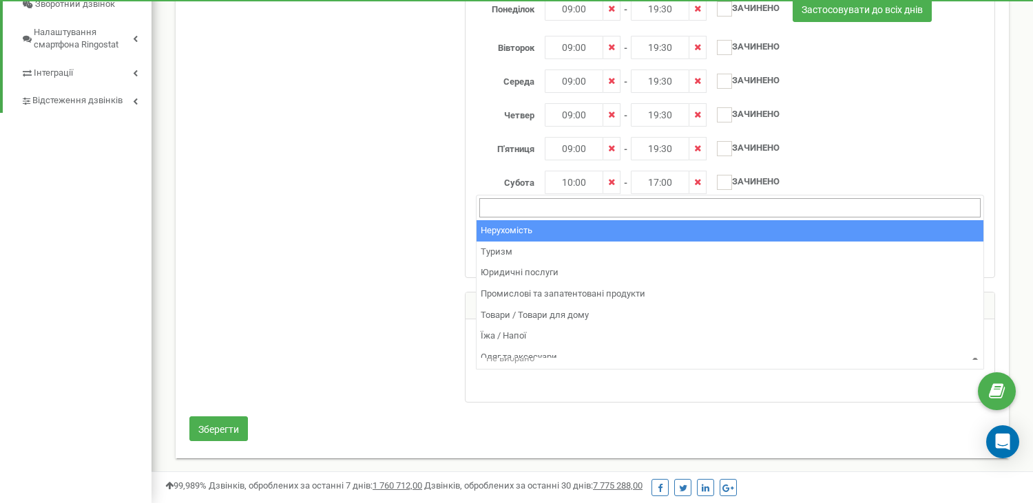
click at [971, 360] on span at bounding box center [975, 358] width 14 height 18
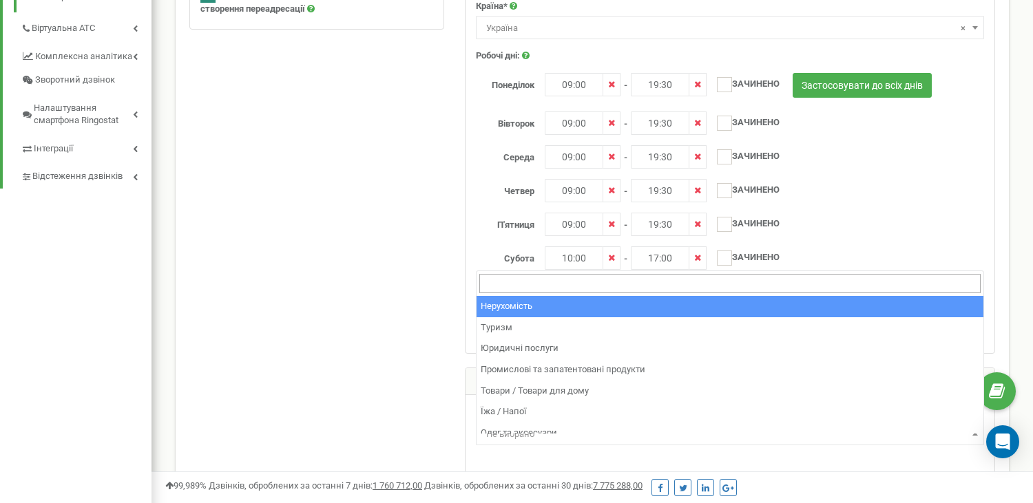
scroll to position [590, 0]
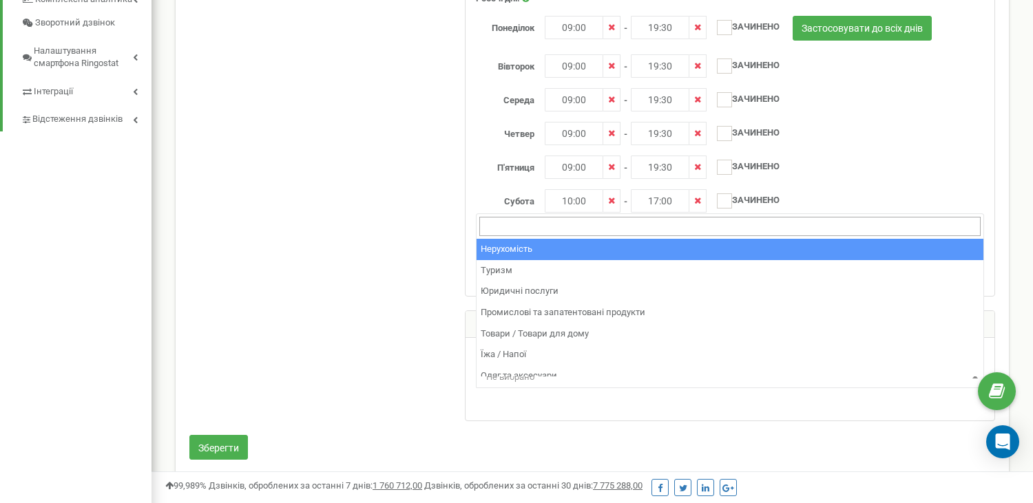
select select "1"
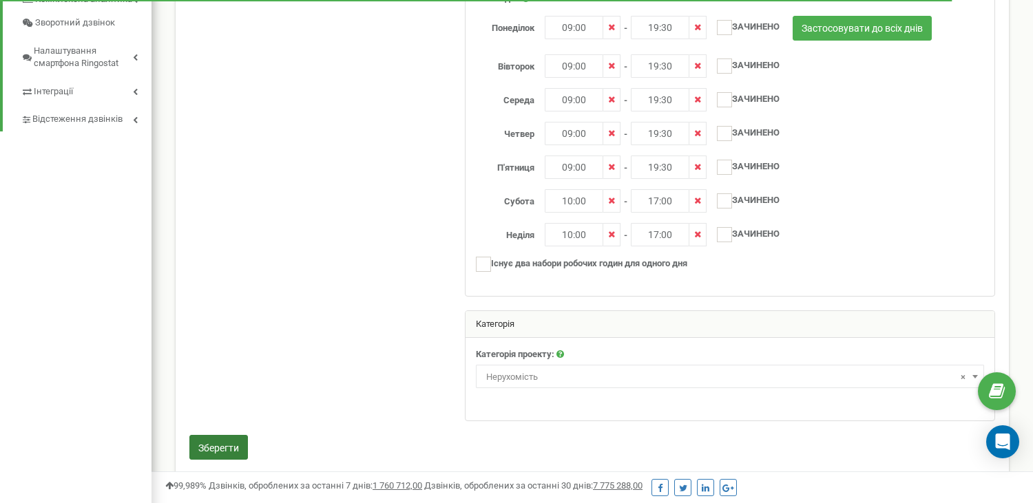
click at [220, 454] on font "Зберегти" at bounding box center [218, 448] width 41 height 11
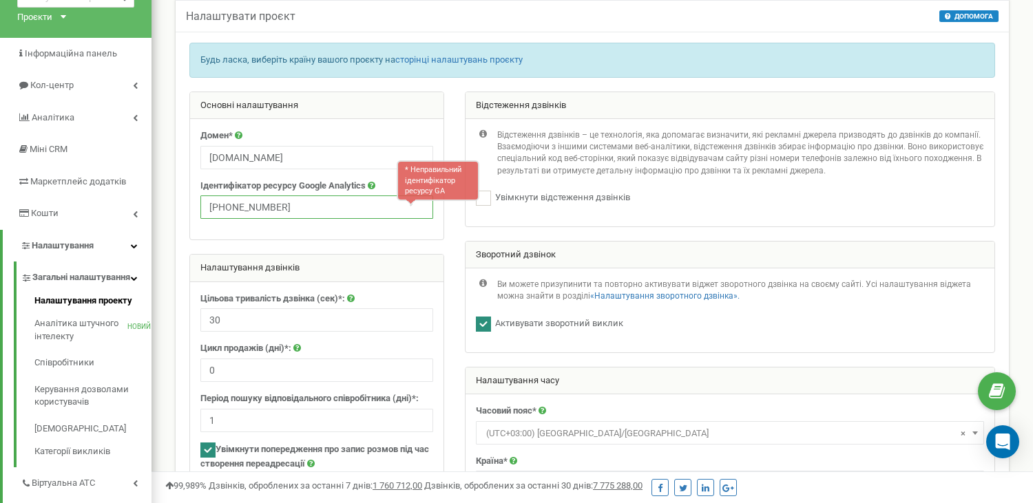
scroll to position [8, 0]
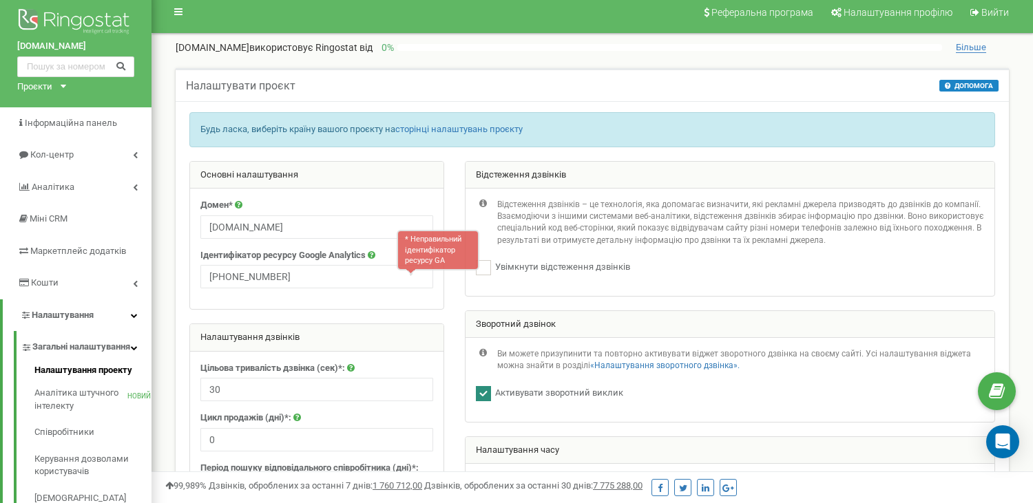
click at [337, 277] on div "Ідентифікатор ресурсу Google Analytics * Неправильний ідентифікатор ресурсу GA …" at bounding box center [316, 269] width 233 height 40
click at [763, 90] on div "Налаштувати проєкт ДОПОМОГА ДОПОМОГА Будь ласка, введіть деякі основні відомост…" at bounding box center [592, 84] width 833 height 33
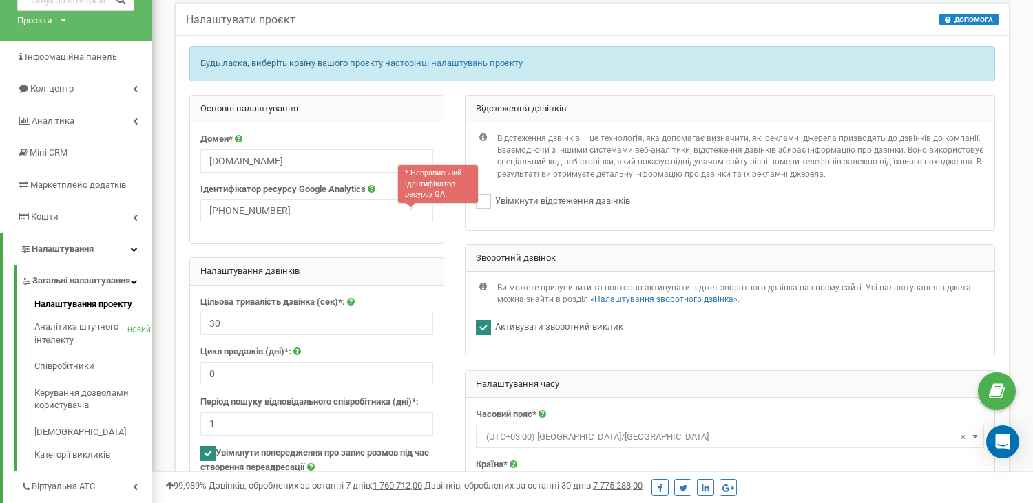
scroll to position [70, 0]
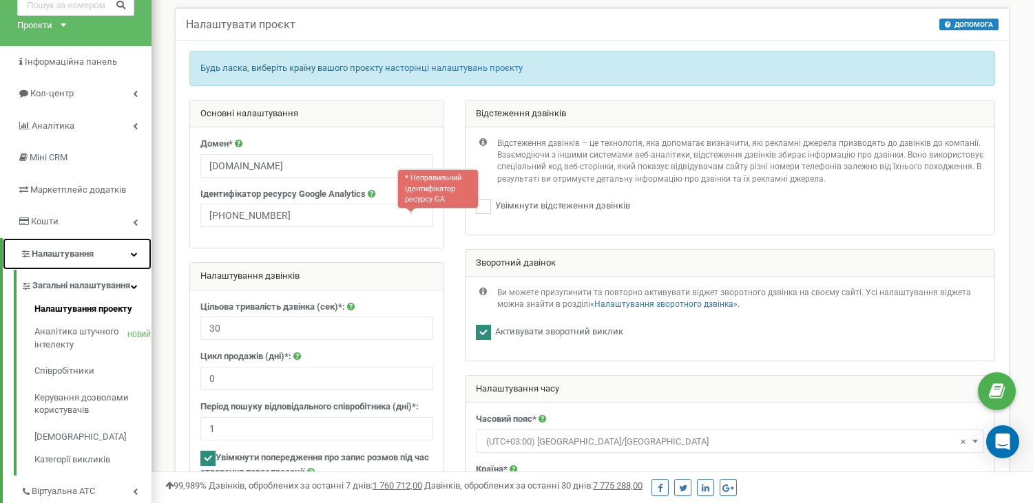
click at [85, 251] on font "Налаштування" at bounding box center [63, 254] width 62 height 10
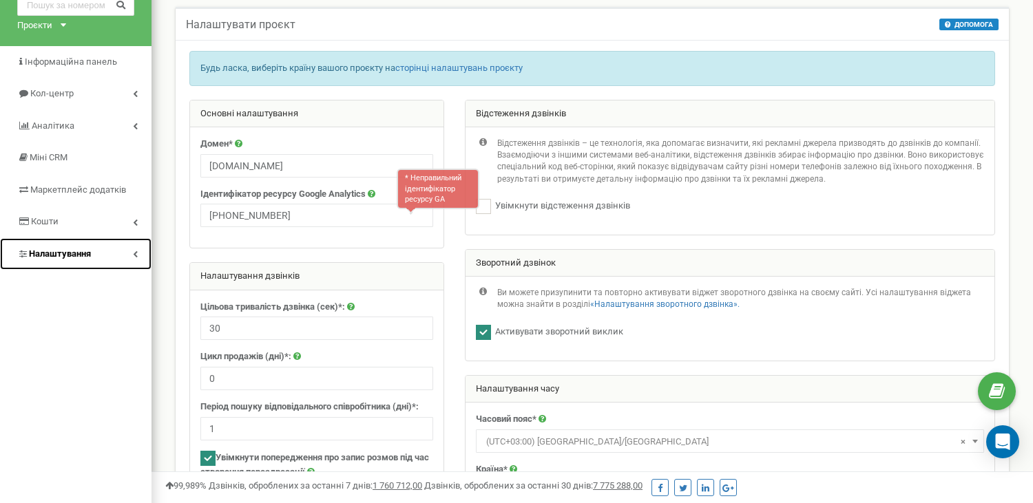
click at [85, 251] on font "Налаштування" at bounding box center [60, 254] width 62 height 10
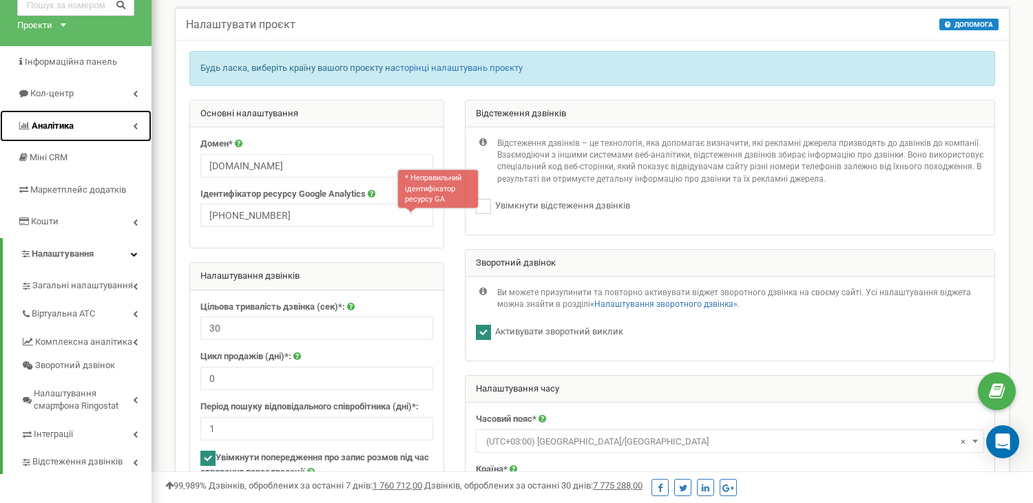
click at [105, 111] on link "Аналітика" at bounding box center [75, 126] width 151 height 32
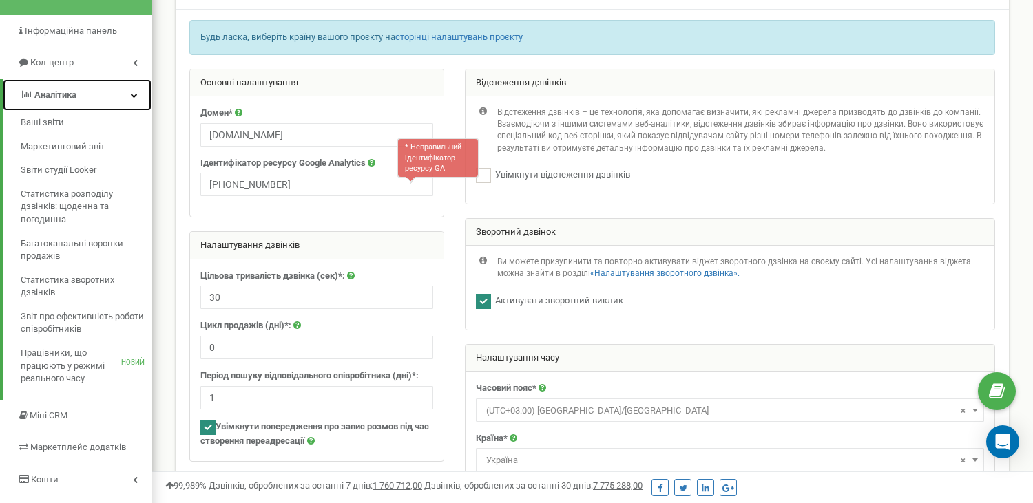
scroll to position [102, 0]
